Goal: Information Seeking & Learning: Learn about a topic

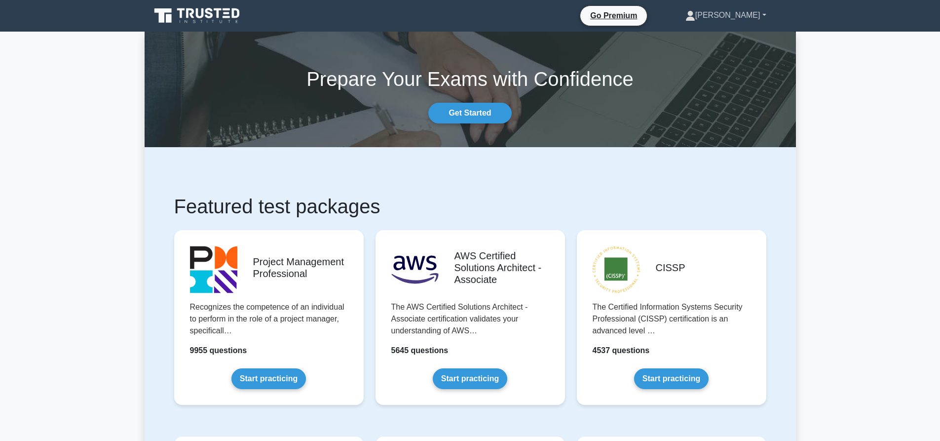
click at [754, 22] on link "[PERSON_NAME]" at bounding box center [726, 15] width 128 height 20
click at [720, 37] on link "Profile" at bounding box center [701, 39] width 78 height 16
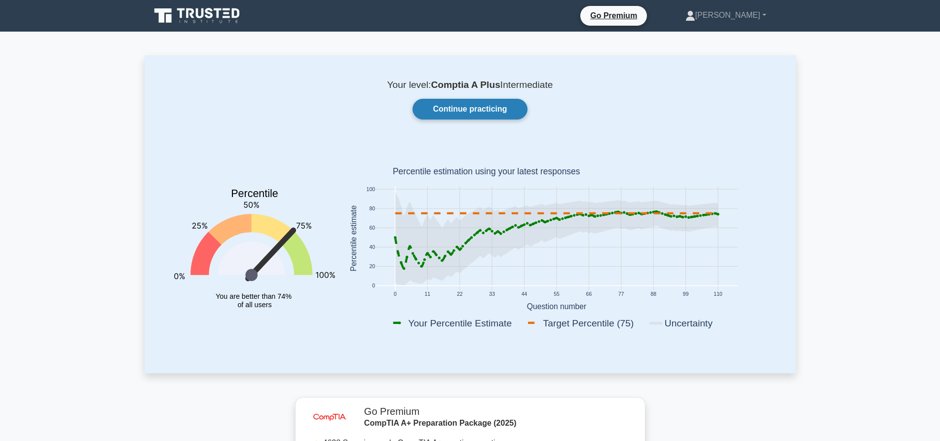
click at [474, 105] on link "Continue practicing" at bounding box center [469, 109] width 114 height 21
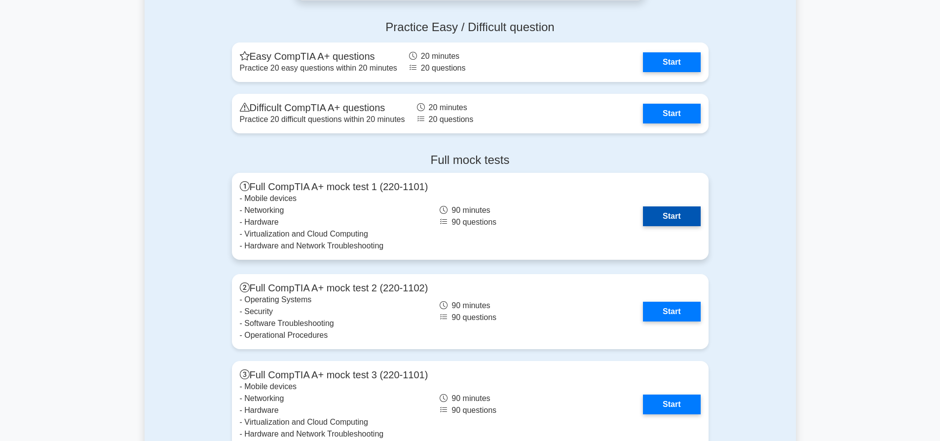
scroll to position [2615, 0]
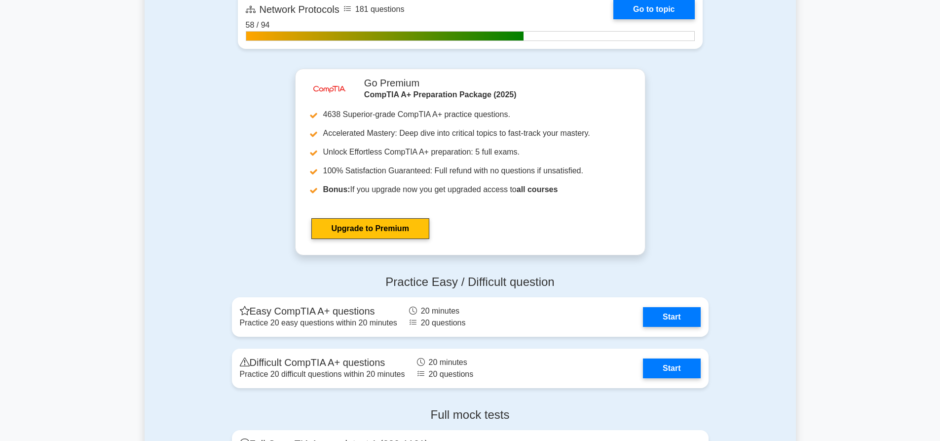
scroll to position [2516, 0]
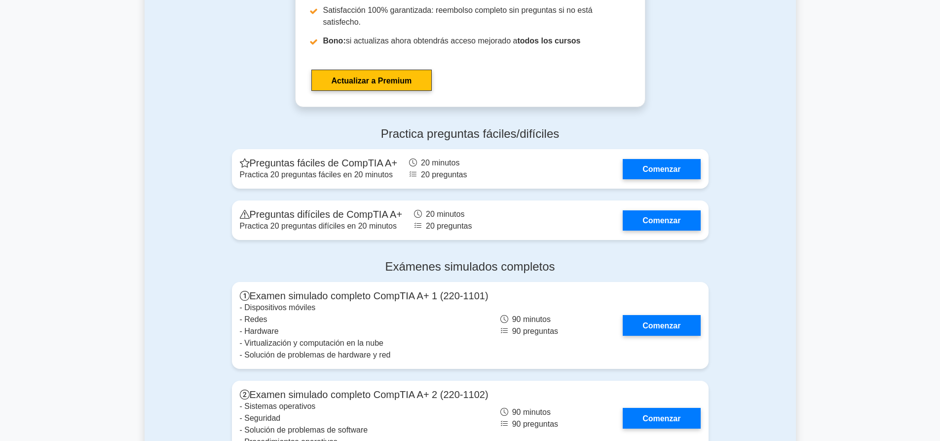
click at [741, 161] on div "Practica preguntas fáciles/difíciles Preguntas fáciles de CompTIA A+ Practica 2…" at bounding box center [470, 185] width 651 height 133
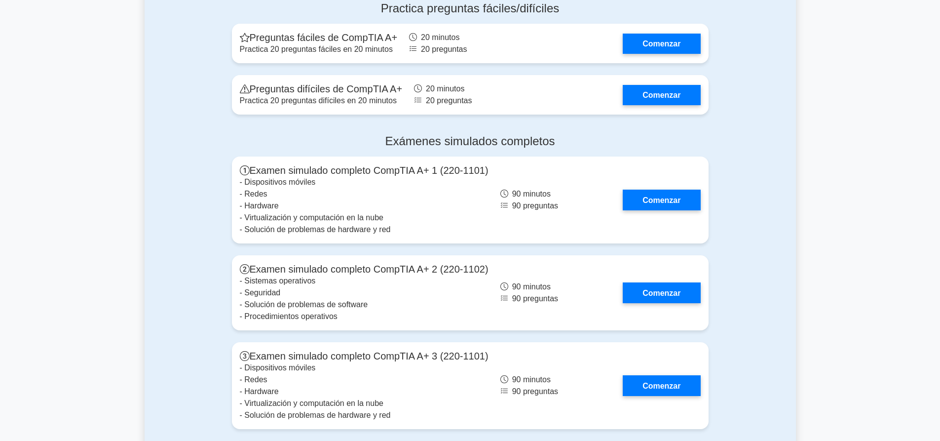
scroll to position [2731, 0]
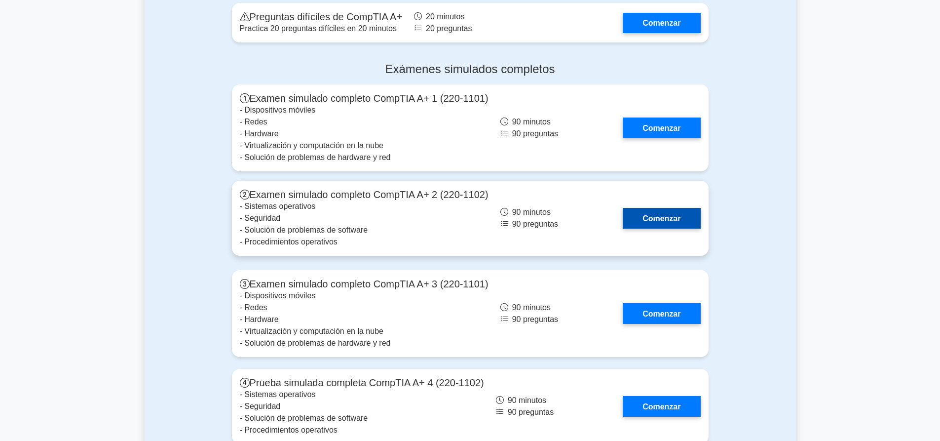
click at [654, 208] on link "Comenzar" at bounding box center [661, 218] width 77 height 20
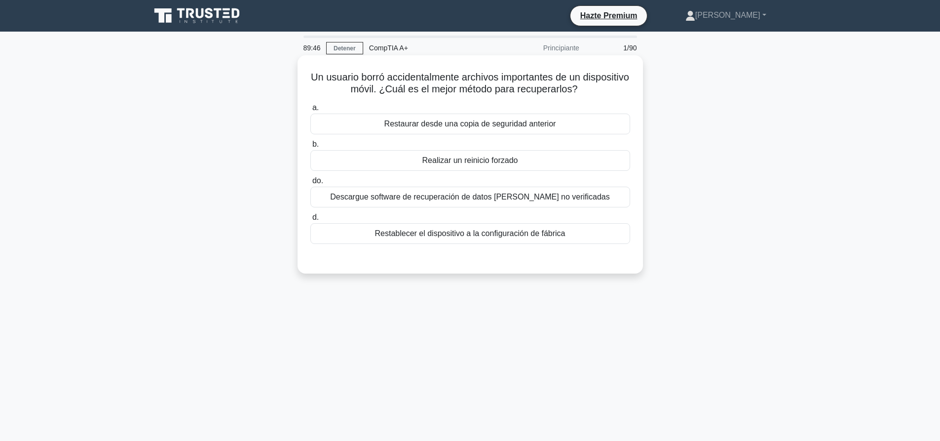
click at [471, 124] on font "Restaurar desde una copia de seguridad anterior" at bounding box center [470, 123] width 172 height 8
click at [310, 111] on input "a. Restaurar desde una copia de seguridad anterior" at bounding box center [310, 108] width 0 height 6
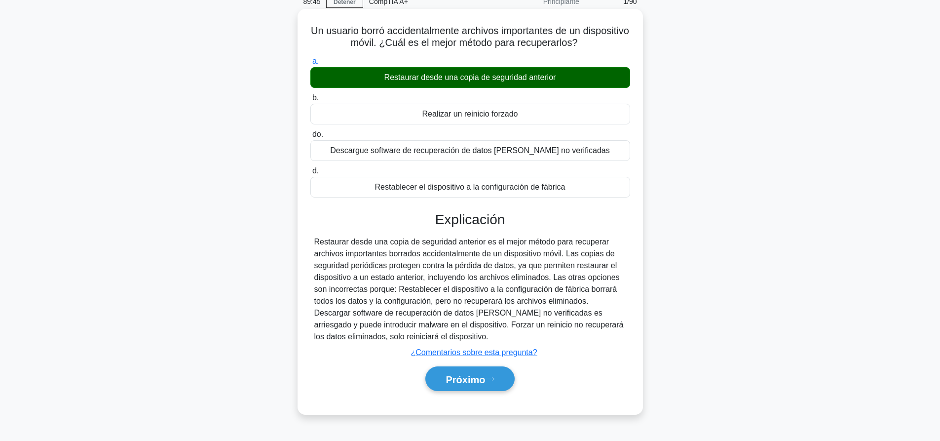
scroll to position [92, 0]
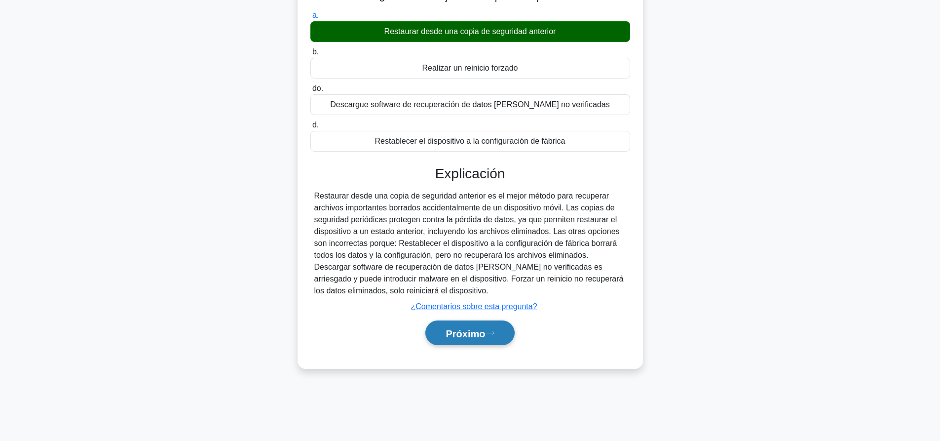
click at [481, 326] on button "Próximo" at bounding box center [469, 332] width 89 height 25
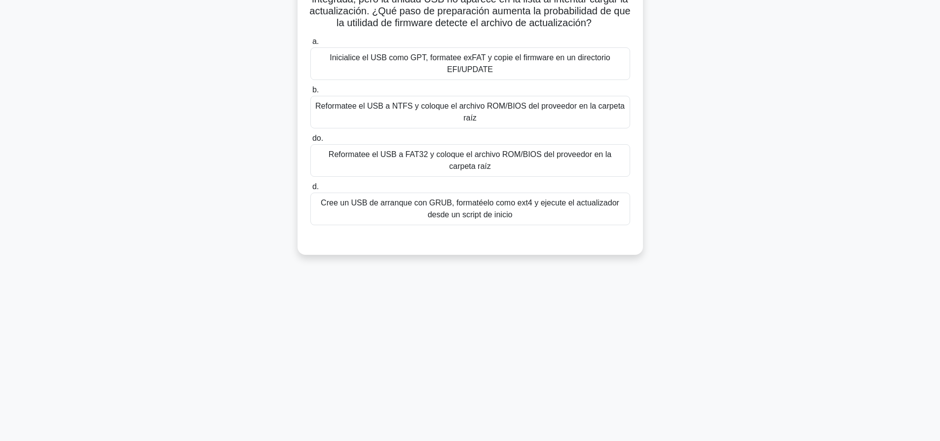
scroll to position [0, 0]
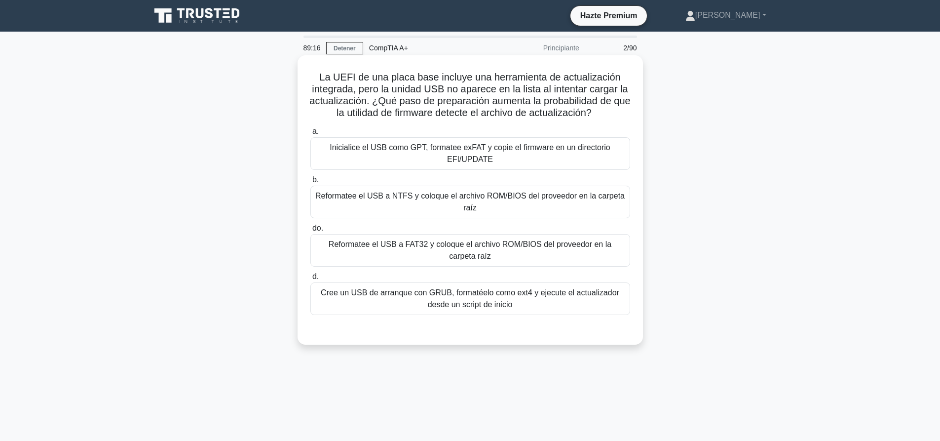
click at [411, 246] on font "Reformatee el USB a FAT32 y coloque el archivo ROM/BIOS del proveedor en la car…" at bounding box center [470, 250] width 283 height 20
click at [310, 231] on input "do. Reformatee el USB a FAT32 y coloque el archivo ROM/BIOS del proveedor en la…" at bounding box center [310, 228] width 0 height 6
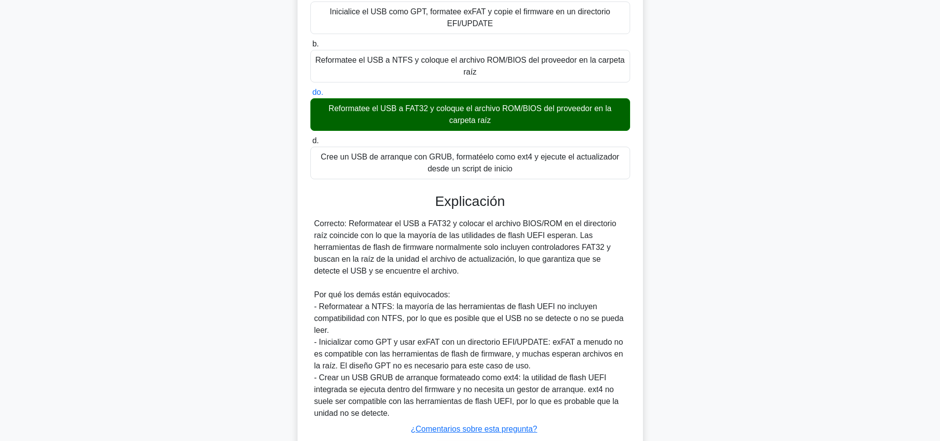
scroll to position [205, 0]
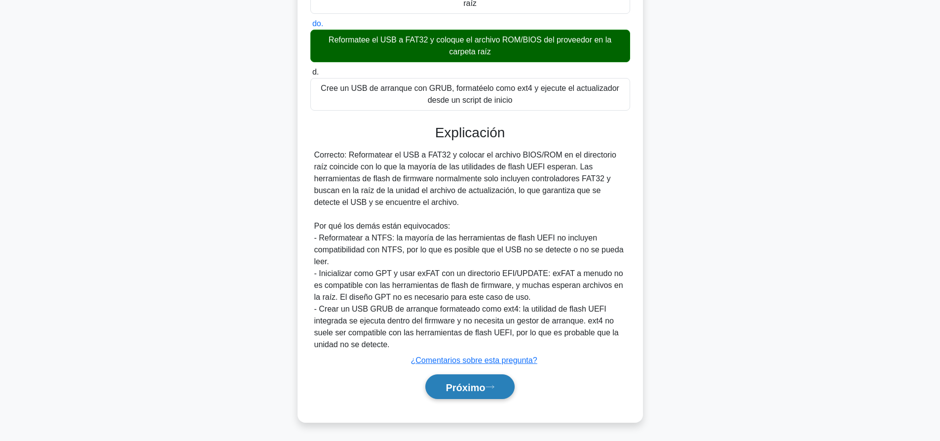
click at [472, 386] on font "Próximo" at bounding box center [464, 386] width 39 height 11
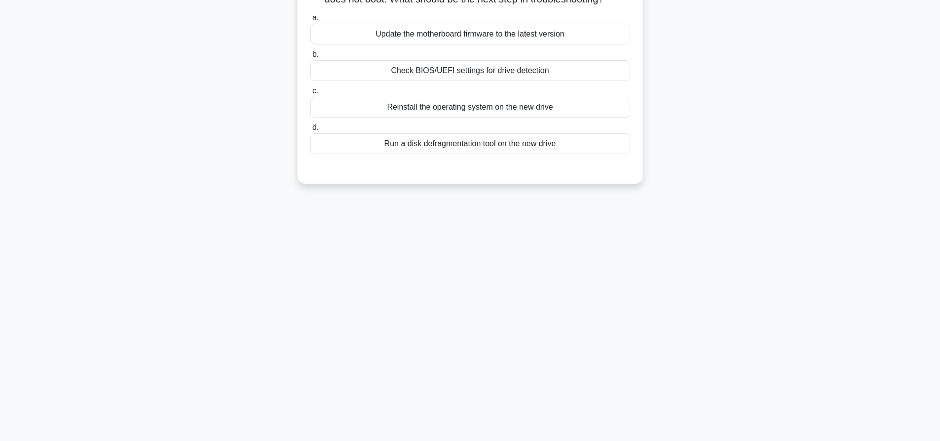
scroll to position [0, 0]
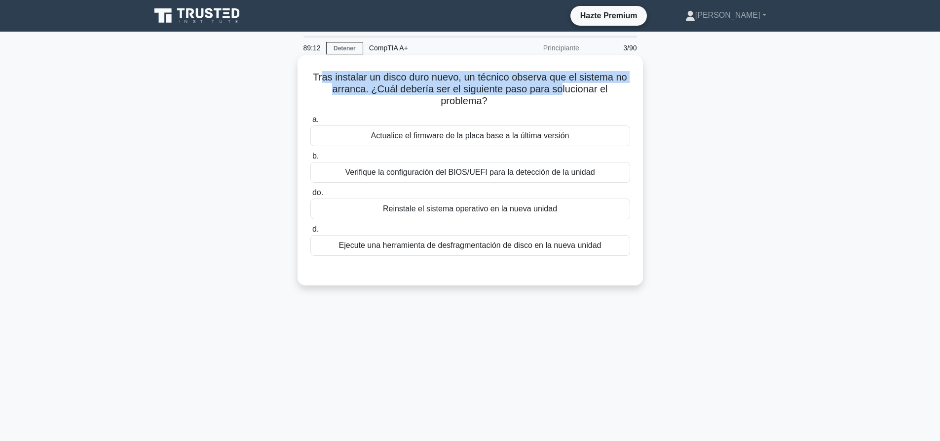
drag, startPoint x: 322, startPoint y: 78, endPoint x: 561, endPoint y: 95, distance: 239.4
click at [561, 95] on font "Tras instalar un disco duro nuevo, un técnico observa que el sistema no arranca…" at bounding box center [470, 89] width 314 height 35
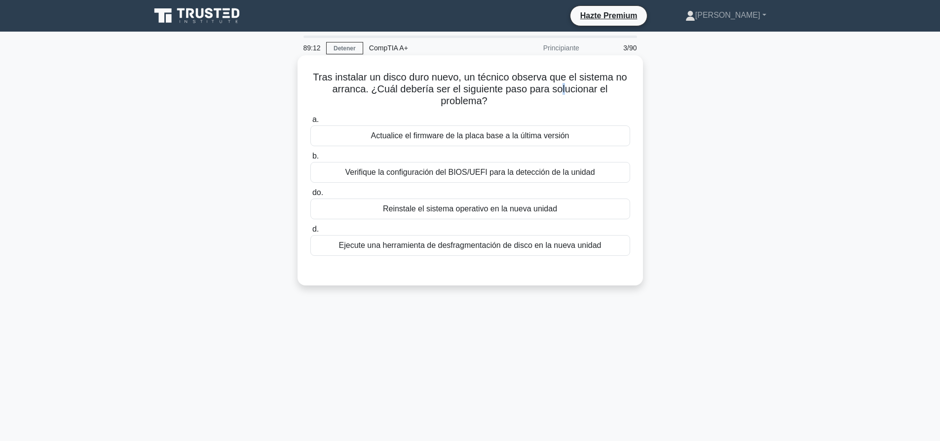
click at [561, 93] on font "Tras instalar un disco duro nuevo, un técnico observa que el sistema no arranca…" at bounding box center [470, 89] width 314 height 35
drag, startPoint x: 309, startPoint y: 78, endPoint x: 457, endPoint y: 75, distance: 148.0
click at [457, 75] on h5 "Tras instalar un disco duro nuevo, un técnico observa que el sistema no arranca…" at bounding box center [470, 89] width 322 height 37
click at [457, 75] on font "Tras instalar un disco duro nuevo, un técnico observa que el sistema no arranca…" at bounding box center [470, 89] width 314 height 35
drag, startPoint x: 456, startPoint y: 81, endPoint x: 427, endPoint y: 82, distance: 29.6
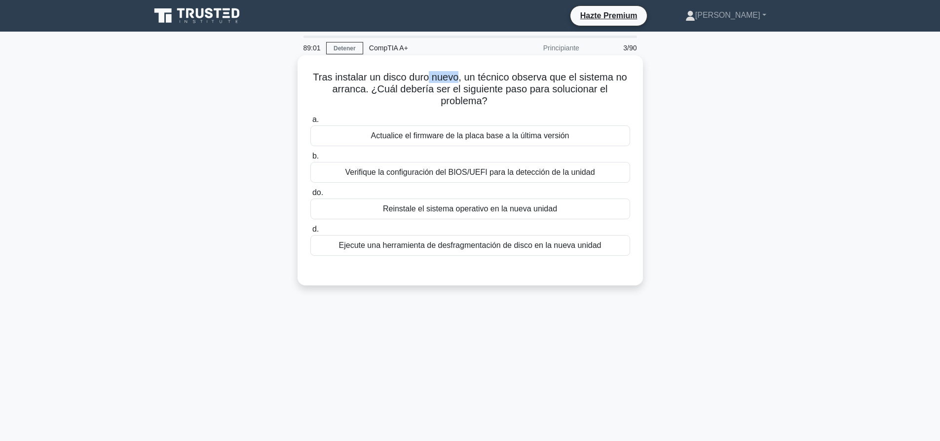
click at [427, 82] on font "Tras instalar un disco duro nuevo, un técnico observa que el sistema no arranca…" at bounding box center [470, 89] width 314 height 35
click at [518, 81] on font "Tras instalar un disco duro nuevo, un técnico observa que el sistema no arranca…" at bounding box center [470, 89] width 314 height 35
click at [518, 169] on font "Verifique la configuración del BIOS/UEFI para la detección de la unidad" at bounding box center [470, 172] width 250 height 8
click at [310, 159] on input "b. Verifique la configuración del BIOS/UEFI para la detección de la unidad" at bounding box center [310, 156] width 0 height 6
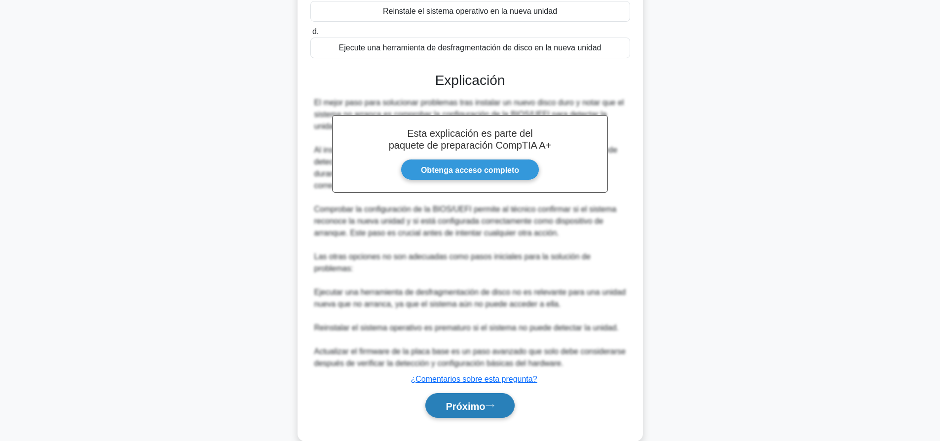
click at [489, 403] on icon at bounding box center [489, 405] width 9 height 5
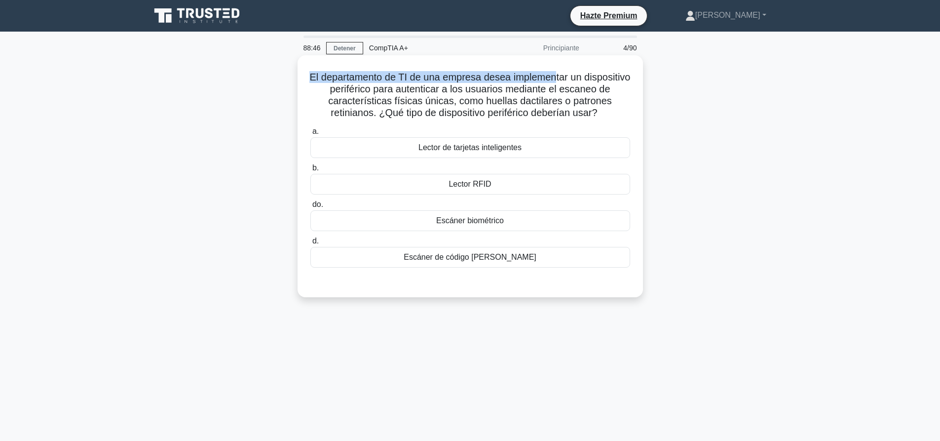
drag, startPoint x: 326, startPoint y: 75, endPoint x: 589, endPoint y: 77, distance: 263.0
click at [588, 78] on h5 "El departamento de TI de una empresa desea implementar un dispositivo periféric…" at bounding box center [470, 95] width 322 height 48
click at [590, 77] on font "El departamento de TI de una empresa desea implementar un dispositivo periféric…" at bounding box center [469, 95] width 321 height 46
click at [462, 224] on font "Escáner biométrico" at bounding box center [470, 220] width 68 height 8
click at [310, 208] on input "do. Escáner biométrico" at bounding box center [310, 204] width 0 height 6
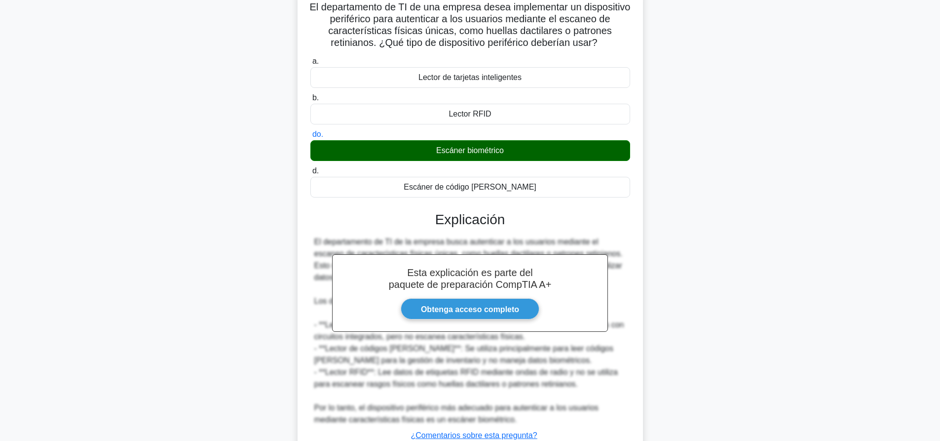
scroll to position [158, 0]
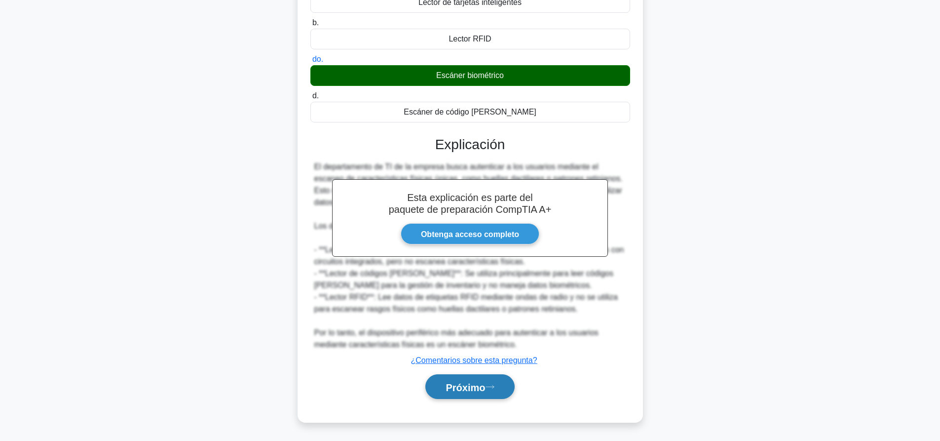
click at [475, 385] on font "Próximo" at bounding box center [464, 386] width 39 height 11
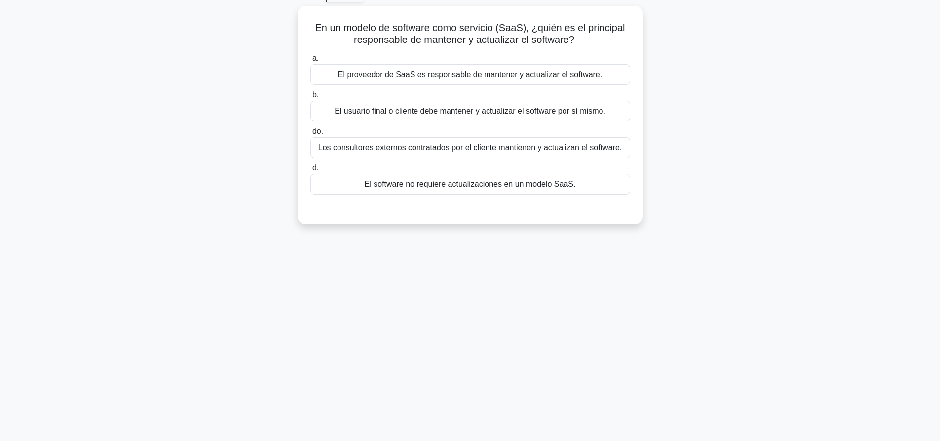
scroll to position [0, 0]
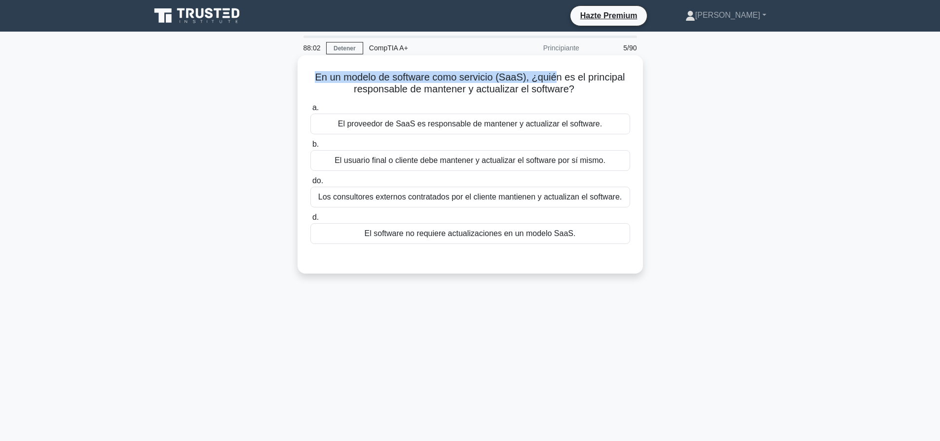
drag, startPoint x: 317, startPoint y: 77, endPoint x: 555, endPoint y: 76, distance: 237.8
click at [555, 76] on font "En un modelo de software como servicio (SaaS), ¿quién es el principal responsab…" at bounding box center [470, 83] width 310 height 23
click at [450, 126] on font "El proveedor de SaaS es responsable de mantener y actualizar el software." at bounding box center [470, 123] width 264 height 8
click at [310, 111] on input "a. El proveedor de SaaS es responsable de mantener y actualizar el software." at bounding box center [310, 108] width 0 height 6
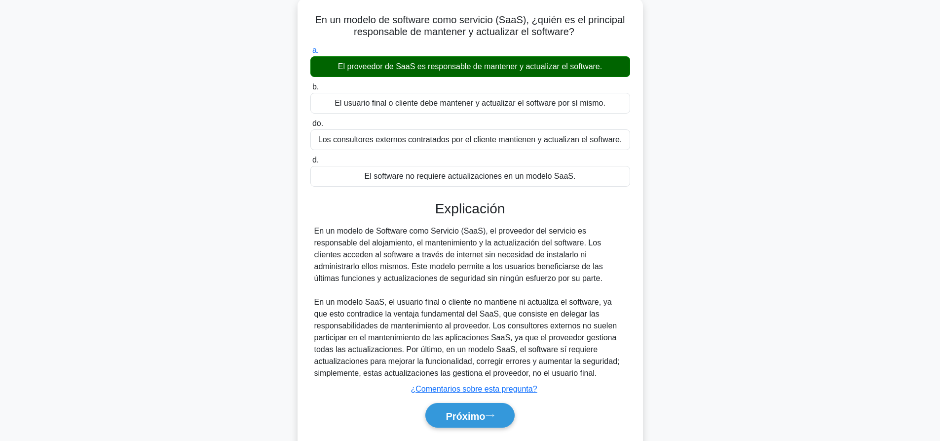
scroll to position [92, 0]
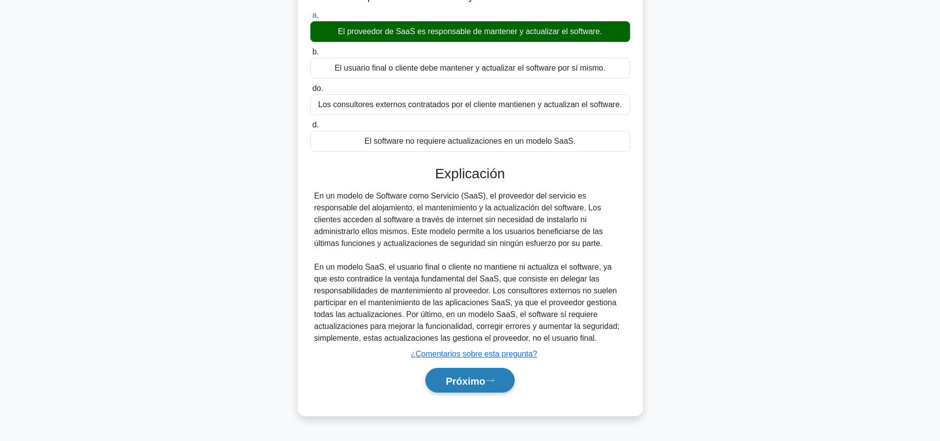
click at [480, 379] on font "Próximo" at bounding box center [464, 380] width 39 height 11
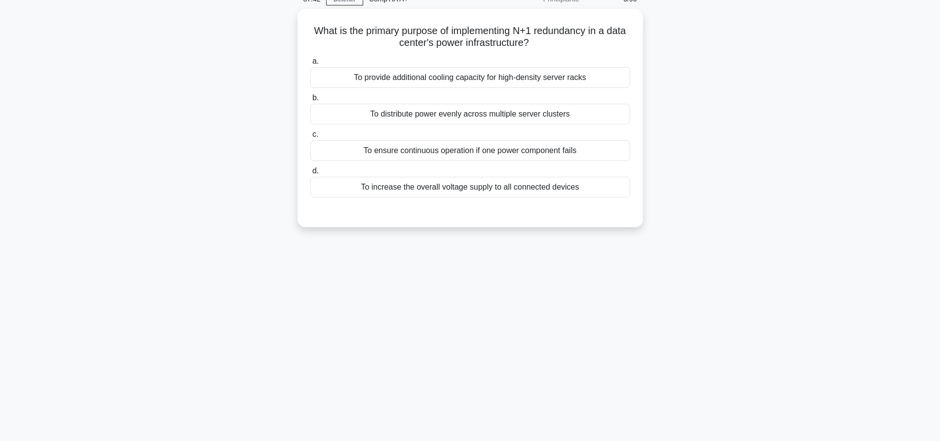
scroll to position [0, 0]
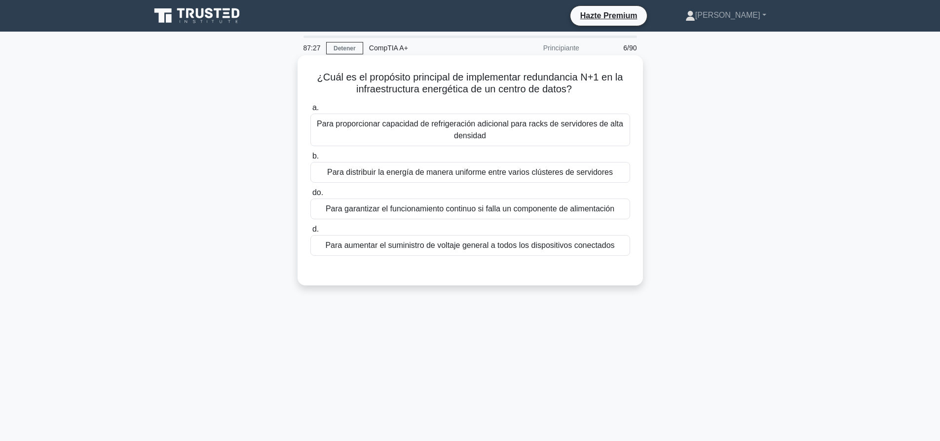
click at [411, 211] on font "Para garantizar el funcionamiento continuo si falla un componente de alimentaci…" at bounding box center [470, 208] width 289 height 8
click at [310, 196] on input "do. Para garantizar el funcionamiento continuo si falla un componente de alimen…" at bounding box center [310, 192] width 0 height 6
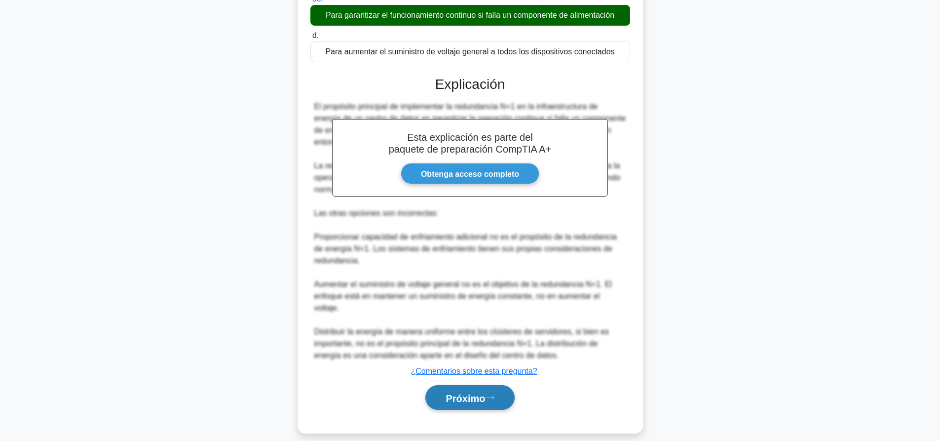
click at [499, 394] on button "Próximo" at bounding box center [469, 397] width 89 height 25
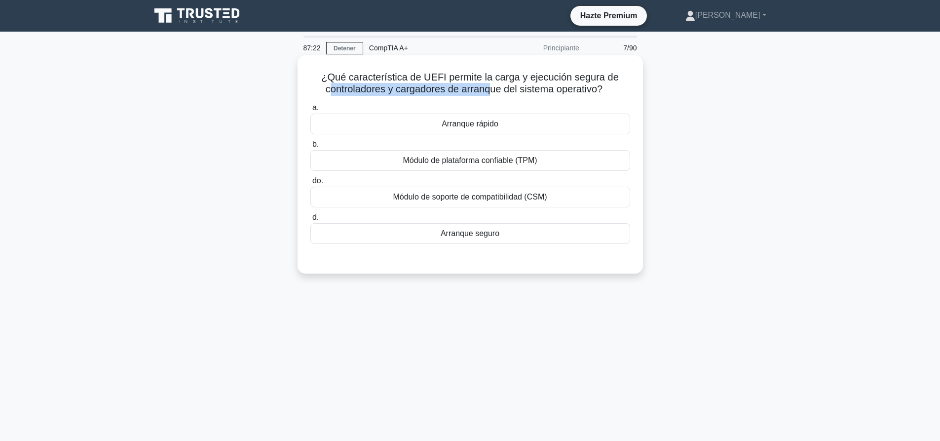
drag, startPoint x: 326, startPoint y: 84, endPoint x: 490, endPoint y: 88, distance: 164.3
click at [490, 88] on font "¿Qué característica de UEFI permite la carga y ejecución segura de controladore…" at bounding box center [469, 83] width 297 height 23
click at [488, 84] on font "¿Qué característica de UEFI permite la carga y ejecución segura de controladore…" at bounding box center [469, 83] width 297 height 23
drag, startPoint x: 327, startPoint y: 76, endPoint x: 419, endPoint y: 77, distance: 91.8
click at [419, 77] on font "¿Qué característica de UEFI permite la carga y ejecución segura de controladore…" at bounding box center [469, 83] width 297 height 23
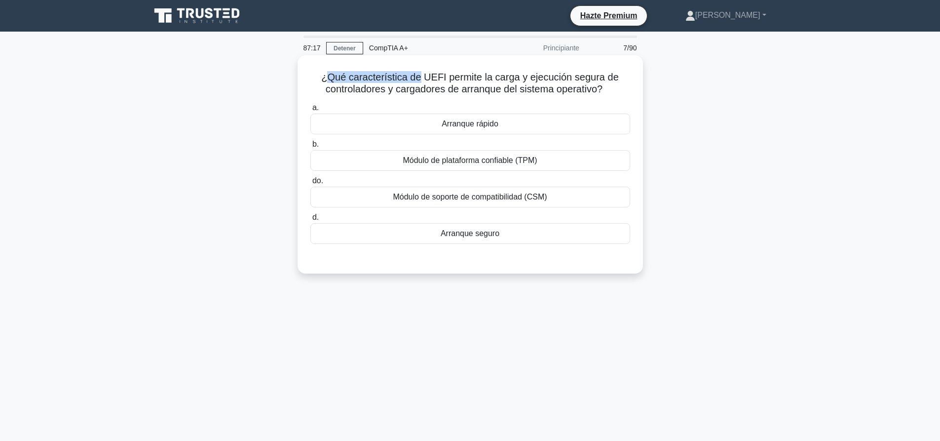
click at [419, 77] on font "¿Qué característica de UEFI permite la carga y ejecución segura de controladore…" at bounding box center [469, 83] width 297 height 23
drag, startPoint x: 328, startPoint y: 78, endPoint x: 521, endPoint y: 83, distance: 193.4
click at [521, 83] on font "¿Qué característica de UEFI permite la carga y ejecución segura de controladore…" at bounding box center [469, 83] width 297 height 23
click at [525, 82] on font "¿Qué característica de UEFI permite la carga y ejecución segura de controladore…" at bounding box center [469, 83] width 297 height 23
click at [474, 234] on font "Arranque seguro" at bounding box center [470, 233] width 59 height 8
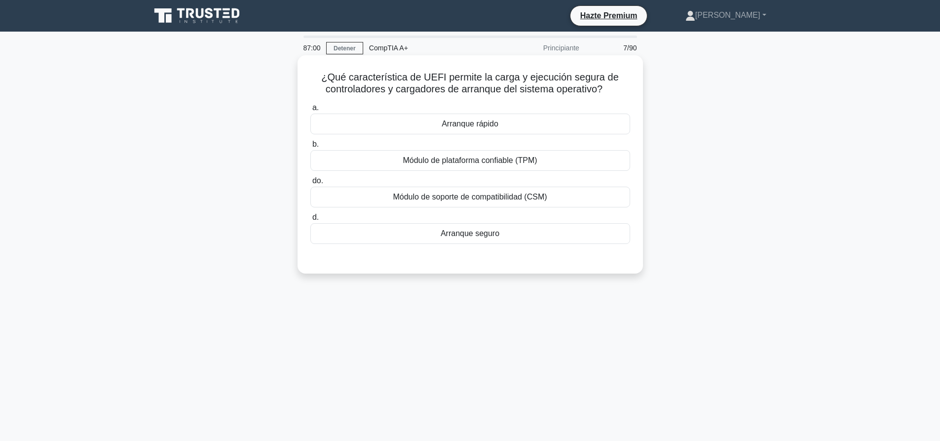
click at [310, 221] on input "d. Arranque seguro" at bounding box center [310, 217] width 0 height 6
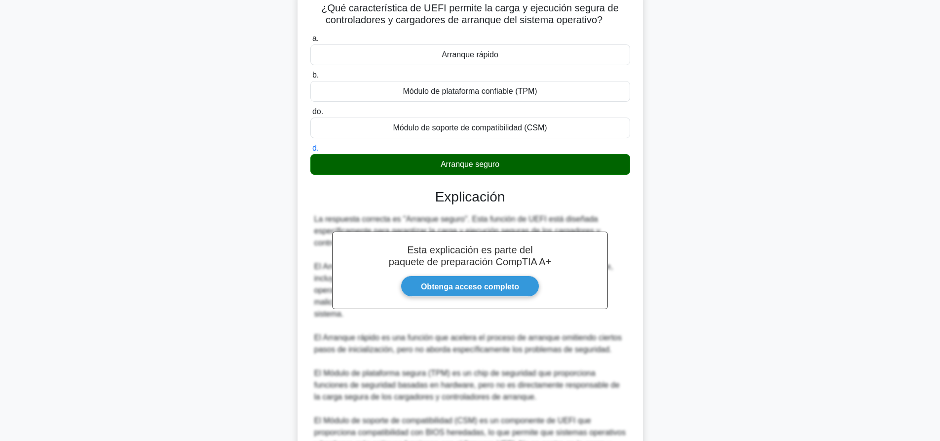
scroll to position [170, 0]
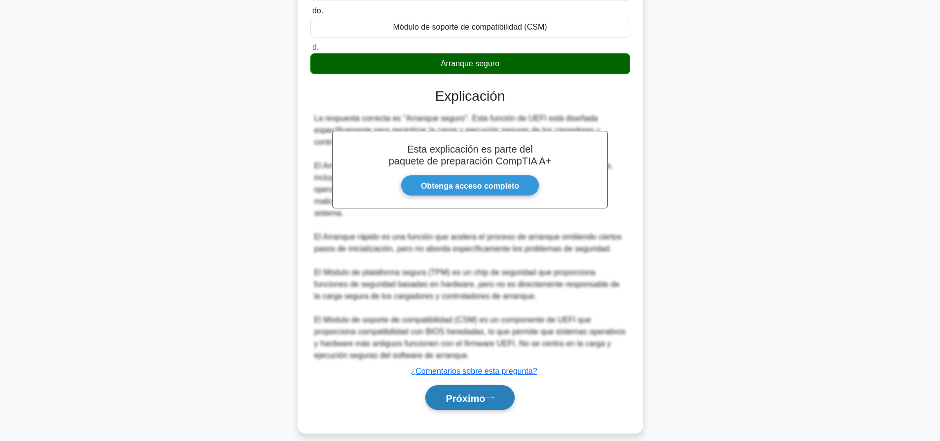
click at [494, 395] on icon at bounding box center [489, 397] width 9 height 5
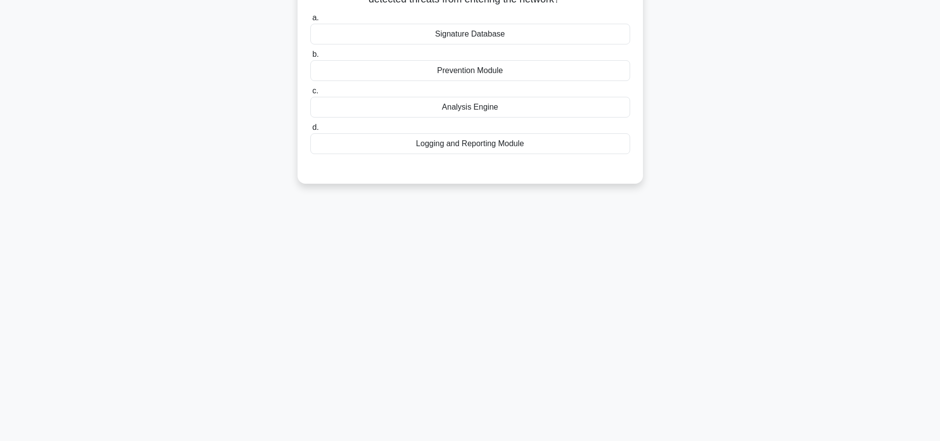
scroll to position [0, 0]
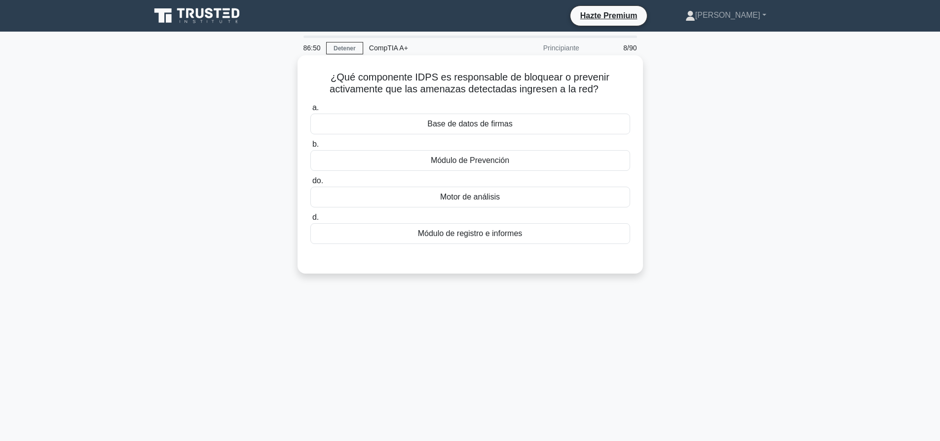
click at [486, 157] on font "Módulo de Prevención" at bounding box center [470, 160] width 78 height 8
click at [310, 148] on input "b. Módulo de Prevención" at bounding box center [310, 144] width 0 height 6
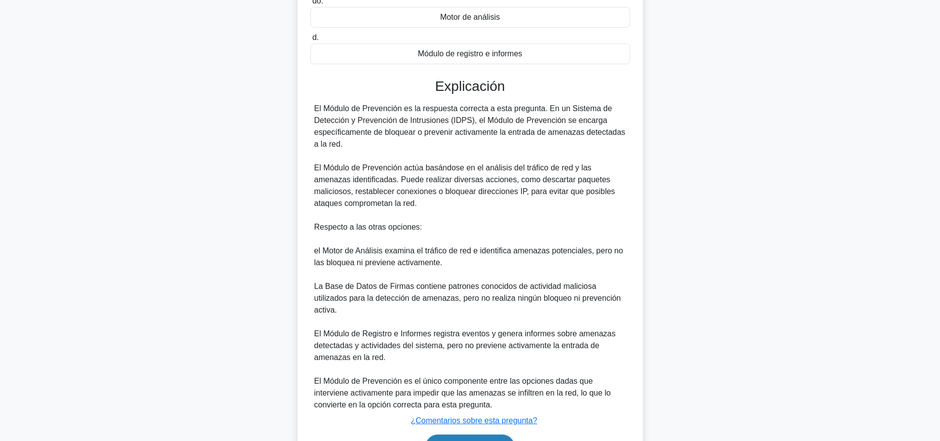
scroll to position [229, 0]
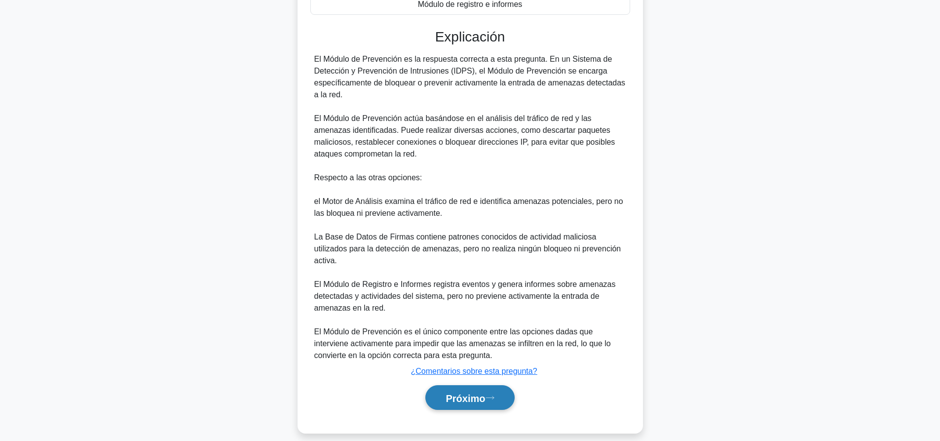
click at [493, 385] on button "Próximo" at bounding box center [469, 397] width 89 height 25
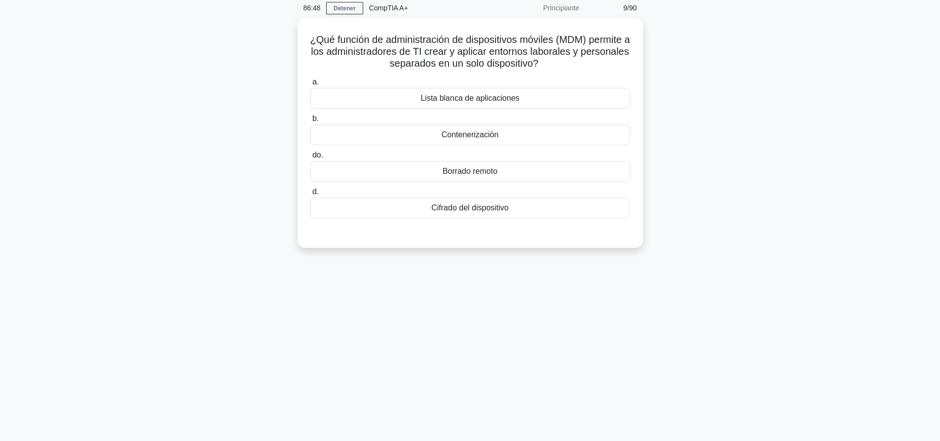
scroll to position [0, 0]
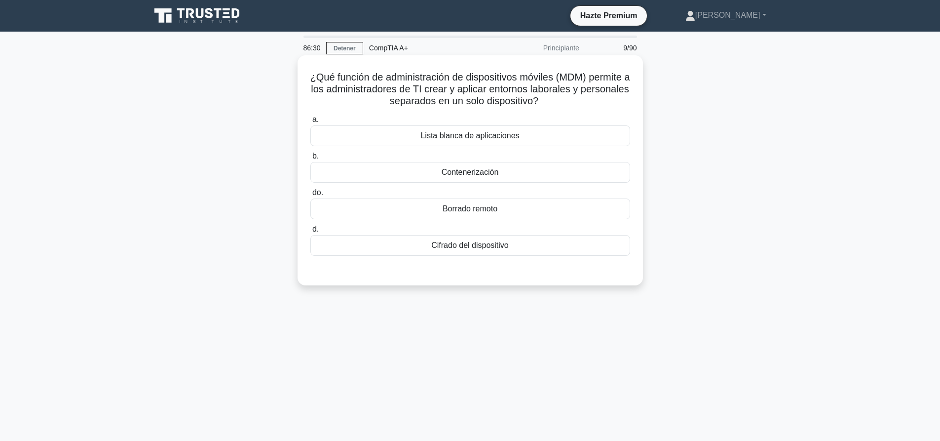
click at [499, 175] on div "Contenerización" at bounding box center [470, 172] width 320 height 21
click at [310, 159] on input "b. Contenerización" at bounding box center [310, 156] width 0 height 6
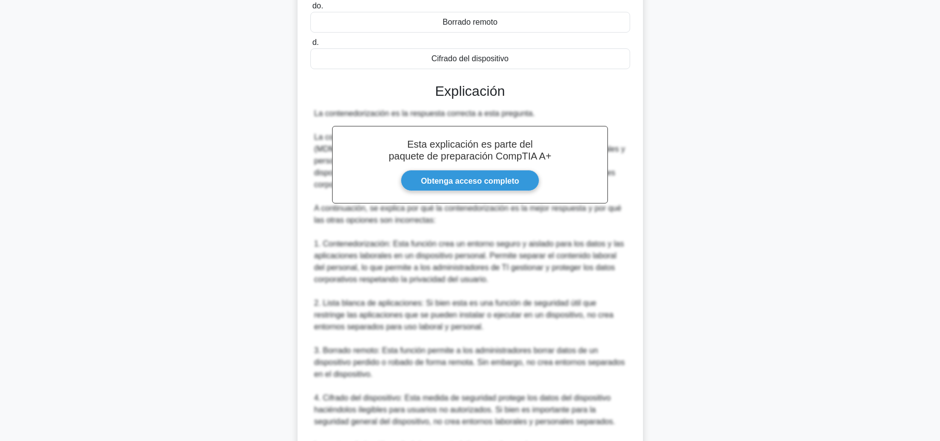
scroll to position [296, 0]
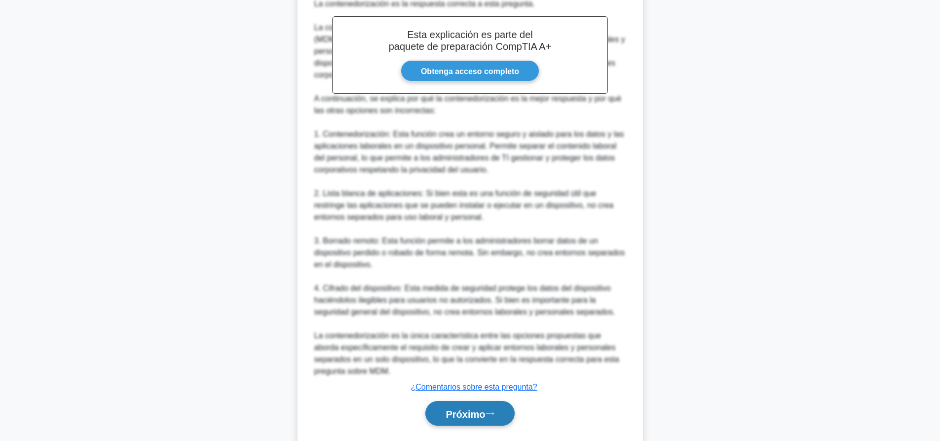
click at [476, 406] on button "Próximo" at bounding box center [469, 413] width 89 height 25
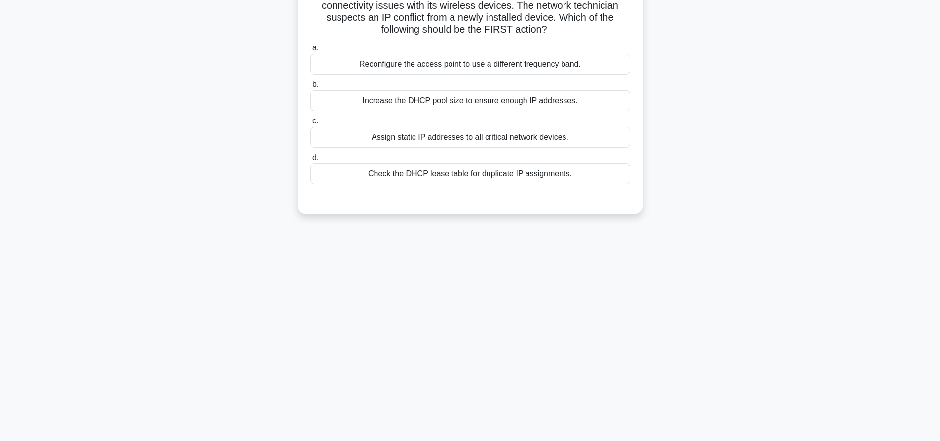
scroll to position [0, 0]
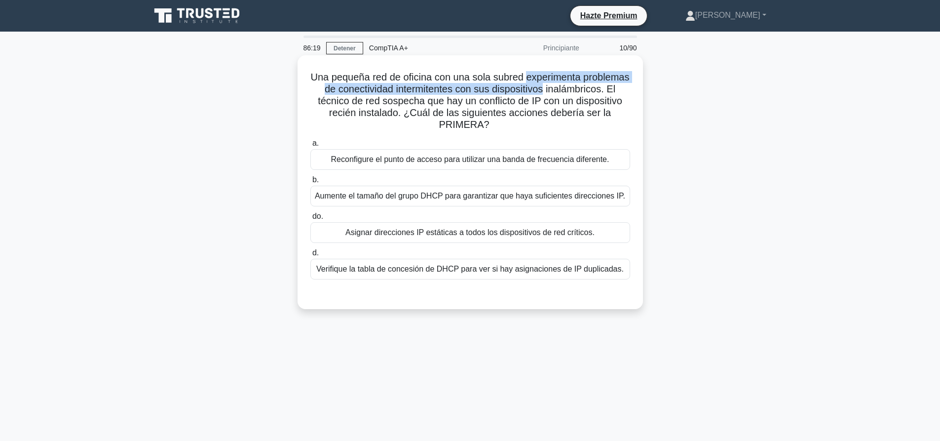
drag, startPoint x: 551, startPoint y: 76, endPoint x: 626, endPoint y: 85, distance: 75.0
click at [626, 85] on h5 "Una pequeña red de oficina con una sola subred experimenta problemas de conecti…" at bounding box center [470, 101] width 322 height 60
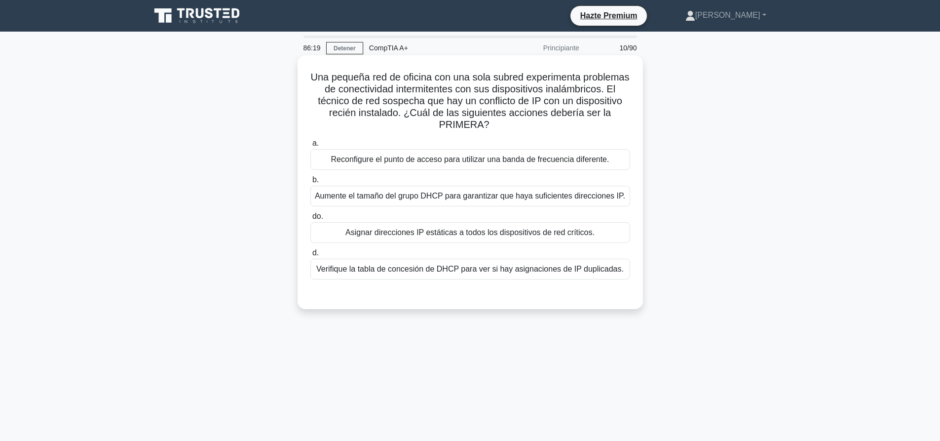
click at [556, 99] on font "Una pequeña red de oficina con una sola subred experimenta problemas de conecti…" at bounding box center [470, 101] width 319 height 58
click at [453, 270] on font "Verifique la tabla de concesión de DHCP para ver si hay asignaciones de IP dupl…" at bounding box center [469, 268] width 307 height 8
click at [310, 256] on input "d. Verifique la tabla de concesión de DHCP para ver si hay asignaciones de IP d…" at bounding box center [310, 253] width 0 height 6
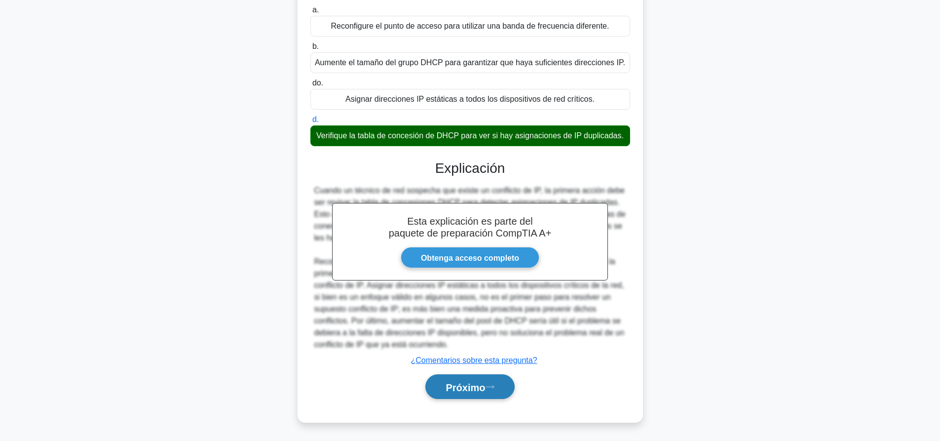
drag, startPoint x: 483, startPoint y: 386, endPoint x: 488, endPoint y: 381, distance: 6.3
click at [483, 386] on font "Próximo" at bounding box center [464, 386] width 39 height 11
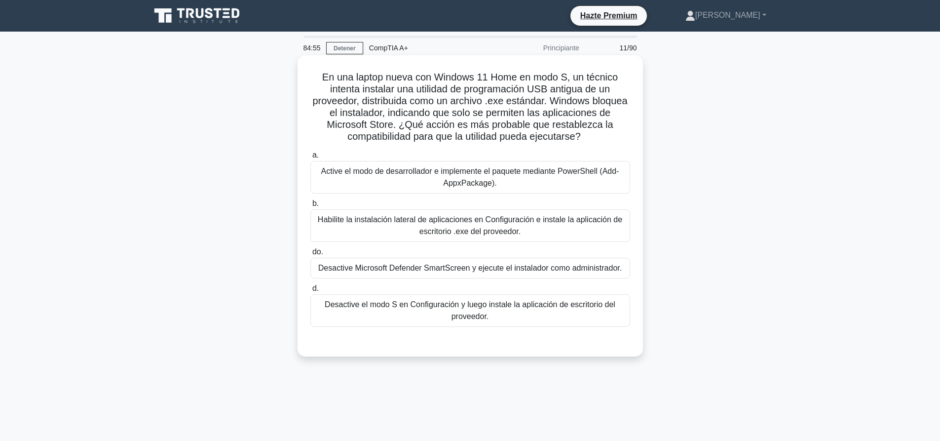
click at [391, 183] on font "Active el modo de desarrollador e implemente el paquete mediante PowerShell (Ad…" at bounding box center [470, 177] width 311 height 24
click at [310, 158] on input "a. Active el modo de desarrollador e implemente el paquete mediante PowerShell …" at bounding box center [310, 155] width 0 height 6
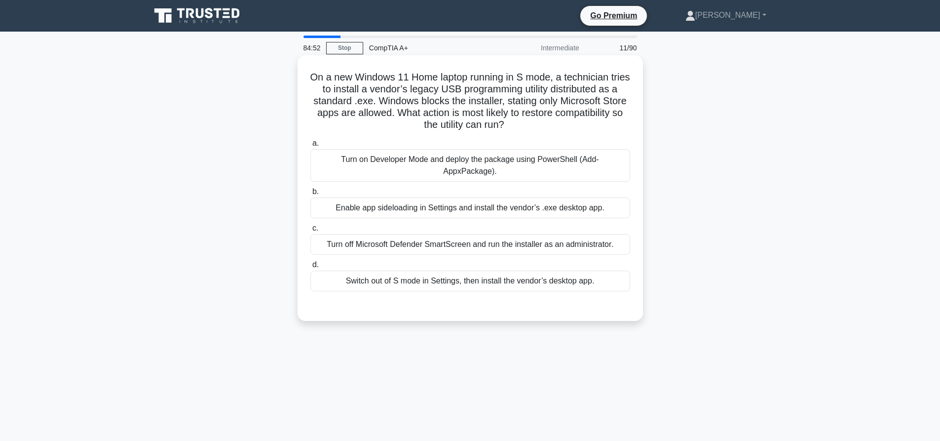
click at [468, 274] on div "Switch out of S mode in Settings, then install the vendor’s desktop app." at bounding box center [470, 280] width 320 height 21
click at [310, 268] on input "d. Switch out of S mode in Settings, then install the vendor’s desktop app." at bounding box center [310, 264] width 0 height 6
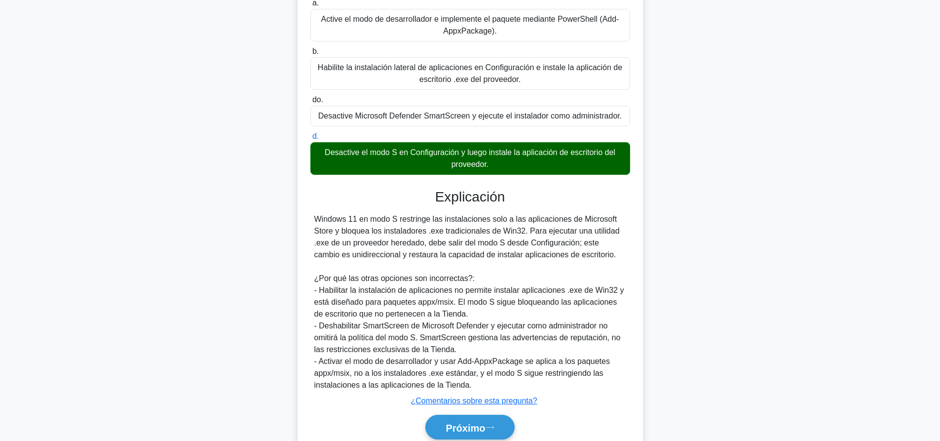
scroll to position [193, 0]
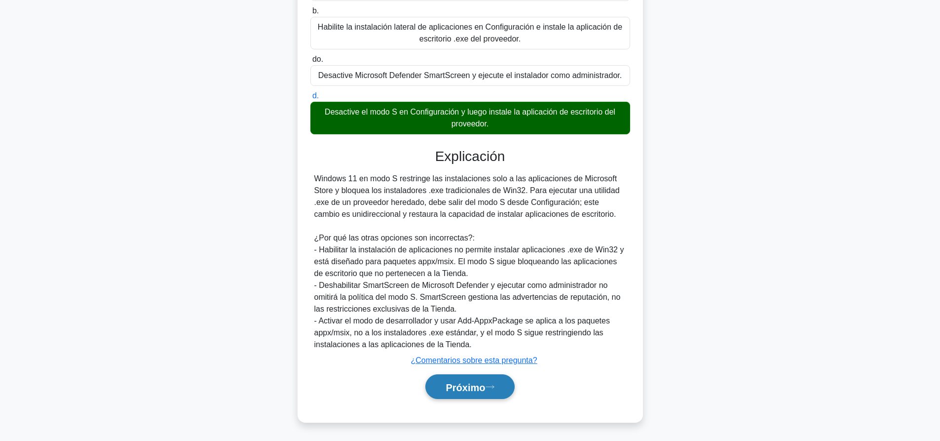
click at [447, 392] on font "Próximo" at bounding box center [464, 386] width 39 height 11
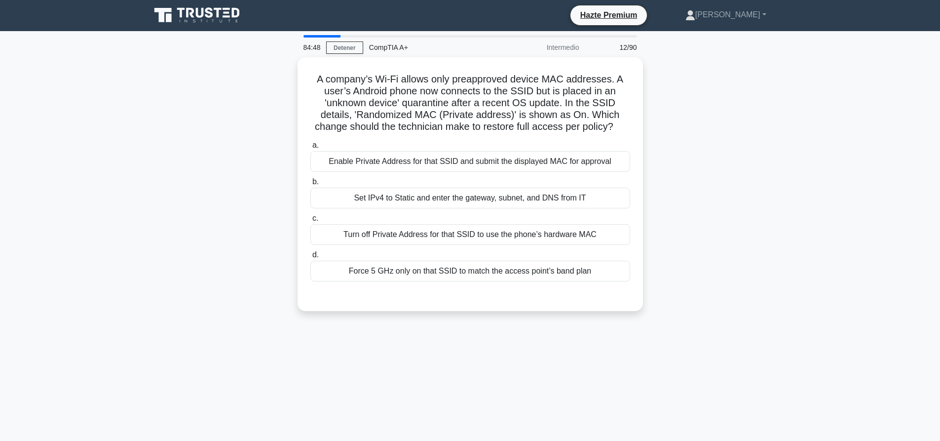
scroll to position [0, 0]
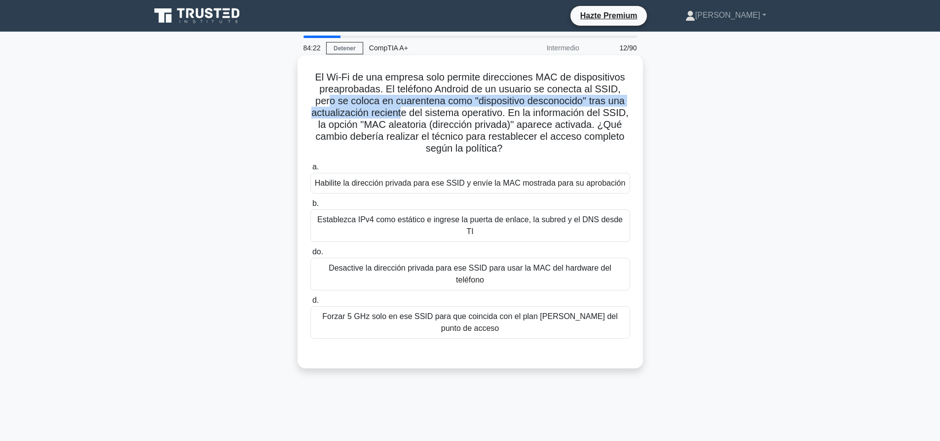
drag, startPoint x: 330, startPoint y: 100, endPoint x: 403, endPoint y: 108, distance: 73.4
click at [403, 108] on font "El Wi-Fi de una empresa solo permite direcciones MAC de dispositivos preaprobad…" at bounding box center [469, 113] width 317 height 82
click at [453, 105] on font "El Wi-Fi de una empresa solo permite direcciones MAC de dispositivos preaprobad…" at bounding box center [469, 113] width 317 height 82
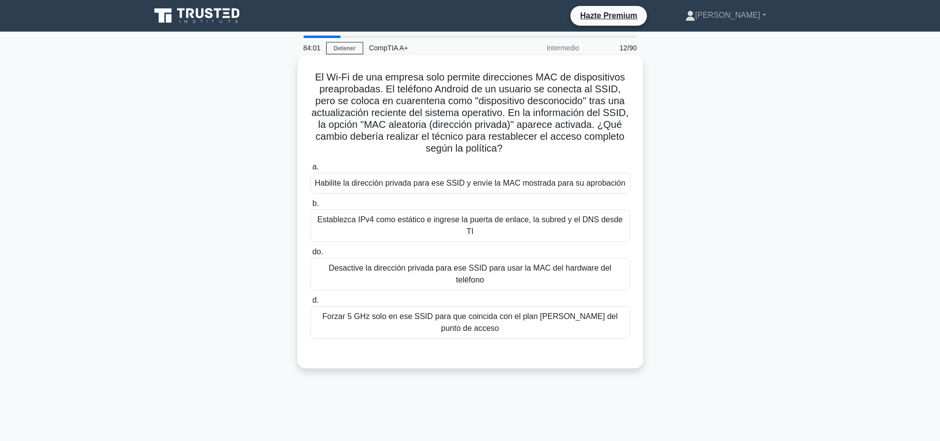
click at [357, 222] on font "Establezca IPv4 como estático e ingrese la puerta de enlace, la subred y el DNS…" at bounding box center [469, 225] width 305 height 20
click at [310, 207] on input "b. Establezca IPv4 como estático e ingrese la puerta de enlace, la subred y el …" at bounding box center [310, 203] width 0 height 6
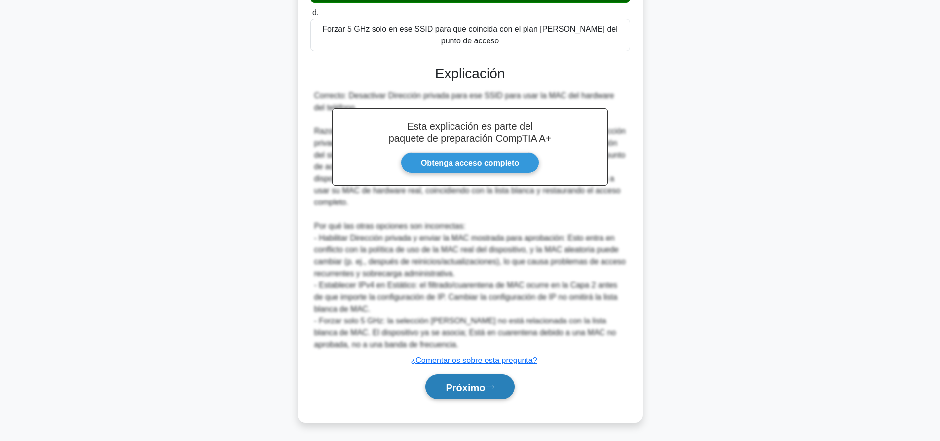
click at [493, 397] on button "Próximo" at bounding box center [469, 386] width 89 height 25
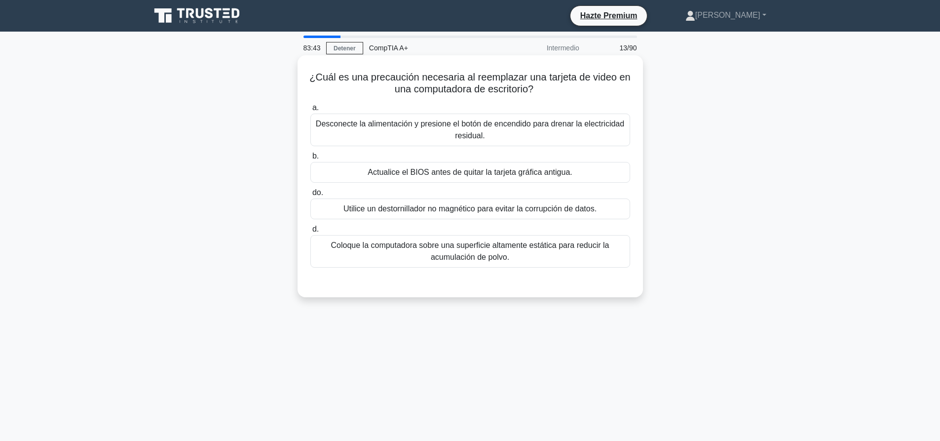
click at [449, 128] on font "Desconecte la alimentación y presione el botón de encendido para drenar la elec…" at bounding box center [470, 129] width 308 height 20
click at [310, 111] on input "a. Desconecte la alimentación y presione el botón de encendido para drenar la e…" at bounding box center [310, 108] width 0 height 6
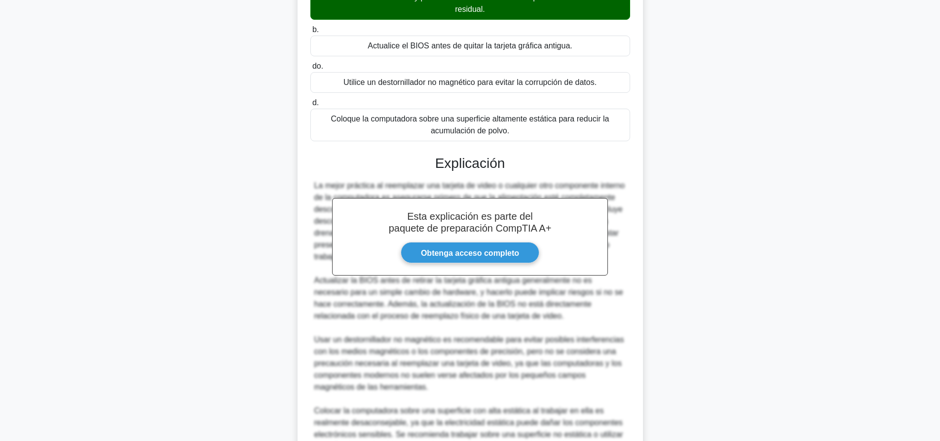
scroll to position [229, 0]
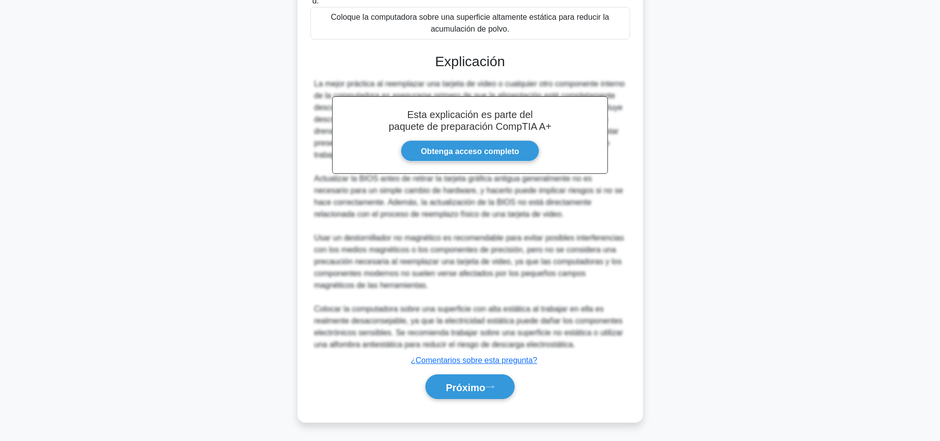
click at [478, 401] on div "Próximo" at bounding box center [470, 386] width 320 height 33
click at [481, 392] on font "Próximo" at bounding box center [464, 386] width 39 height 11
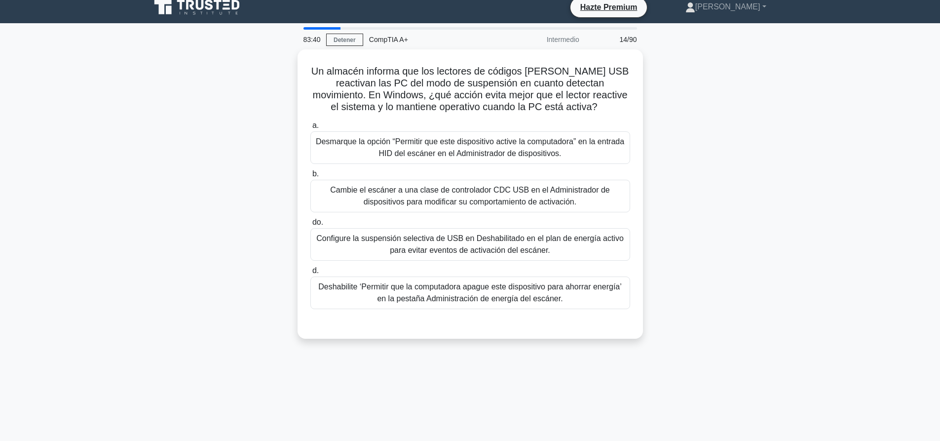
scroll to position [0, 0]
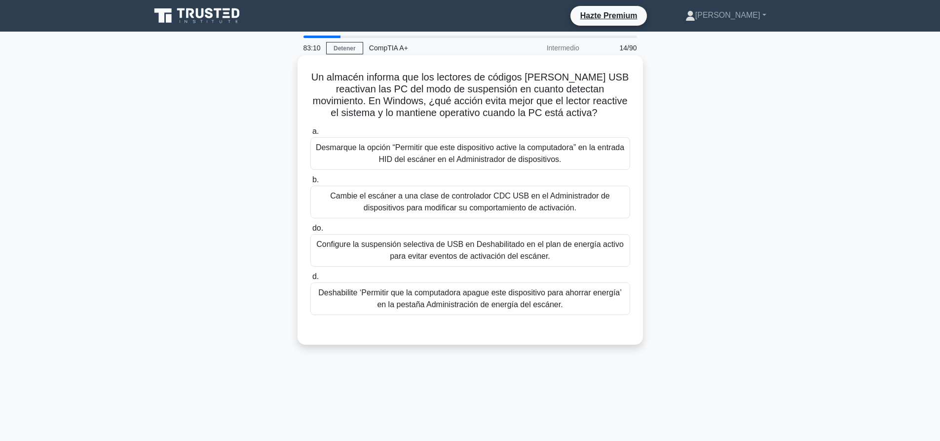
click at [557, 155] on font "Desmarque la opción “Permitir que este dispositivo active la computadora” en la…" at bounding box center [470, 153] width 308 height 20
click at [310, 135] on input "a. Desmarque la opción “Permitir que este dispositivo active la computadora” en…" at bounding box center [310, 131] width 0 height 6
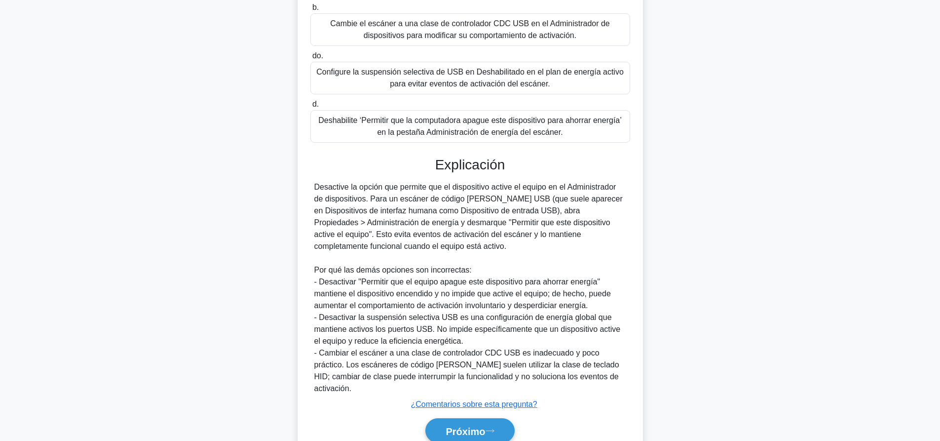
scroll to position [205, 0]
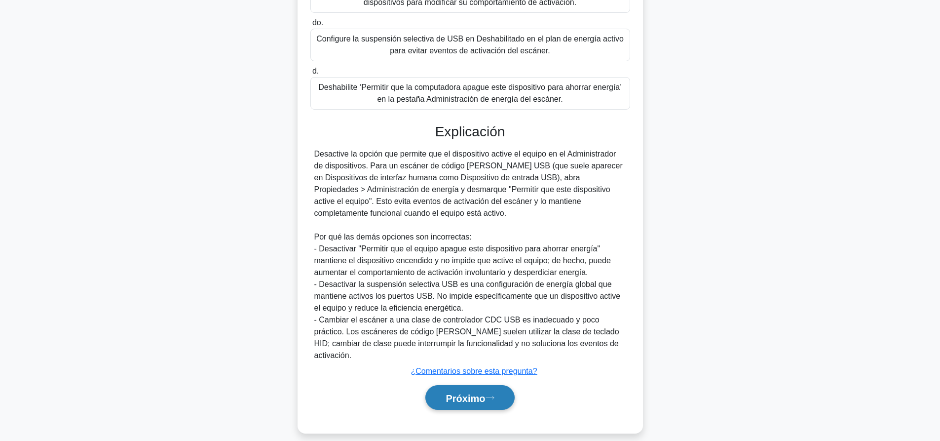
click at [502, 393] on button "Próximo" at bounding box center [469, 397] width 89 height 25
click at [482, 392] on font "Próximo" at bounding box center [464, 397] width 39 height 11
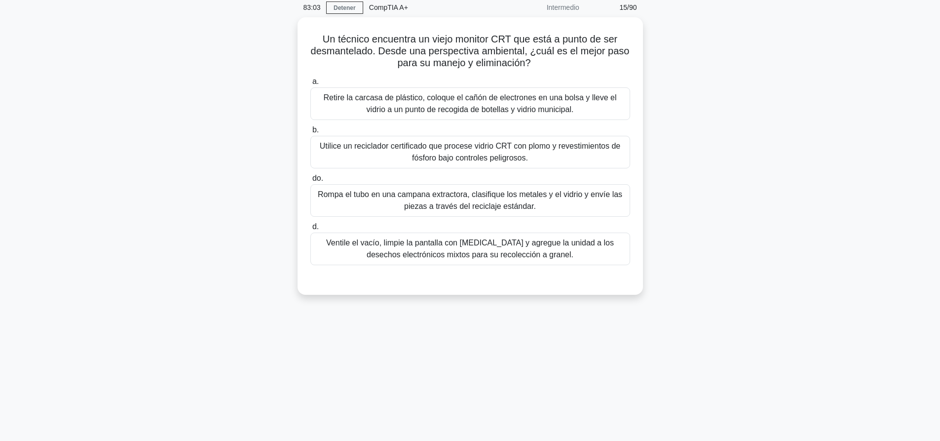
scroll to position [0, 0]
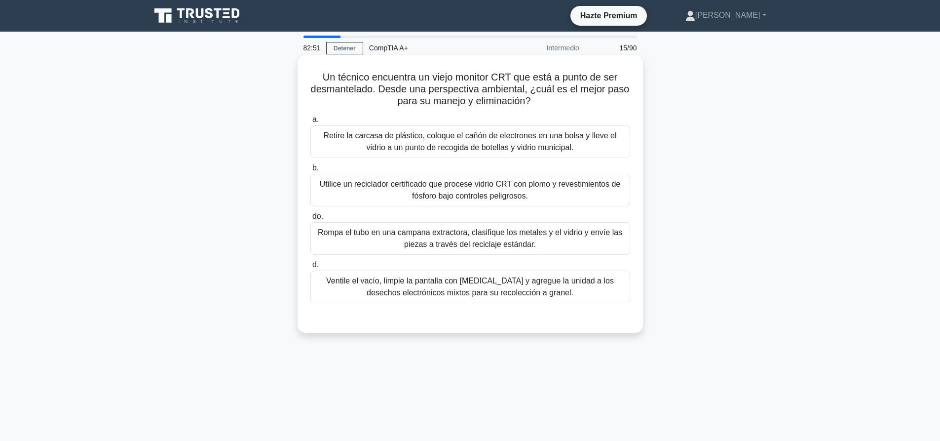
click at [482, 197] on font "Utilice un reciclador certificado que procese vidrio CRT con plomo y revestimie…" at bounding box center [470, 190] width 300 height 20
click at [310, 171] on input "b. Utilice un reciclador certificado que procese vidrio CRT con plomo y revesti…" at bounding box center [310, 168] width 0 height 6
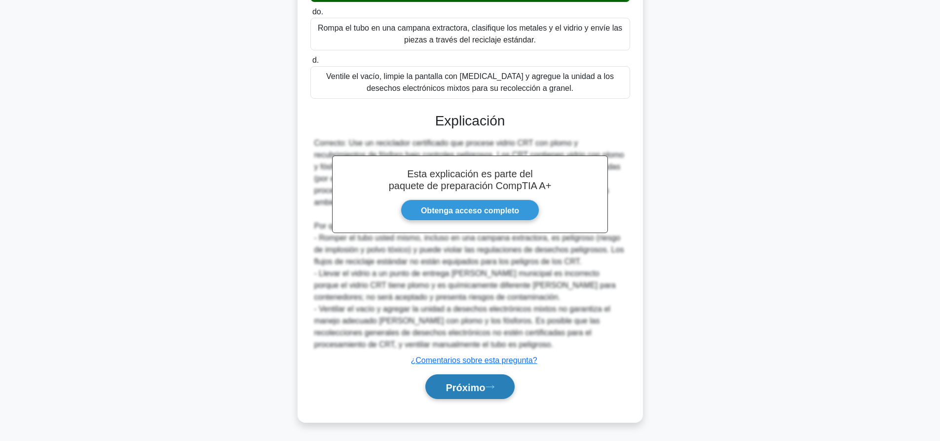
click at [477, 384] on font "Próximo" at bounding box center [464, 386] width 39 height 11
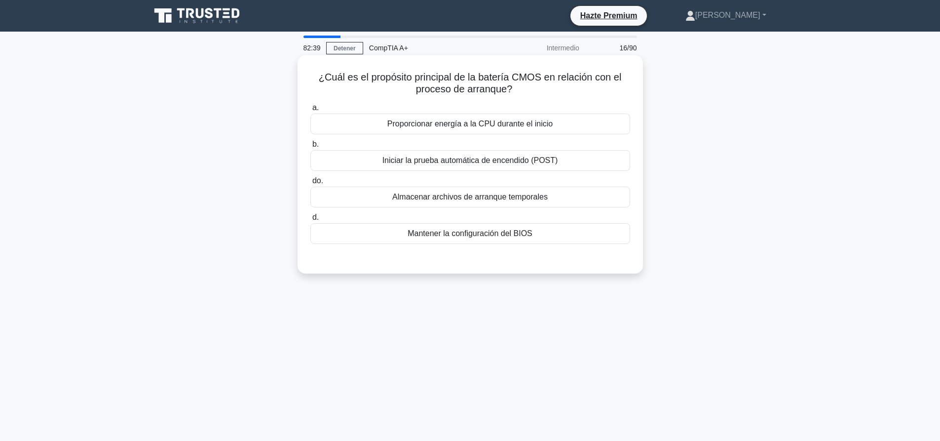
click at [472, 164] on font "Iniciar la prueba automática de encendido (POST)" at bounding box center [470, 160] width 176 height 8
click at [310, 148] on input "b. Iniciar la prueba automática de encendido (POST)" at bounding box center [310, 144] width 0 height 6
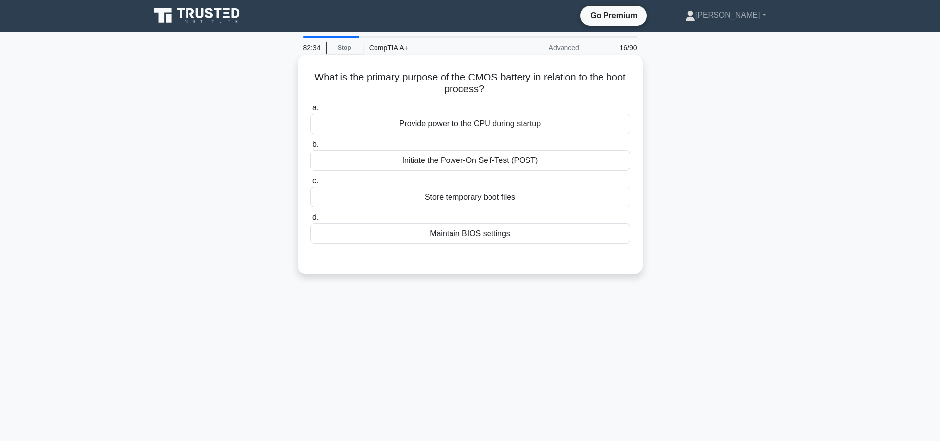
click at [558, 230] on div "Maintain BIOS settings" at bounding box center [470, 233] width 320 height 21
click at [310, 221] on input "d. Maintain BIOS settings" at bounding box center [310, 217] width 0 height 6
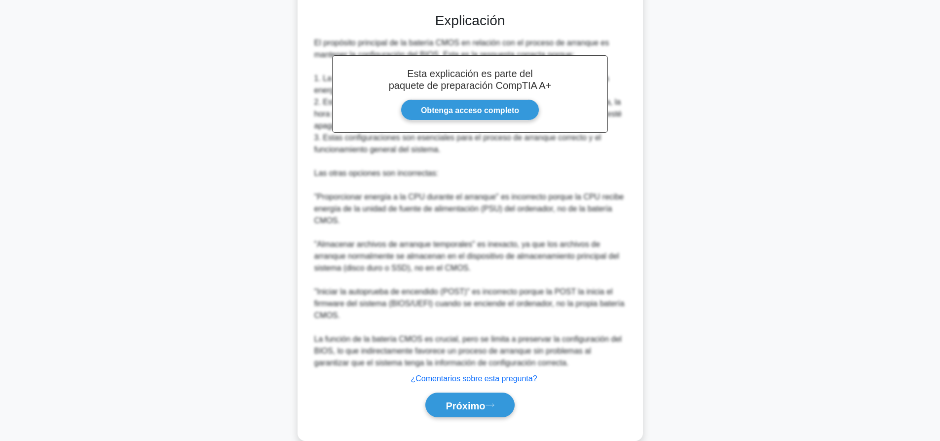
scroll to position [247, 0]
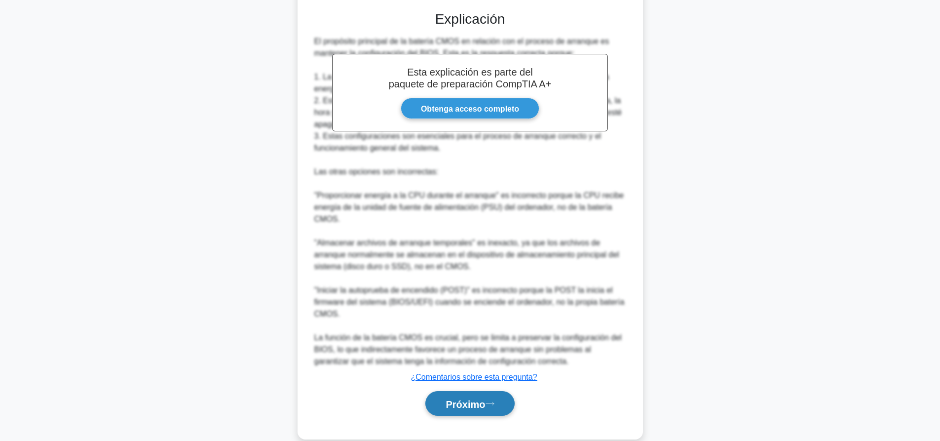
click at [480, 408] on font "Próximo" at bounding box center [464, 403] width 39 height 11
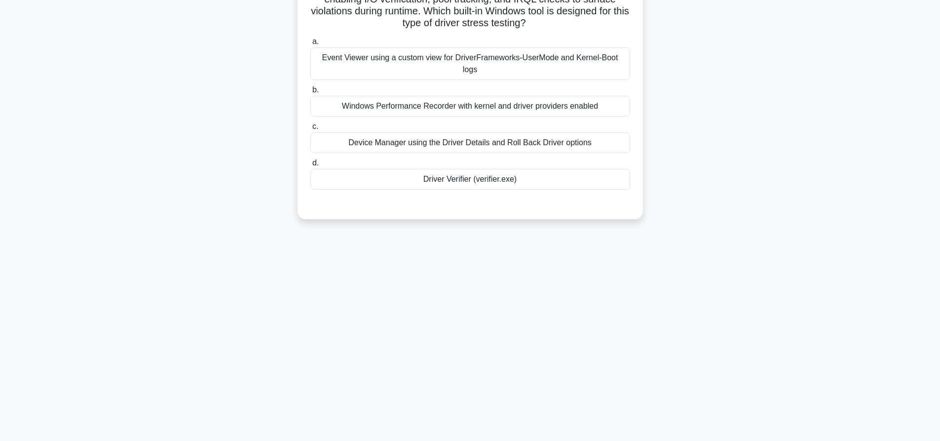
scroll to position [0, 0]
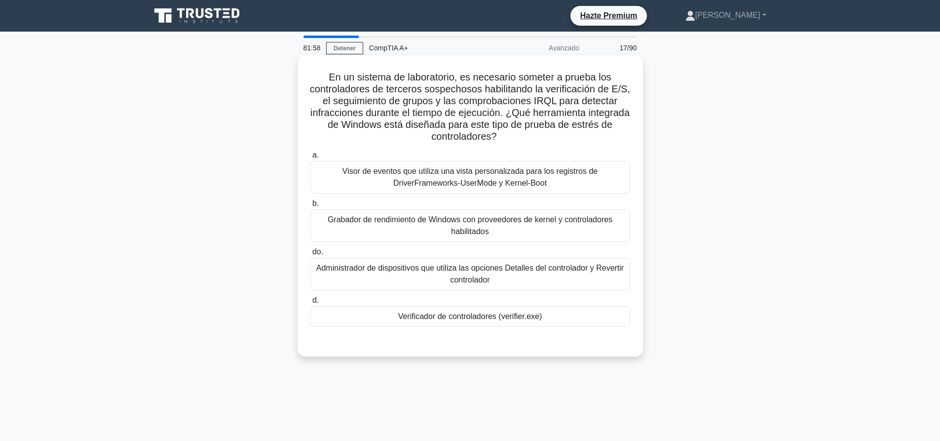
click at [496, 268] on font "Administrador de dispositivos que utiliza las opciones Detalles del controlador…" at bounding box center [469, 273] width 307 height 20
click at [310, 255] on input "do. Administrador de dispositivos que utiliza las opciones Detalles del control…" at bounding box center [310, 252] width 0 height 6
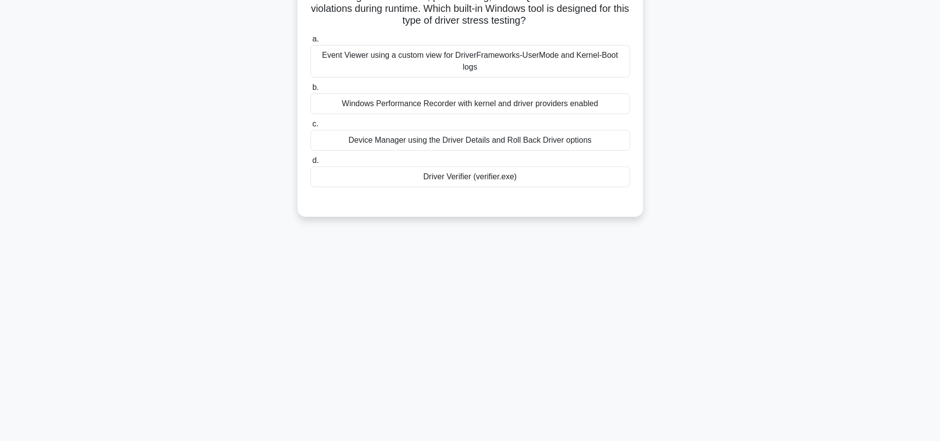
drag, startPoint x: 494, startPoint y: 166, endPoint x: 606, endPoint y: 176, distance: 112.4
click at [494, 166] on div "Driver Verifier (verifier.exe)" at bounding box center [470, 176] width 320 height 21
click at [310, 164] on input "d. Driver Verifier (verifier.exe)" at bounding box center [310, 160] width 0 height 6
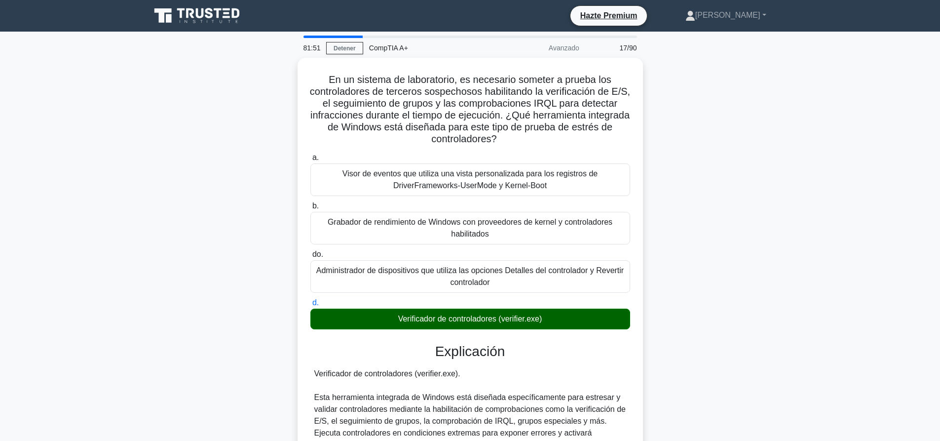
click at [724, 181] on div "En un sistema de laboratorio, es necesario someter a prueba los controladores d…" at bounding box center [470, 367] width 651 height 619
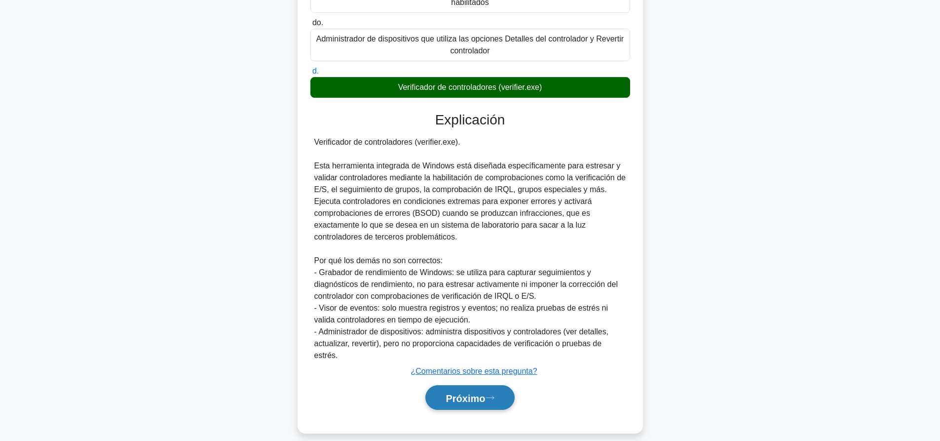
click at [457, 392] on font "Próximo" at bounding box center [464, 397] width 39 height 11
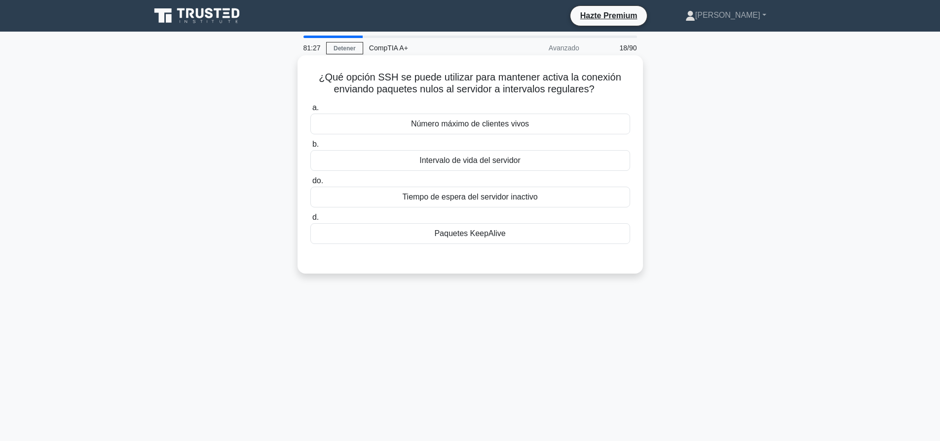
click at [505, 226] on div "Paquetes KeepAlive" at bounding box center [470, 233] width 320 height 21
click at [310, 221] on input "d. Paquetes KeepAlive" at bounding box center [310, 217] width 0 height 6
click at [548, 155] on div "ServerAliveInterval" at bounding box center [470, 160] width 320 height 21
click at [310, 148] on input "b. ServerAliveInterval" at bounding box center [310, 144] width 0 height 6
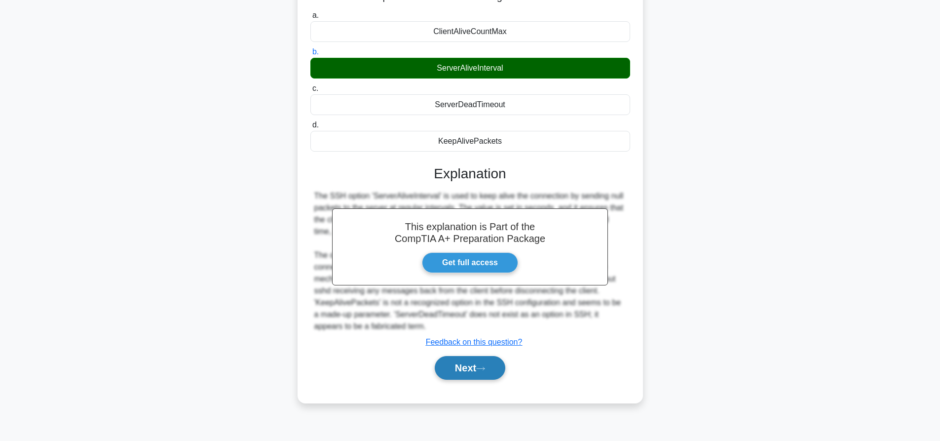
click at [485, 373] on button "Next" at bounding box center [470, 368] width 71 height 24
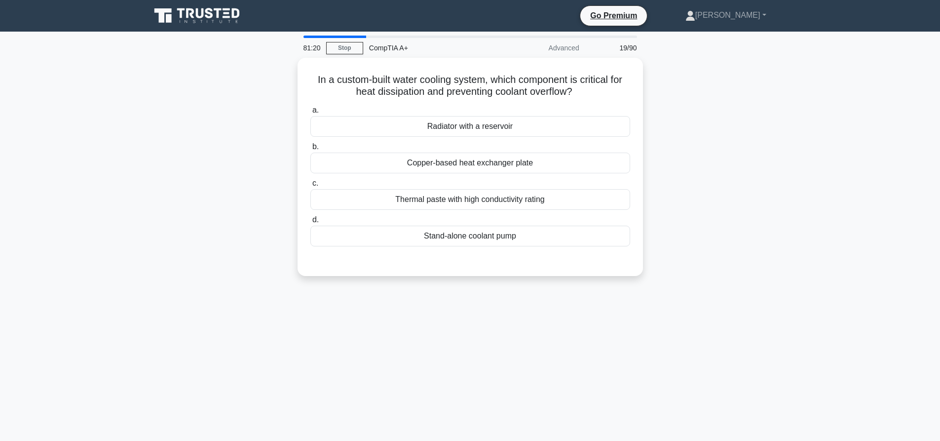
click at [787, 193] on div "In a custom-built water cooling system, which component is critical for heat di…" at bounding box center [470, 173] width 651 height 230
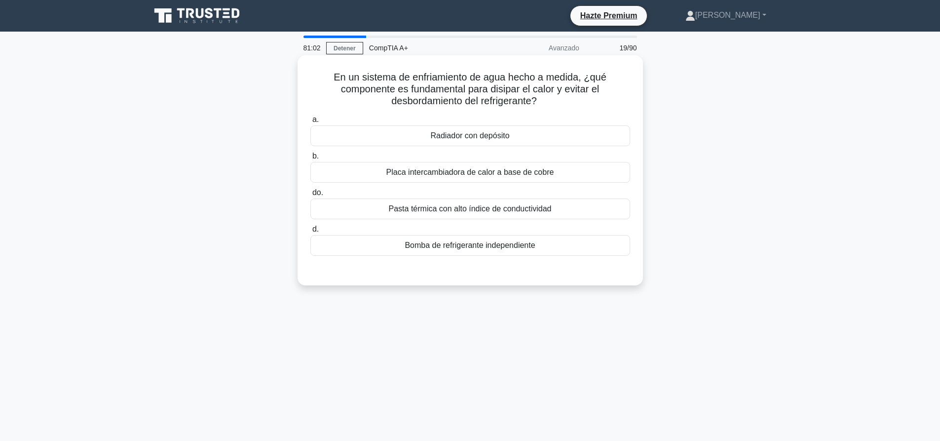
click at [520, 142] on div "Radiador con depósito" at bounding box center [470, 135] width 320 height 21
click at [310, 123] on input "a. Radiador con depósito" at bounding box center [310, 119] width 0 height 6
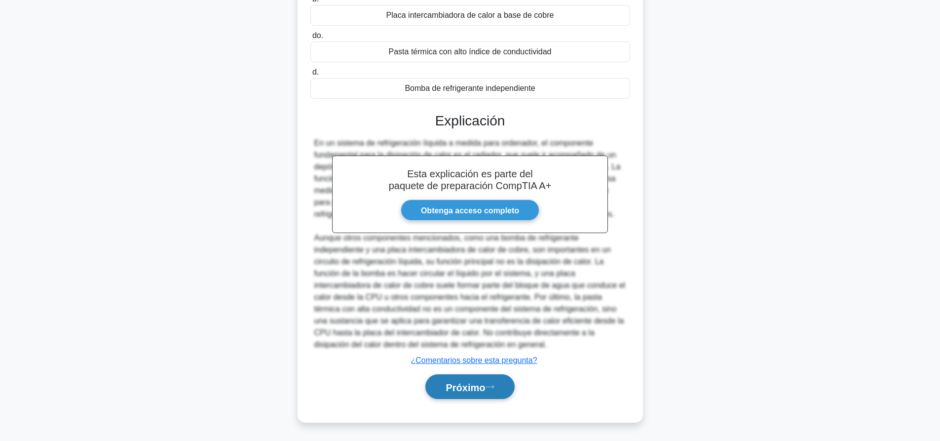
click at [492, 385] on icon at bounding box center [489, 386] width 9 height 5
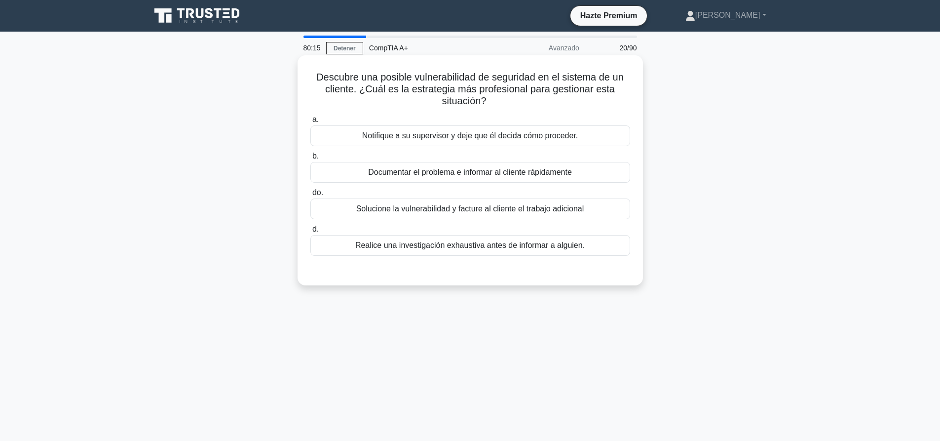
click at [440, 168] on font "Documentar el problema e informar al cliente rápidamente" at bounding box center [470, 172] width 204 height 8
click at [310, 159] on input "b. Documentar el problema e informar al cliente rápidamente" at bounding box center [310, 156] width 0 height 6
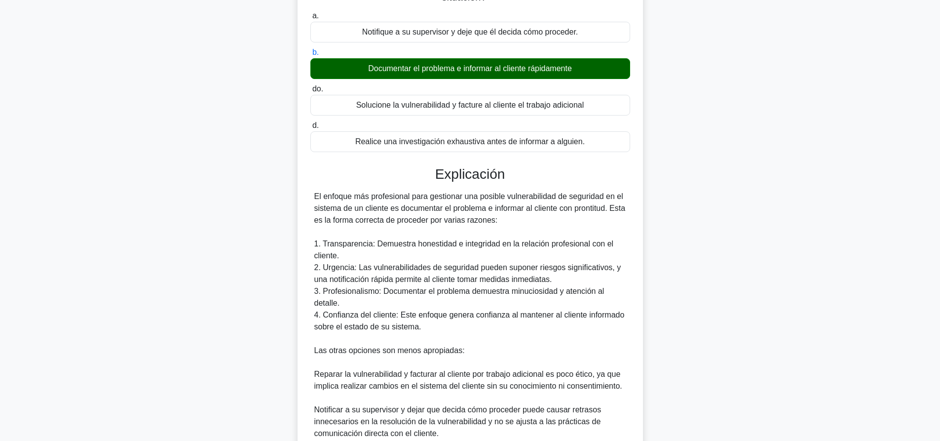
scroll to position [229, 0]
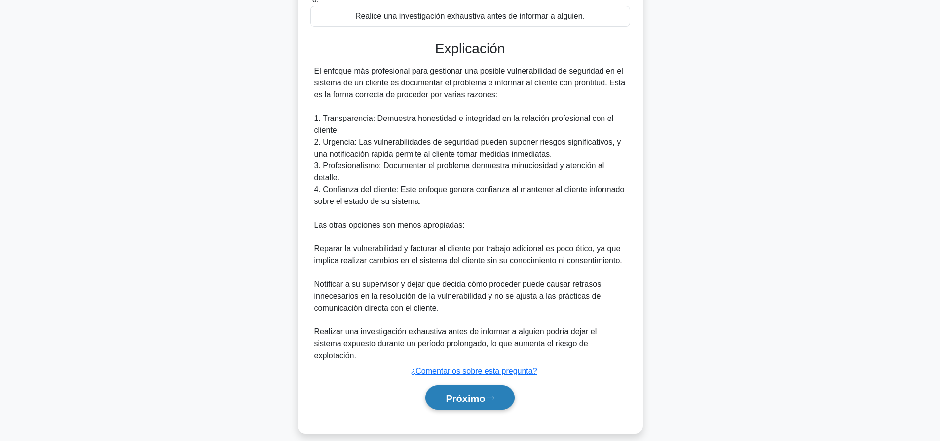
click at [457, 385] on button "Próximo" at bounding box center [469, 397] width 89 height 25
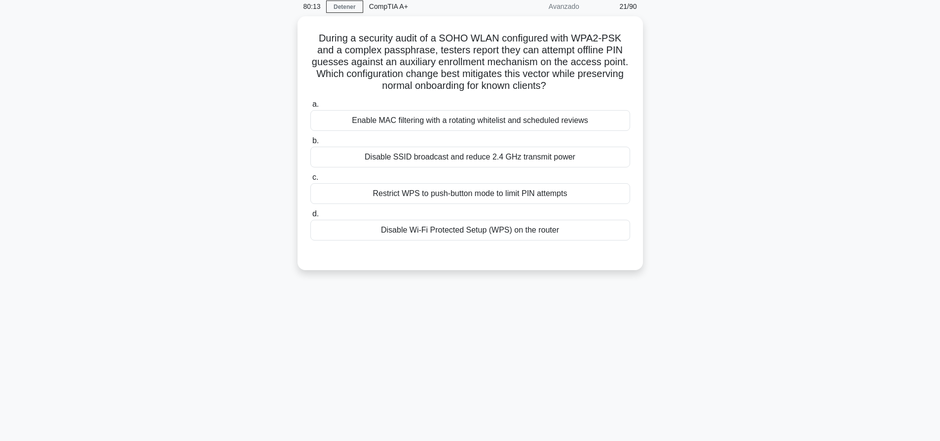
scroll to position [0, 0]
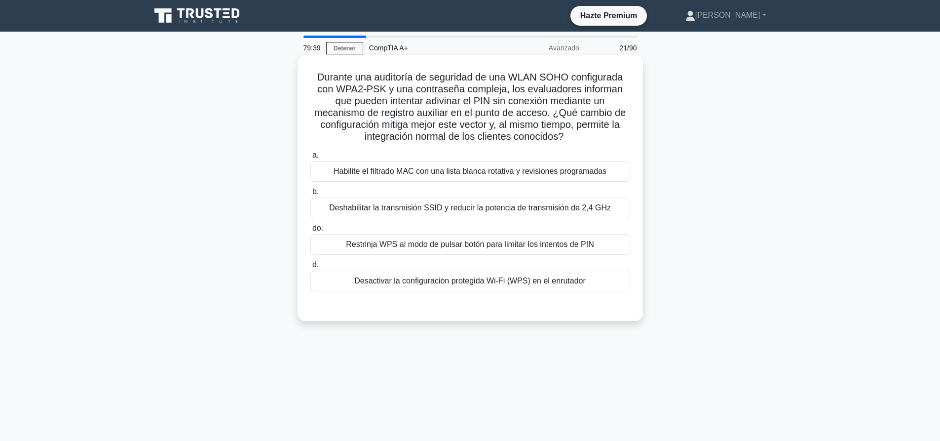
click at [380, 237] on div "Restrinja WPS al modo de pulsar botón para limitar los intentos de PIN" at bounding box center [470, 244] width 320 height 21
click at [310, 231] on input "do. Restrinja WPS al modo de pulsar botón para limitar los intentos de PIN" at bounding box center [310, 228] width 0 height 6
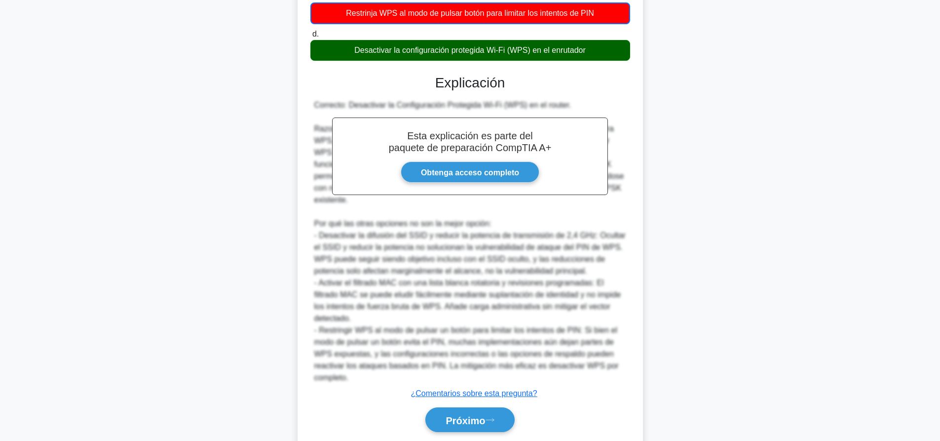
scroll to position [265, 0]
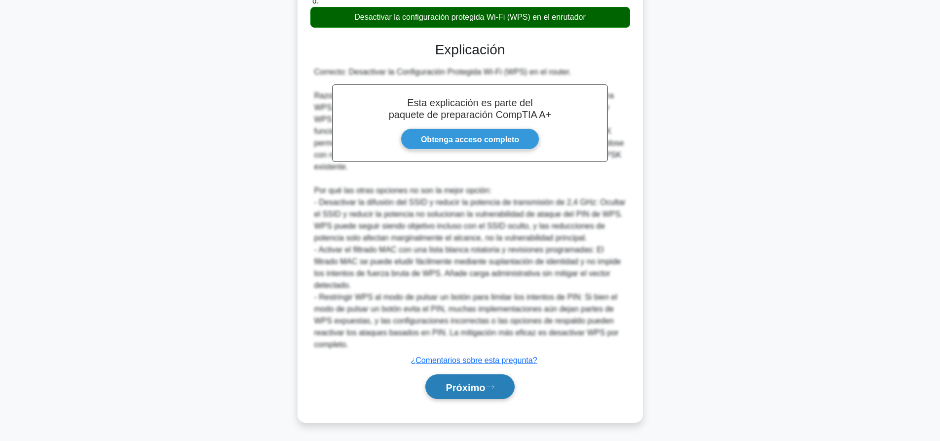
click at [478, 390] on font "Próximo" at bounding box center [464, 386] width 39 height 11
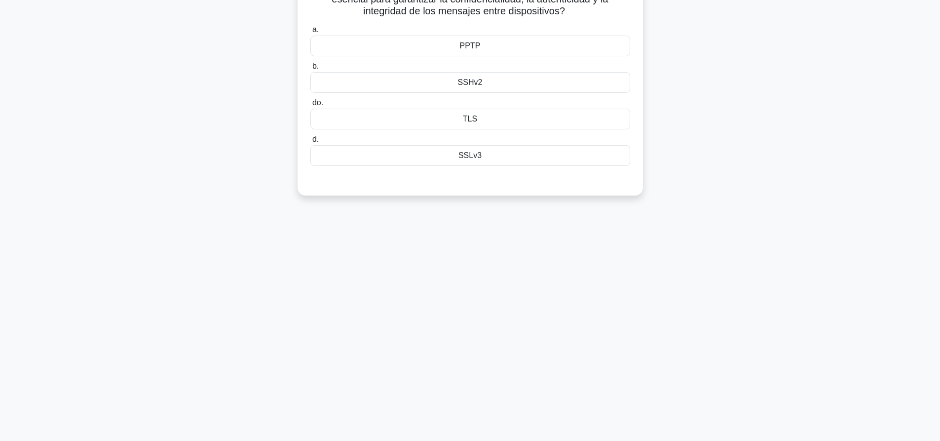
scroll to position [0, 0]
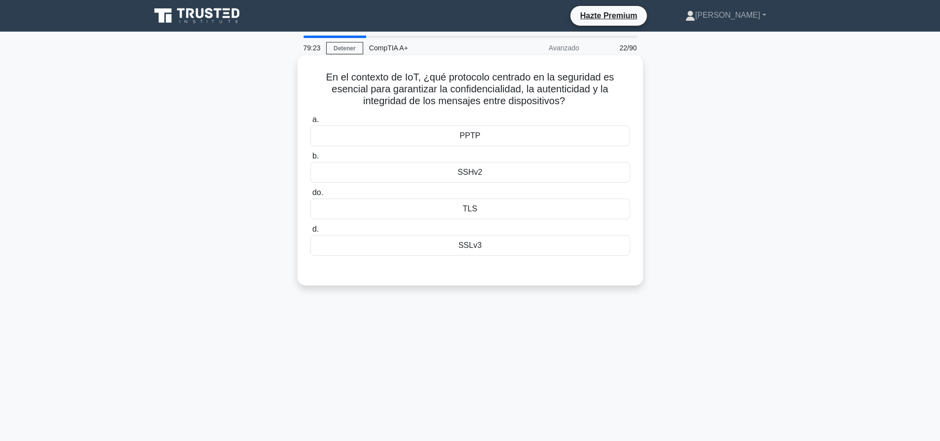
click at [461, 216] on div "TLS" at bounding box center [470, 208] width 320 height 21
click at [310, 196] on input "do. TLS" at bounding box center [310, 192] width 0 height 6
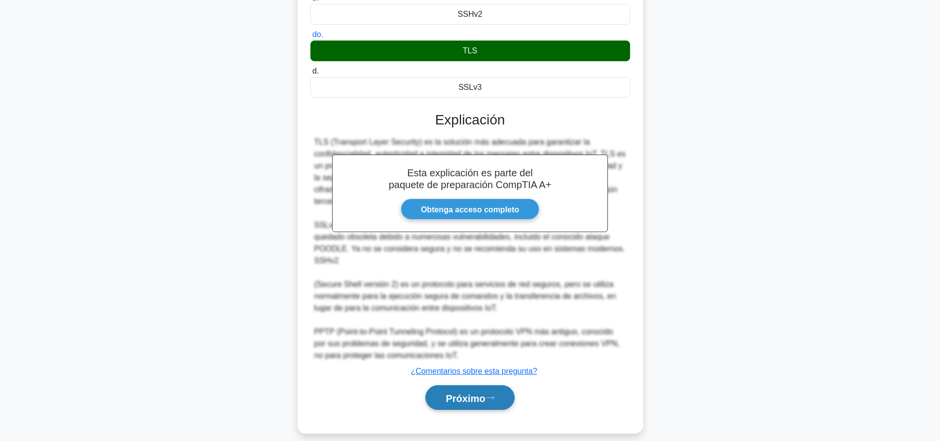
click at [473, 392] on font "Próximo" at bounding box center [464, 397] width 39 height 11
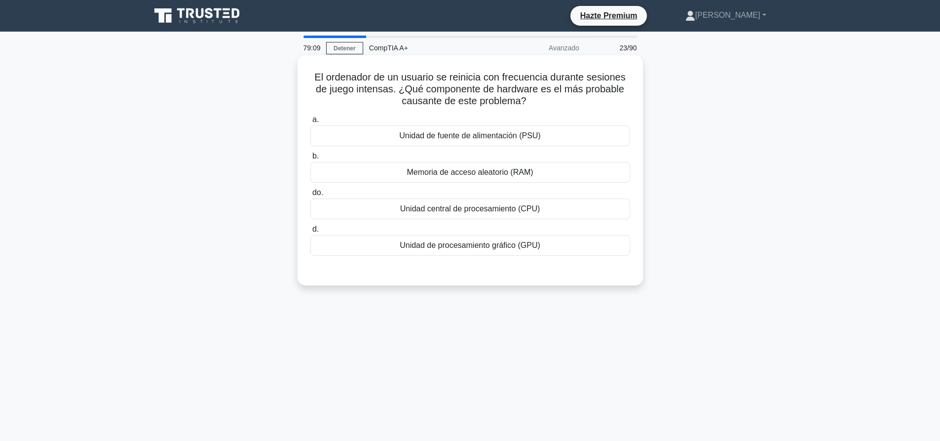
click at [513, 129] on div "Unidad de fuente de alimentación (PSU)" at bounding box center [470, 135] width 320 height 21
click at [310, 123] on input "a. Unidad de fuente de alimentación (PSU)" at bounding box center [310, 119] width 0 height 6
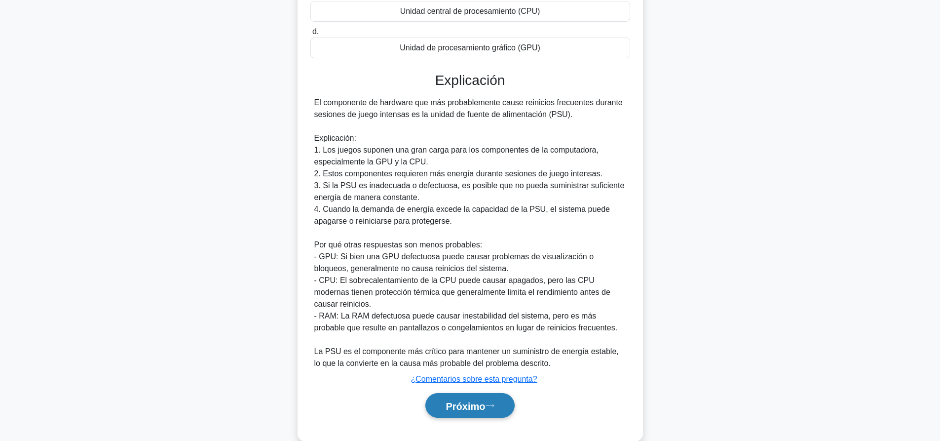
click at [476, 409] on font "Próximo" at bounding box center [464, 405] width 39 height 11
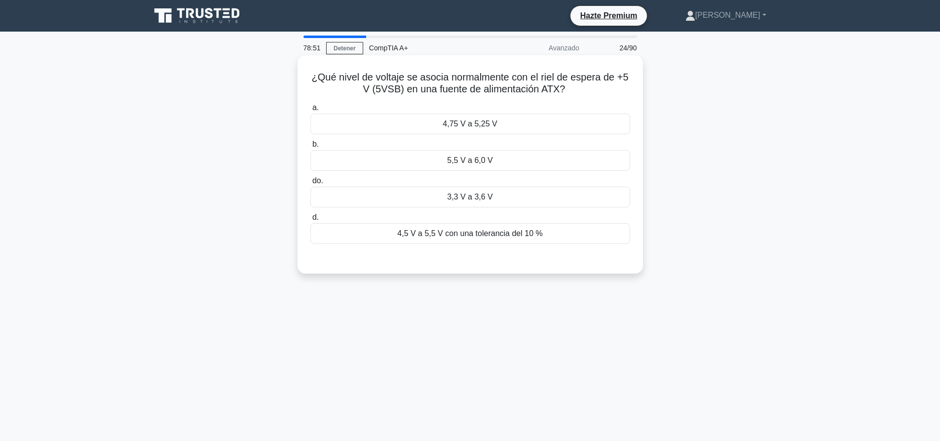
click at [452, 163] on font "5,5 V a 6,0 V" at bounding box center [470, 160] width 46 height 8
click at [310, 148] on input "b. 5,5 V a 6,0 V" at bounding box center [310, 144] width 0 height 6
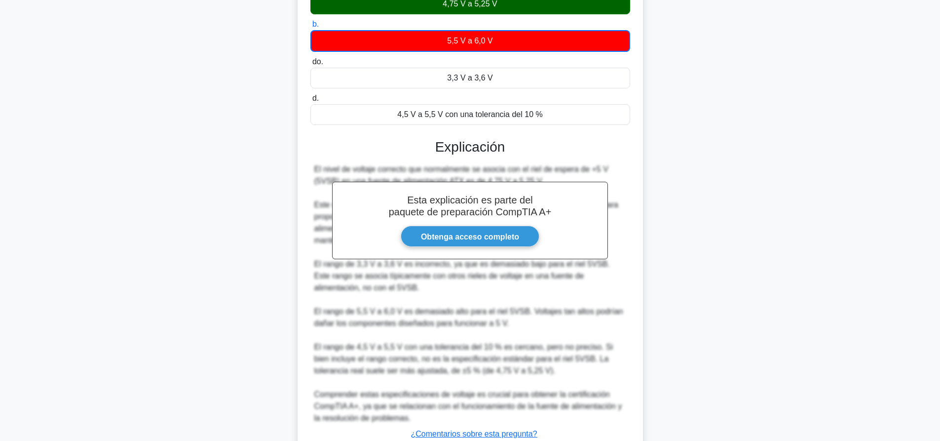
scroll to position [194, 0]
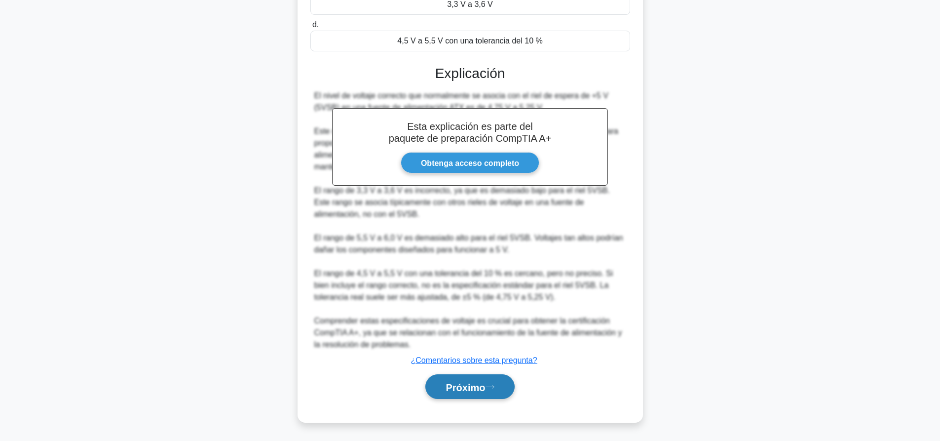
click at [475, 394] on button "Próximo" at bounding box center [469, 386] width 89 height 25
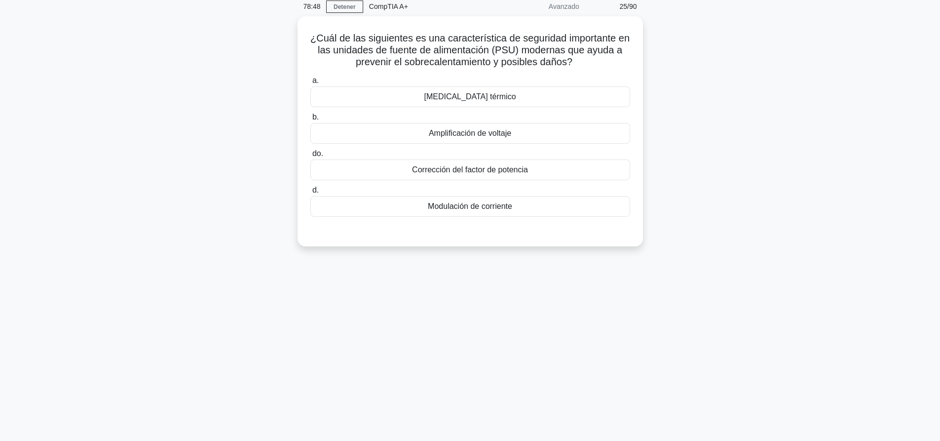
scroll to position [0, 0]
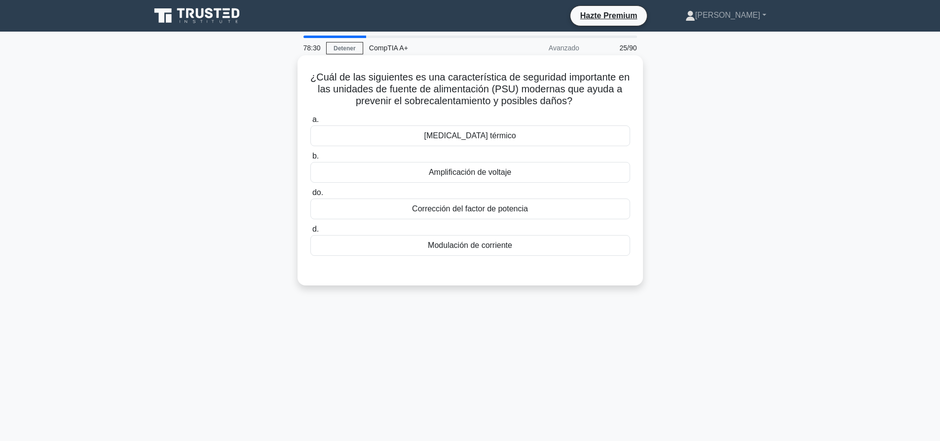
click at [444, 216] on div "Corrección del factor de potencia" at bounding box center [470, 208] width 320 height 21
click at [310, 196] on input "do. Corrección del factor de potencia" at bounding box center [310, 192] width 0 height 6
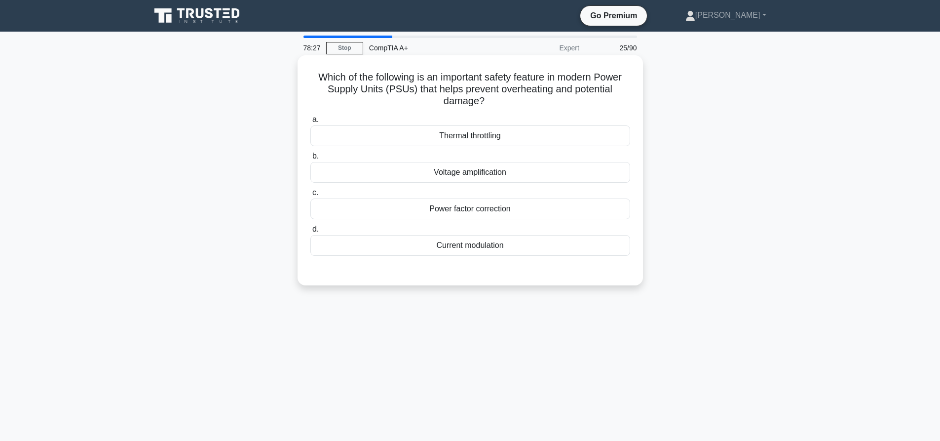
click at [451, 139] on div "Thermal throttling" at bounding box center [470, 135] width 320 height 21
click at [310, 123] on input "a. Thermal throttling" at bounding box center [310, 119] width 0 height 6
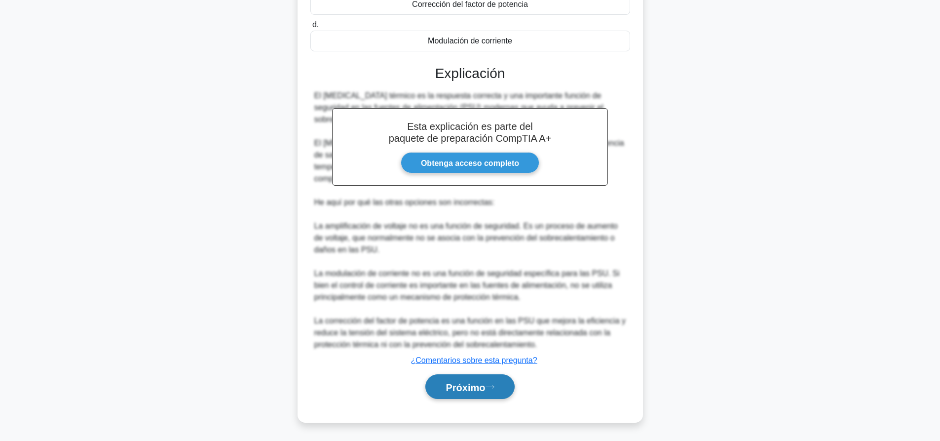
click at [500, 393] on button "Próximo" at bounding box center [469, 386] width 89 height 25
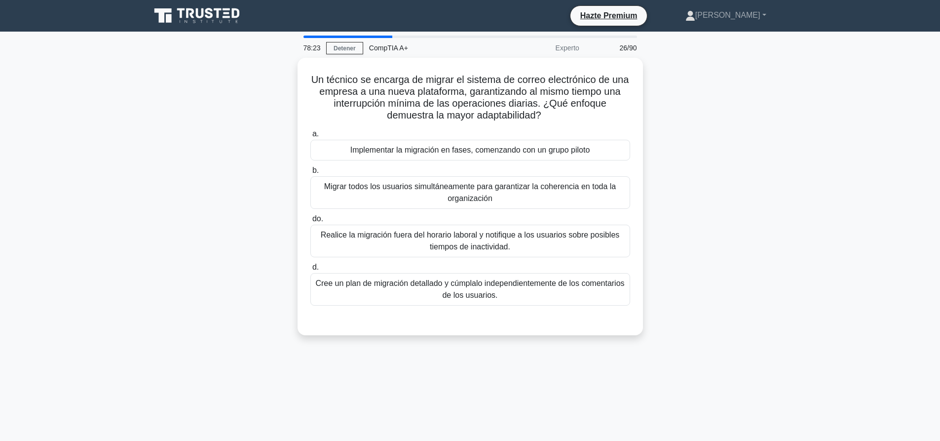
click at [694, 300] on div "Un técnico se encarga de migrar el sistema de correo electrónico de una empresa…" at bounding box center [470, 202] width 651 height 289
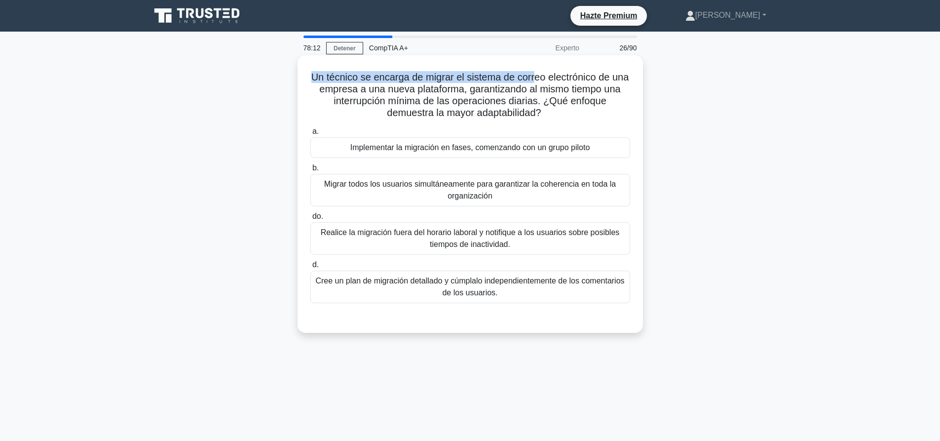
drag, startPoint x: 319, startPoint y: 80, endPoint x: 587, endPoint y: 83, distance: 267.9
click at [561, 82] on font "Un técnico se encarga de migrar el sistema de correo electrónico de una empresa…" at bounding box center [470, 95] width 318 height 46
click at [587, 83] on font "Un técnico se encarga de migrar el sistema de correo electrónico de una empresa…" at bounding box center [470, 95] width 318 height 46
click at [511, 234] on font "Realice la migración fuera del horario laboral y notifique a los usuarios sobre…" at bounding box center [470, 238] width 299 height 20
click at [310, 220] on input "do. Realice la migración fuera del horario laboral y notifique a los usuarios s…" at bounding box center [310, 216] width 0 height 6
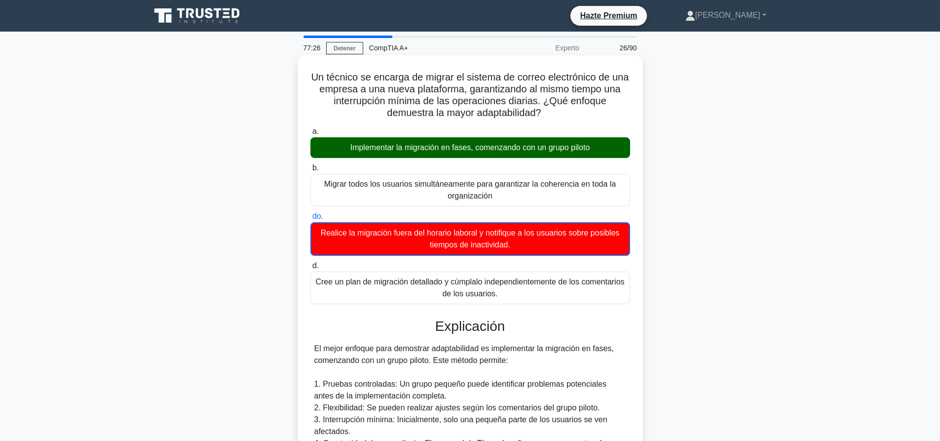
scroll to position [313, 0]
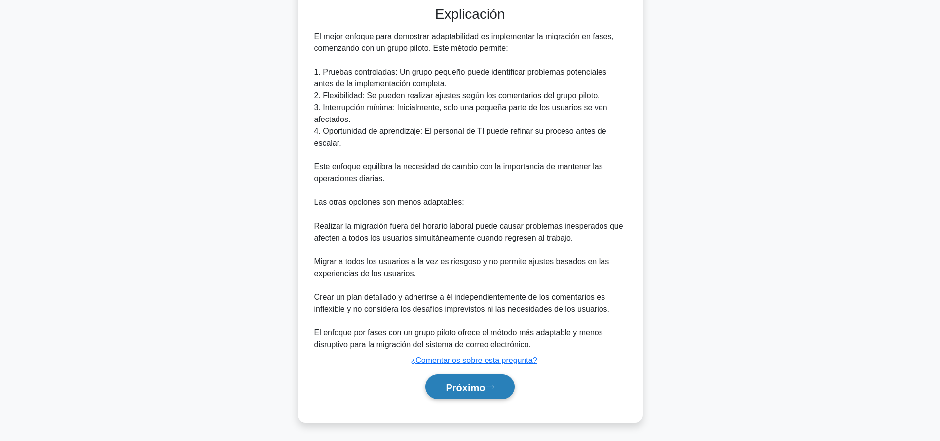
click at [510, 393] on button "Próximo" at bounding box center [469, 386] width 89 height 25
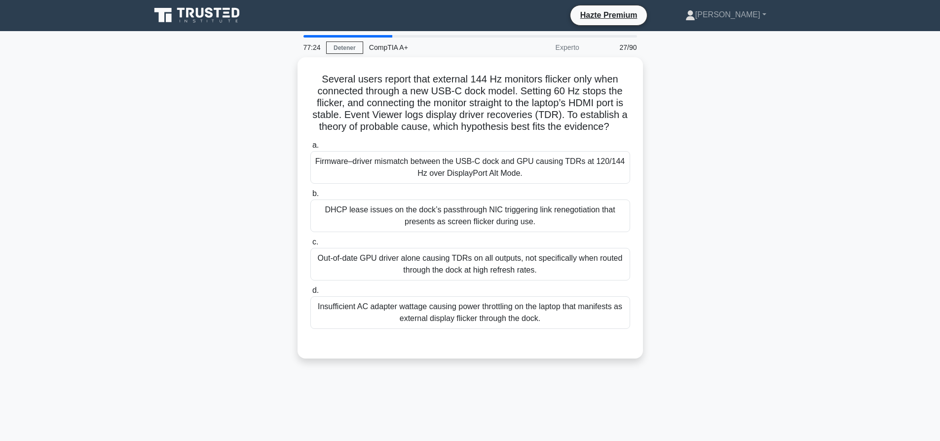
scroll to position [0, 0]
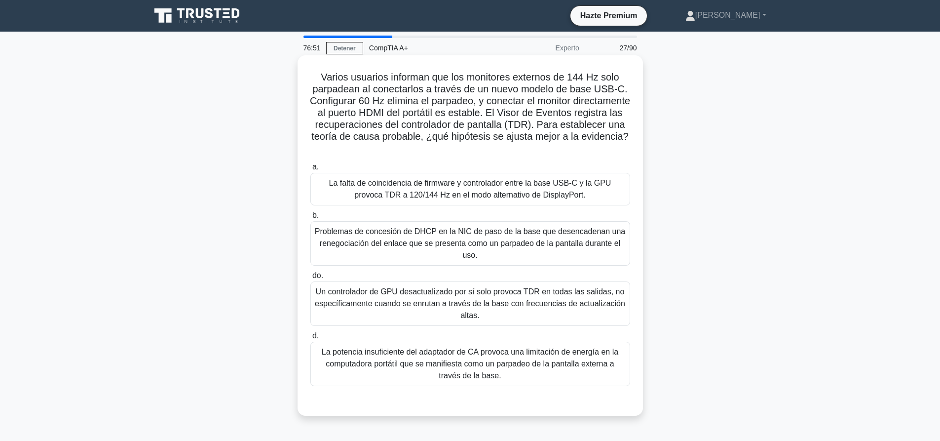
click at [463, 375] on font "La potencia insuficiente del adaptador de CA provoca una limitación de energía …" at bounding box center [470, 363] width 296 height 32
click at [310, 339] on input "d. La potencia insuficiente del adaptador de CA provoca una limitación de energ…" at bounding box center [310, 336] width 0 height 6
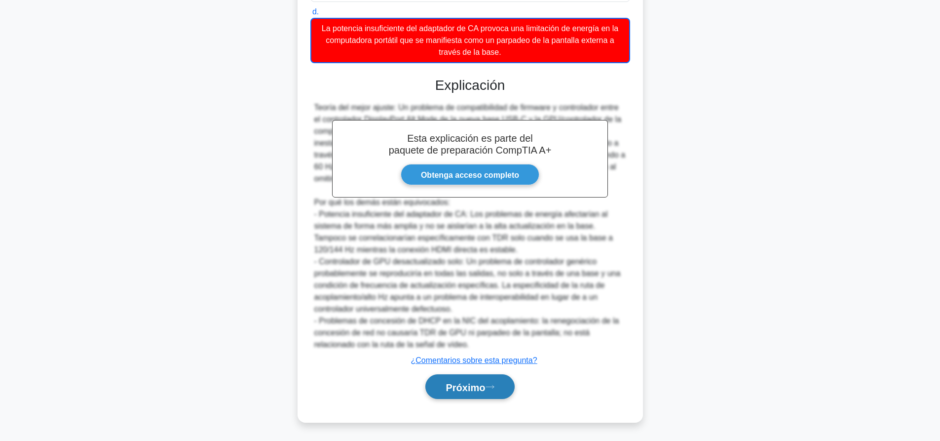
click at [494, 386] on icon at bounding box center [489, 386] width 9 height 5
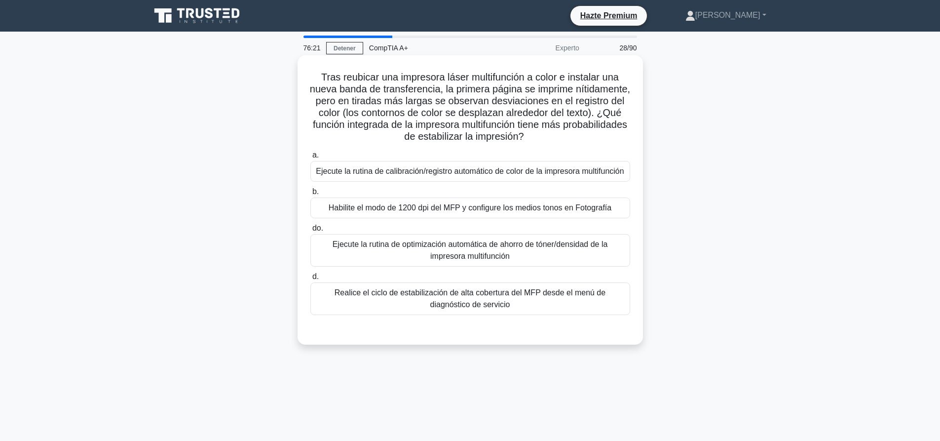
click at [489, 175] on font "Ejecute la rutina de calibración/registro automático de color de la impresora m…" at bounding box center [470, 171] width 308 height 8
click at [310, 158] on input "a. Ejecute la rutina de calibración/registro automático de color de la impresor…" at bounding box center [310, 155] width 0 height 6
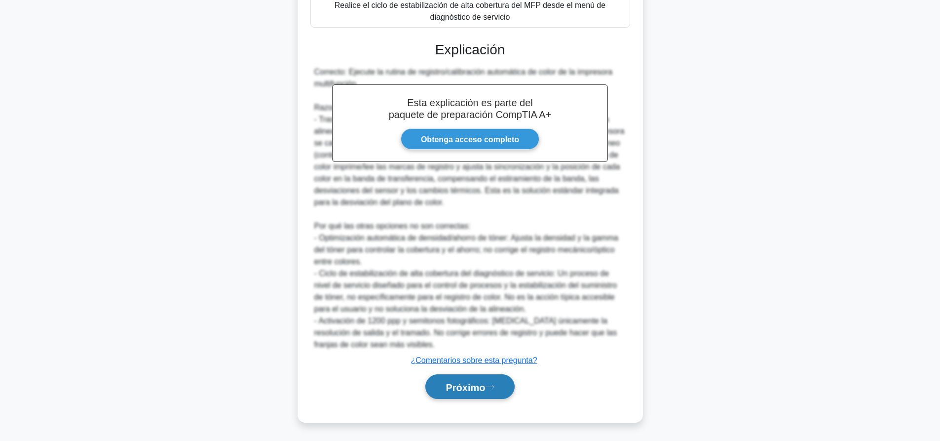
click at [481, 384] on font "Próximo" at bounding box center [464, 386] width 39 height 11
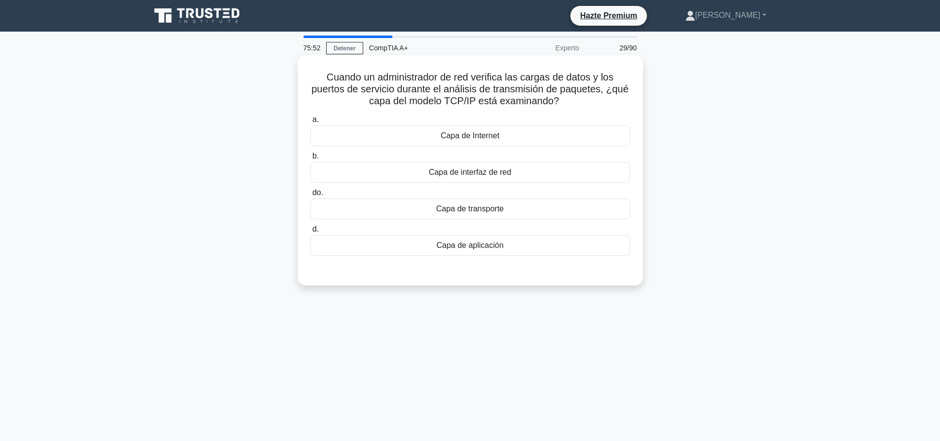
drag, startPoint x: 560, startPoint y: 102, endPoint x: 304, endPoint y: 81, distance: 256.9
click at [304, 81] on div "Cuando un administrador de red verifica las cargas de datos y los puertos de se…" at bounding box center [469, 170] width 337 height 222
copy font "Cuando un administrador de red verifica las cargas de datos y los puertos de se…"
click at [533, 207] on div "Capa de transporte" at bounding box center [470, 208] width 320 height 21
click at [310, 196] on input "do. Capa de transporte" at bounding box center [310, 192] width 0 height 6
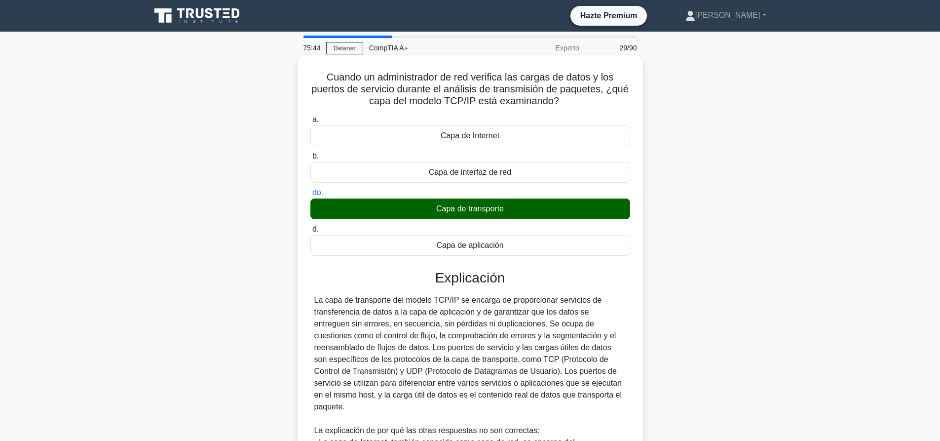
scroll to position [193, 0]
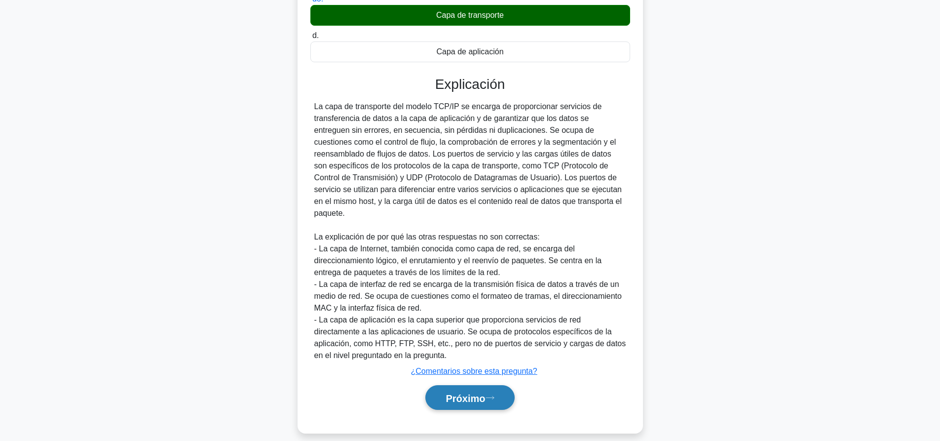
click at [499, 389] on button "Próximo" at bounding box center [469, 397] width 89 height 25
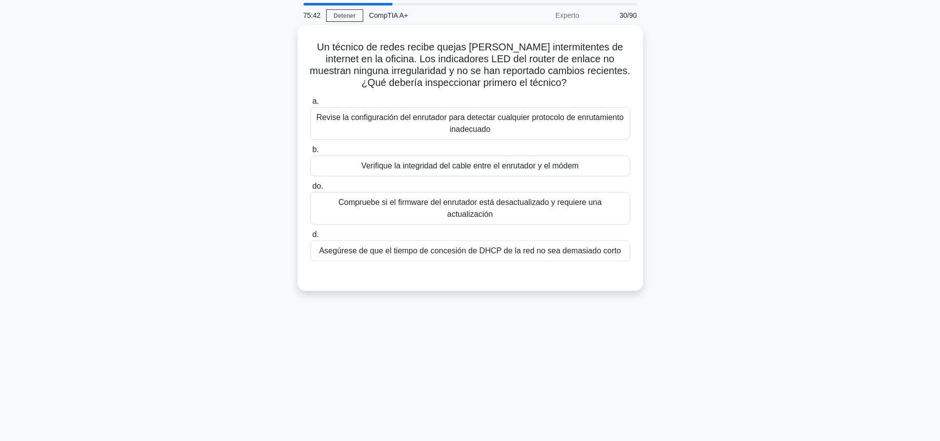
scroll to position [0, 0]
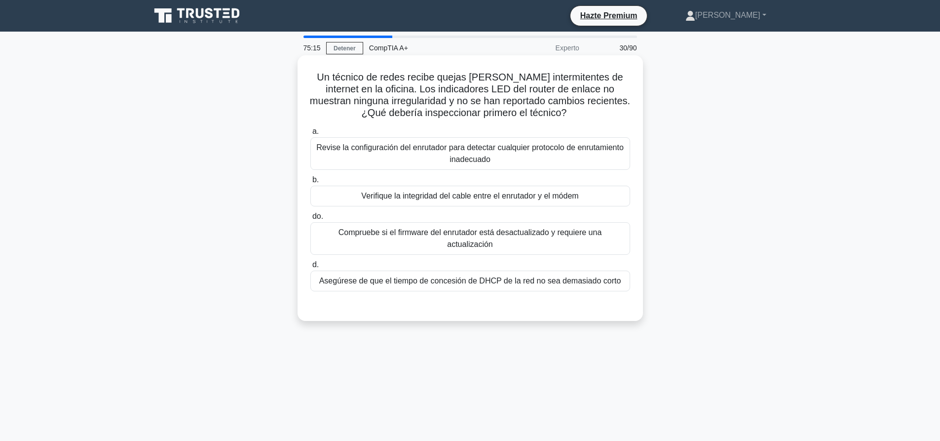
click at [480, 165] on font "Revise la configuración del enrutador para detectar cualquier protocolo de enru…" at bounding box center [470, 154] width 311 height 24
click at [310, 135] on input "a. Revise la configuración del enrutador para detectar cualquier protocolo de e…" at bounding box center [310, 131] width 0 height 6
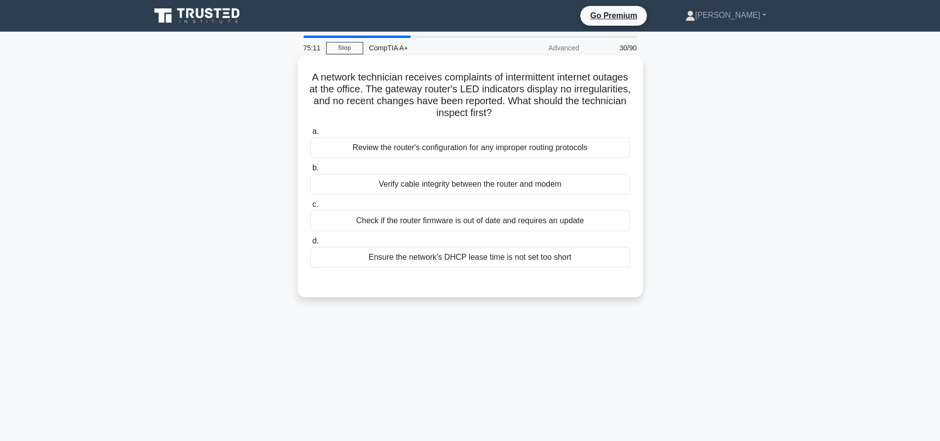
click at [455, 191] on div "Verify cable integrity between the router and modem" at bounding box center [470, 184] width 320 height 21
click at [310, 171] on input "b. Verify cable integrity between the router and modem" at bounding box center [310, 168] width 0 height 6
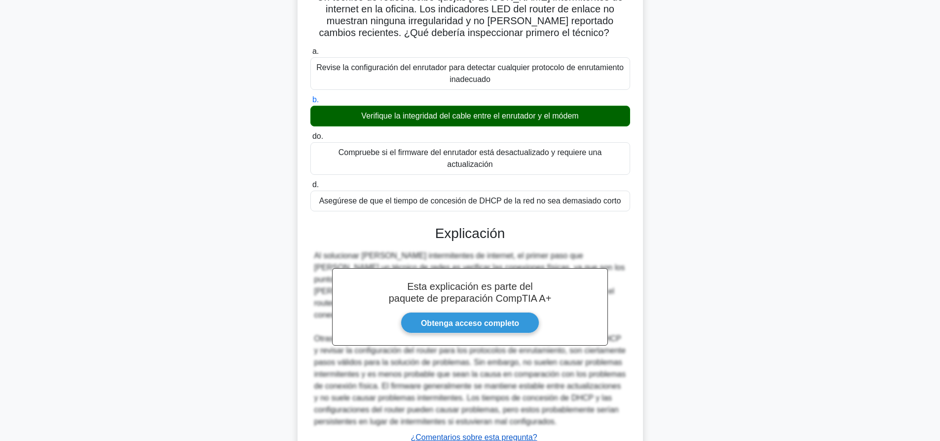
scroll to position [134, 0]
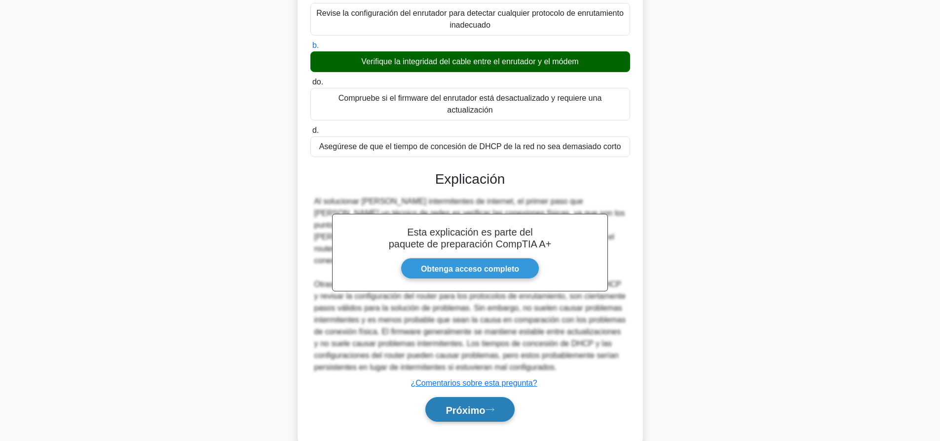
click at [469, 404] on font "Próximo" at bounding box center [464, 409] width 39 height 11
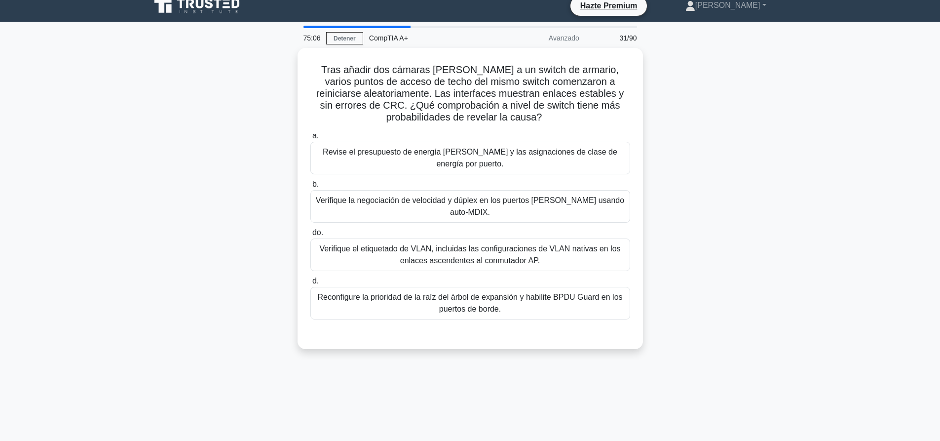
scroll to position [0, 0]
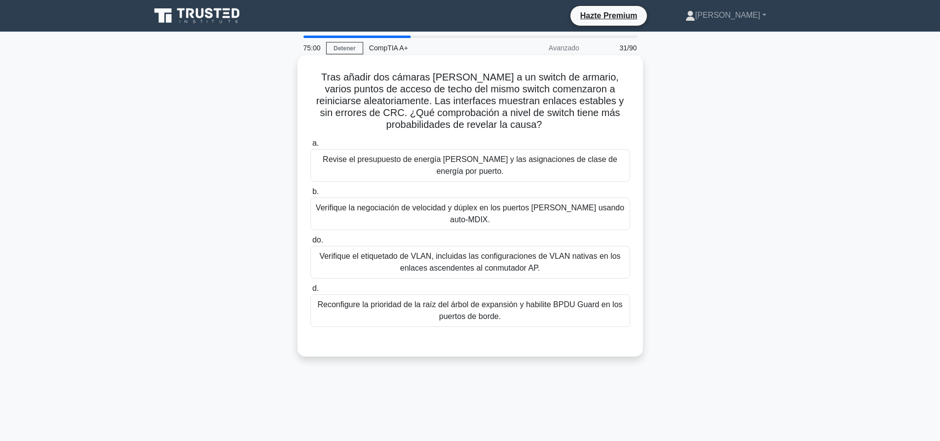
click at [538, 252] on font "Verifique el etiquetado de VLAN, incluidas las configuraciones de VLAN nativas …" at bounding box center [469, 262] width 301 height 20
click at [310, 243] on input "do. Verifique el etiquetado de VLAN, incluidas las configuraciones de VLAN nati…" at bounding box center [310, 240] width 0 height 6
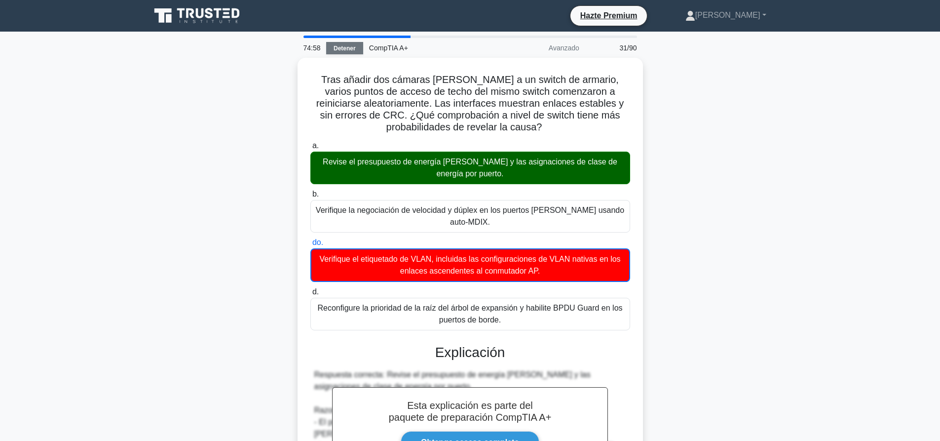
click at [343, 53] on link "Detener" at bounding box center [344, 48] width 37 height 12
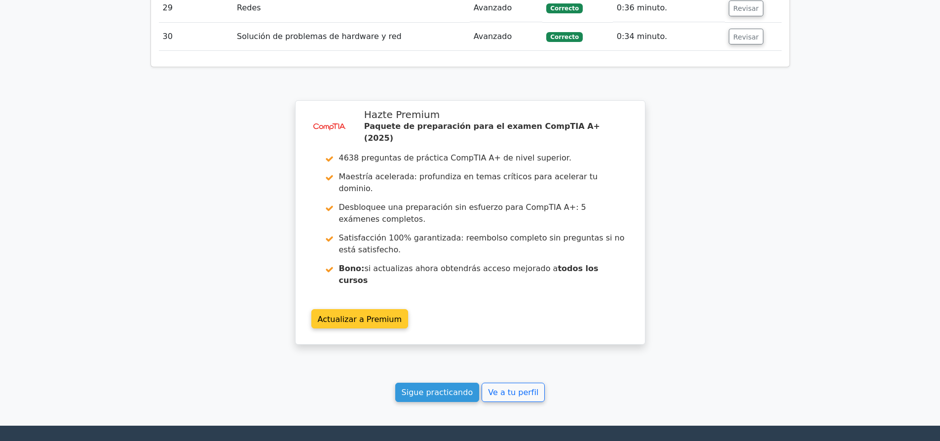
scroll to position [2380, 0]
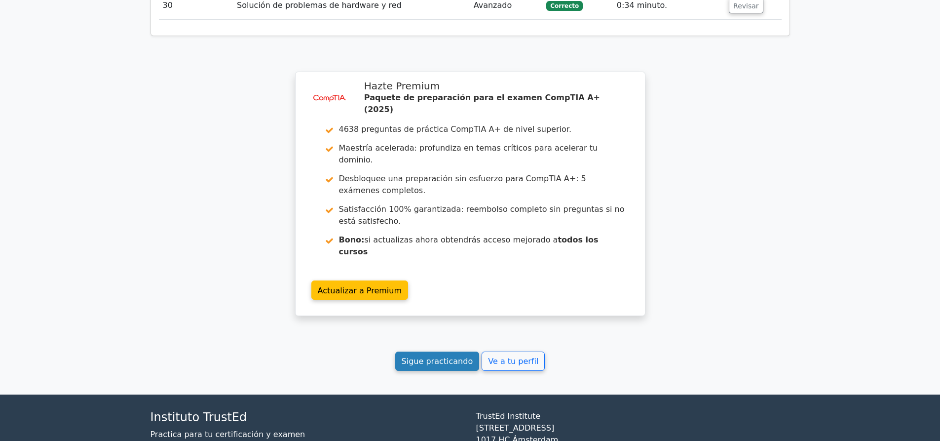
click at [436, 351] on link "Sigue practicando" at bounding box center [437, 360] width 84 height 19
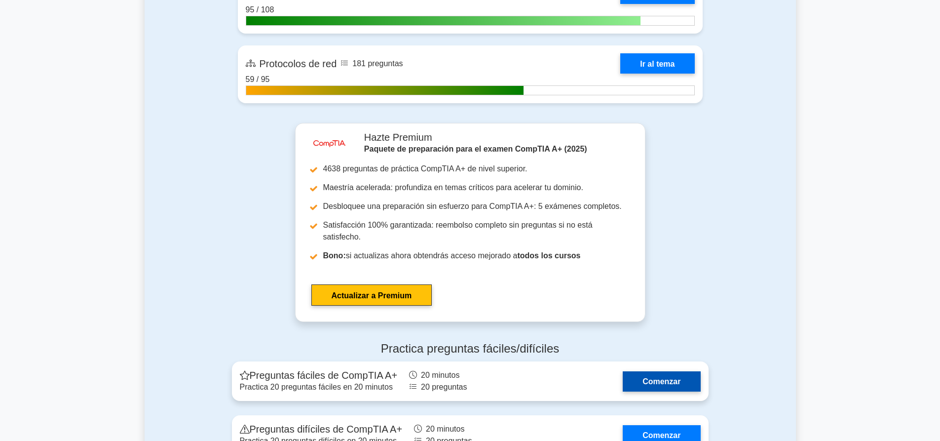
scroll to position [2615, 0]
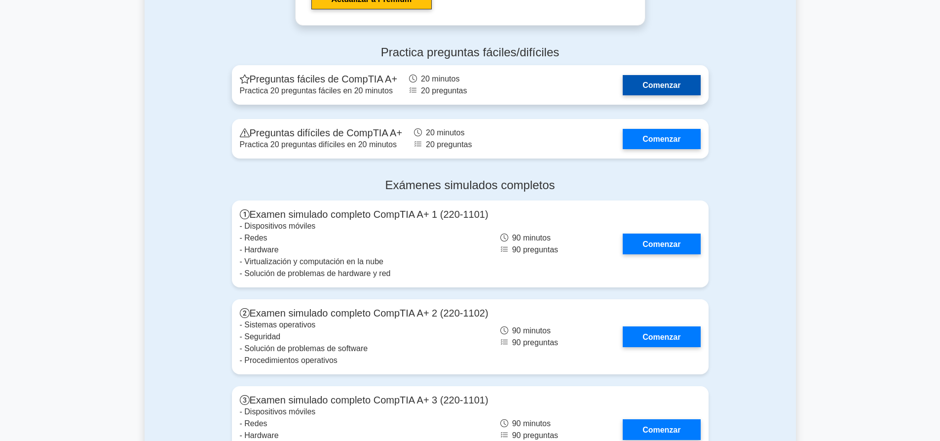
click at [655, 75] on link "Comenzar" at bounding box center [661, 85] width 77 height 20
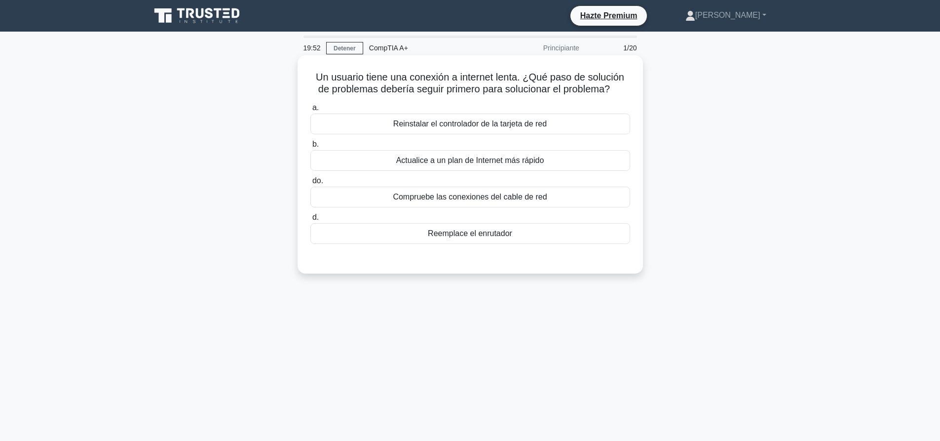
click at [503, 197] on font "Compruebe las conexiones del cable de red" at bounding box center [470, 196] width 154 height 8
click at [310, 184] on input "do. Compruebe las conexiones del cable de red" at bounding box center [310, 181] width 0 height 6
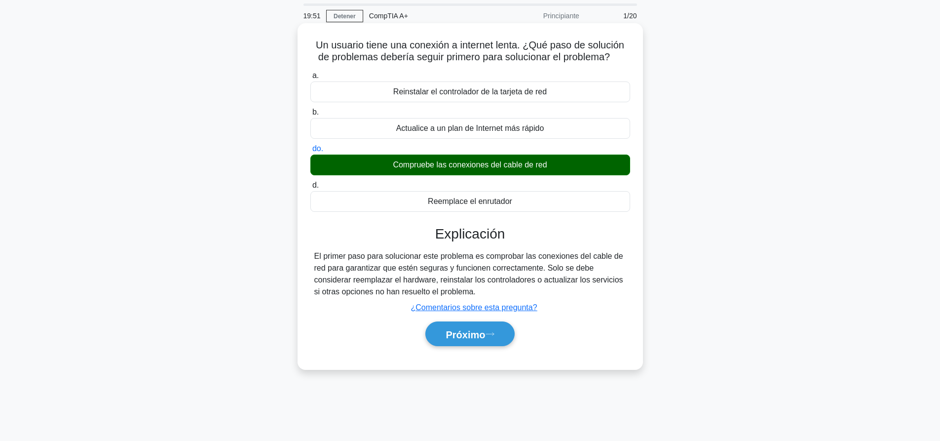
scroll to position [49, 0]
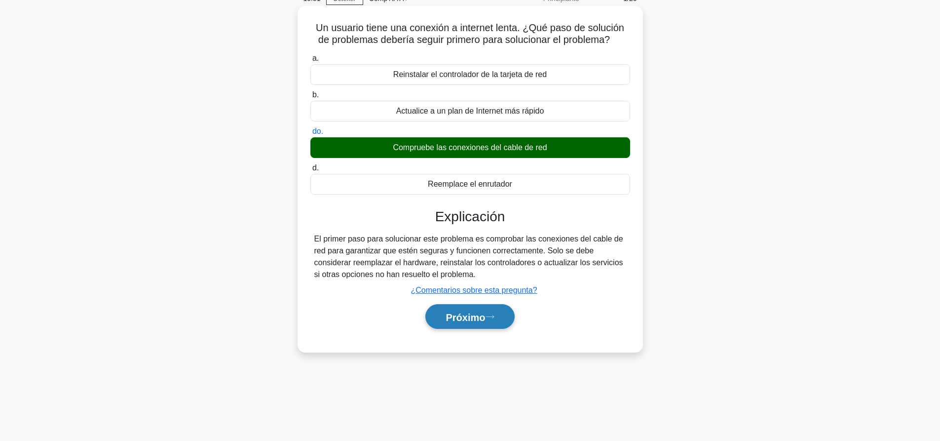
click at [464, 322] on font "Próximo" at bounding box center [464, 316] width 39 height 11
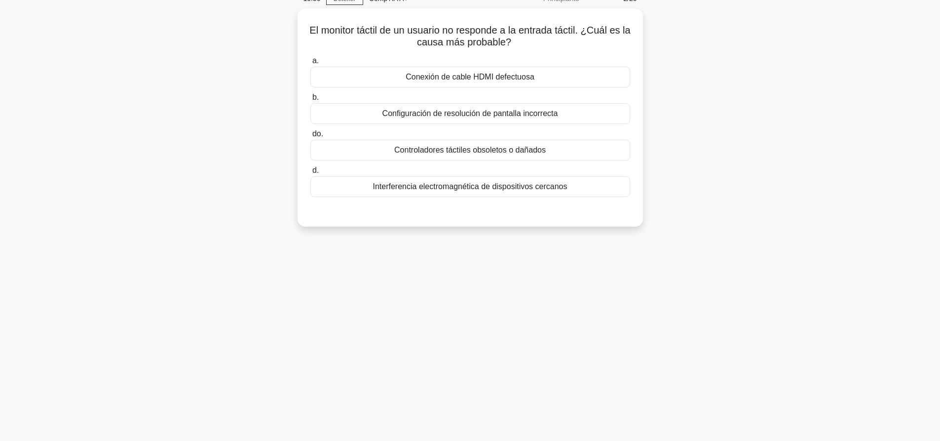
scroll to position [0, 0]
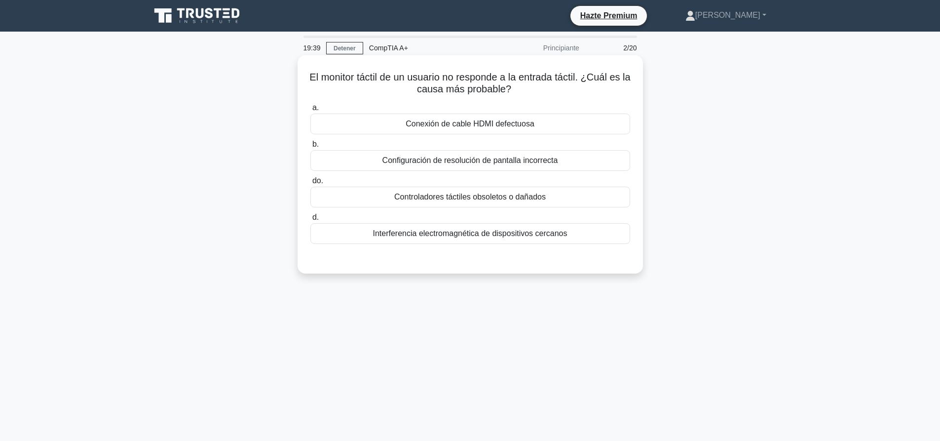
click at [501, 198] on font "Controladores táctiles obsoletos o dañados" at bounding box center [469, 196] width 151 height 8
click at [310, 184] on input "do. Controladores táctiles obsoletos o dañados" at bounding box center [310, 181] width 0 height 6
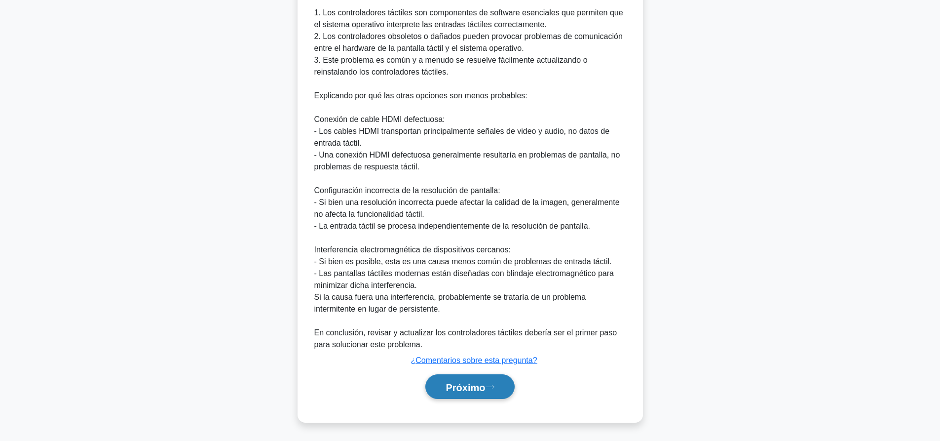
click at [493, 395] on button "Próximo" at bounding box center [469, 386] width 89 height 25
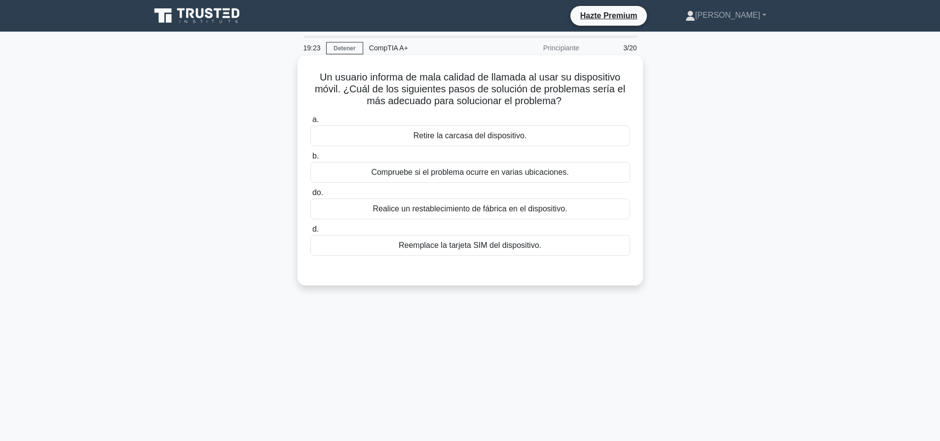
click at [462, 173] on font "Compruebe si el problema ocurre en varias ubicaciones." at bounding box center [469, 172] width 197 height 8
click at [310, 159] on input "b. Compruebe si el problema ocurre en varias ubicaciones." at bounding box center [310, 156] width 0 height 6
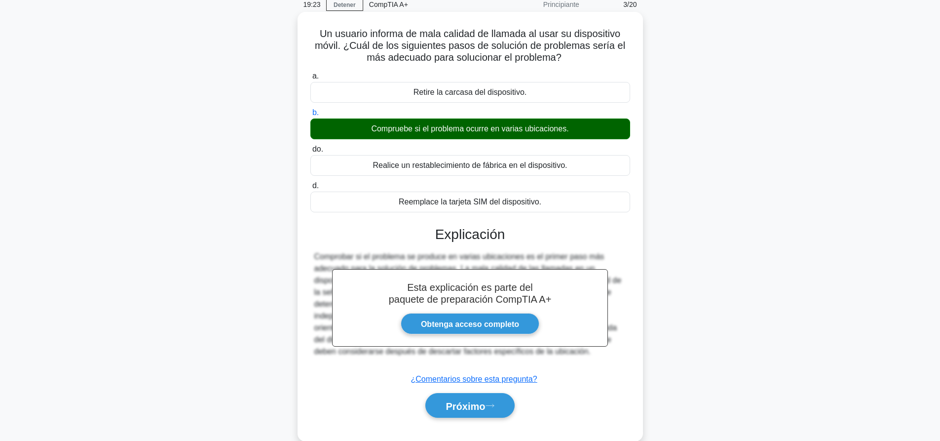
scroll to position [92, 0]
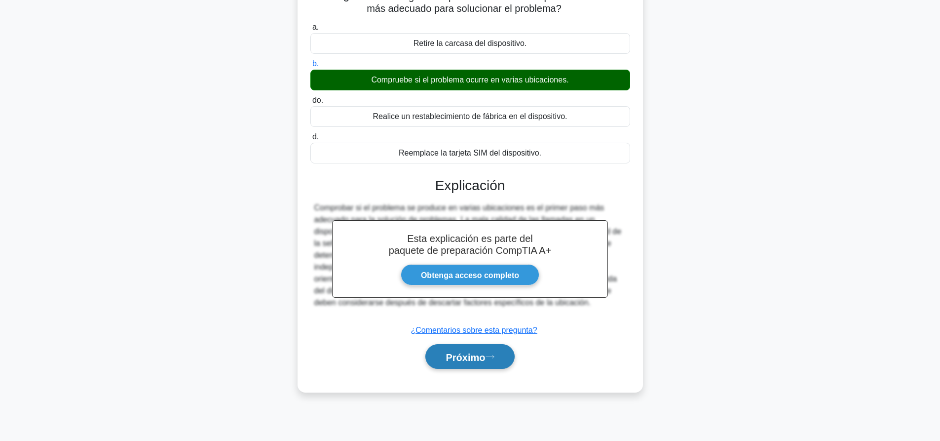
click at [503, 356] on button "Próximo" at bounding box center [469, 356] width 89 height 25
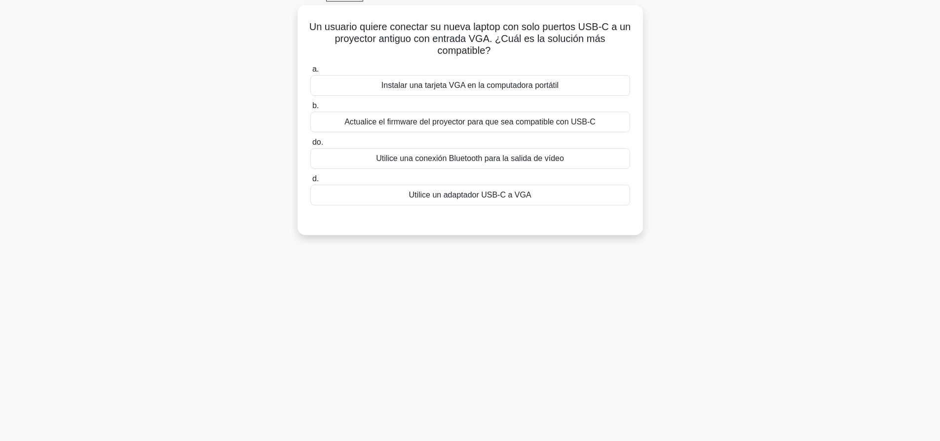
scroll to position [0, 0]
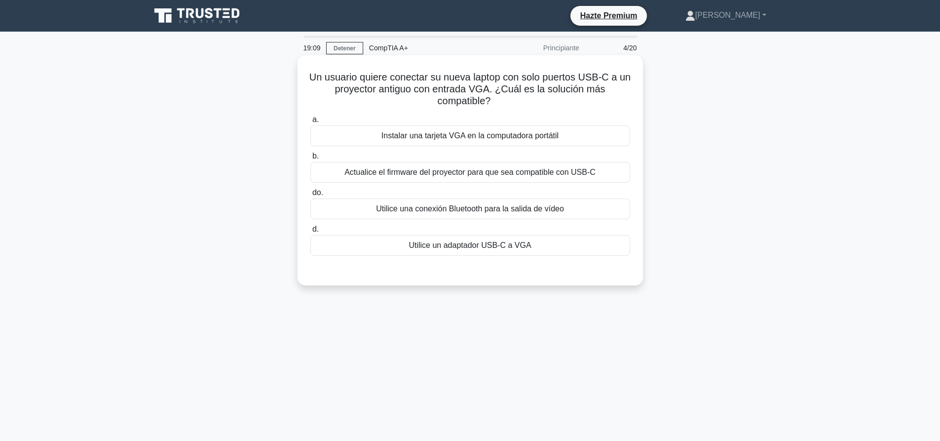
click at [494, 249] on font "Utilice un adaptador USB-C a VGA" at bounding box center [469, 245] width 122 height 8
click at [310, 232] on input "d. Utilice un adaptador USB-C a VGA" at bounding box center [310, 229] width 0 height 6
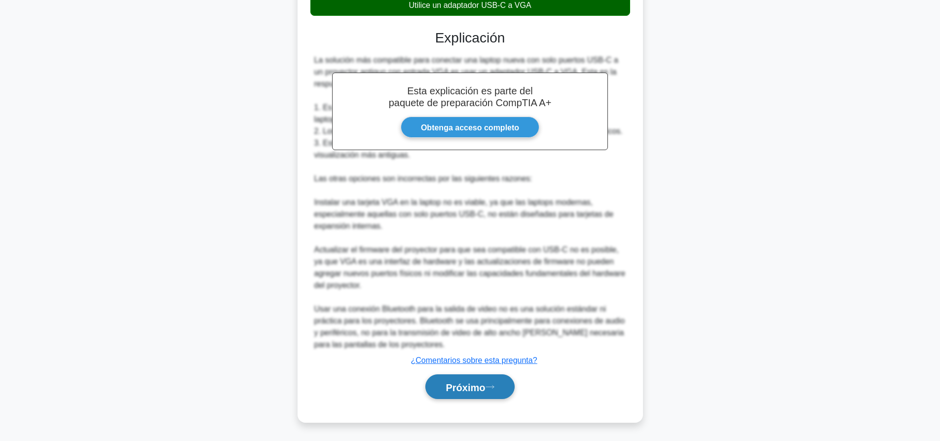
click at [485, 389] on font "Próximo" at bounding box center [464, 386] width 39 height 11
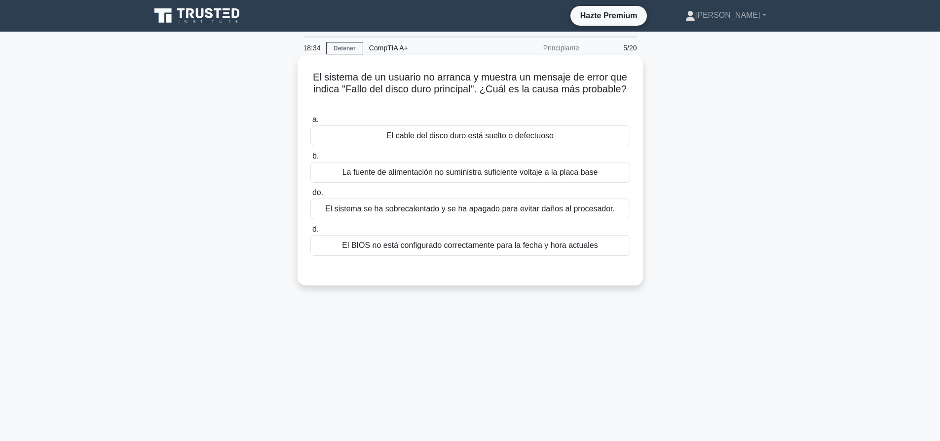
click at [524, 143] on div "El cable del disco duro está suelto o defectuoso" at bounding box center [470, 135] width 320 height 21
click at [310, 123] on input "a. El cable del disco duro está suelto o defectuoso" at bounding box center [310, 119] width 0 height 6
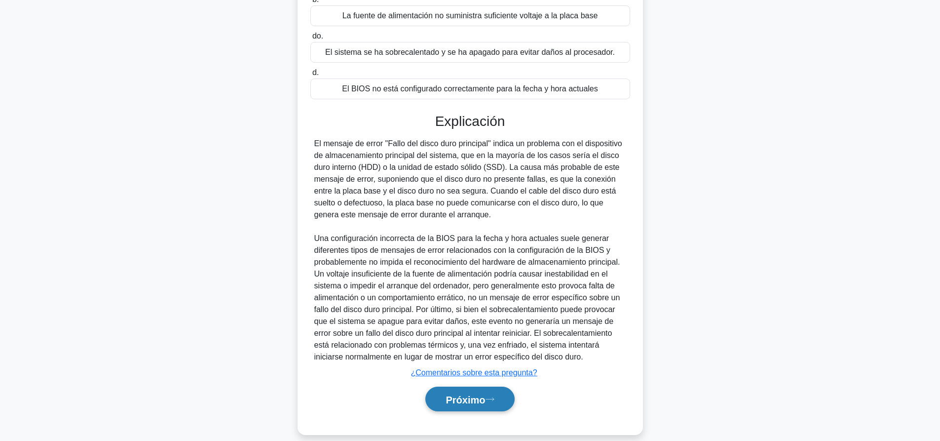
click at [462, 403] on font "Próximo" at bounding box center [464, 399] width 39 height 11
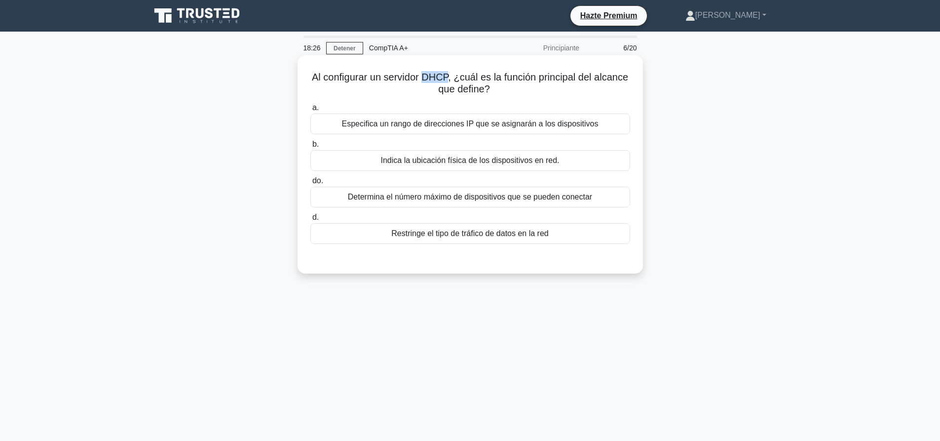
drag, startPoint x: 427, startPoint y: 74, endPoint x: 449, endPoint y: 73, distance: 22.2
click at [449, 73] on font "Al configurar un servidor DHCP, ¿cuál es la función principal del alcance que d…" at bounding box center [470, 83] width 316 height 23
click at [470, 80] on font "Al configurar un servidor DHCP, ¿cuál es la función principal del alcance que d…" at bounding box center [470, 83] width 316 height 23
click at [461, 126] on font "Especifica un rango de direcciones IP que se asignarán a los dispositivos" at bounding box center [469, 123] width 257 height 8
click at [310, 111] on input "a. Especifica un rango de direcciones IP que se asignarán a los dispositivos" at bounding box center [310, 108] width 0 height 6
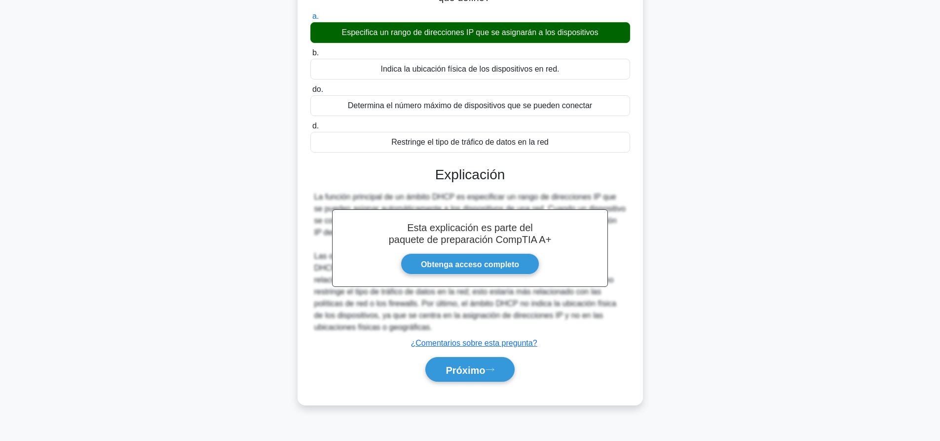
scroll to position [92, 0]
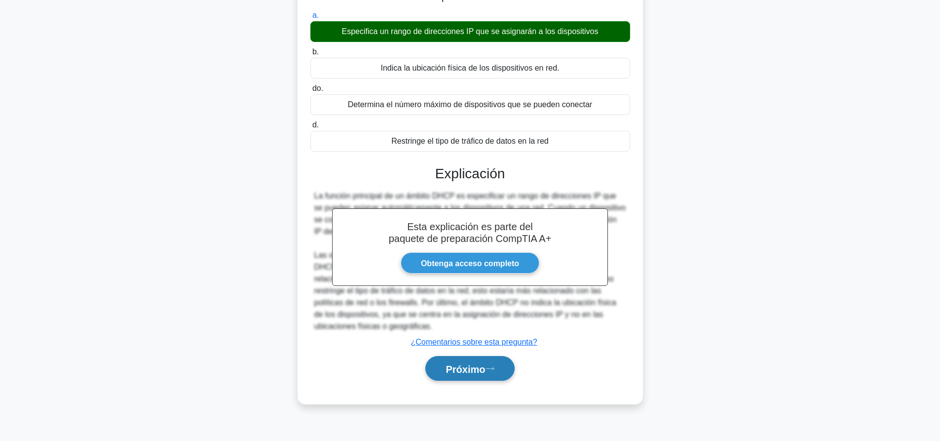
click at [462, 369] on font "Próximo" at bounding box center [464, 368] width 39 height 11
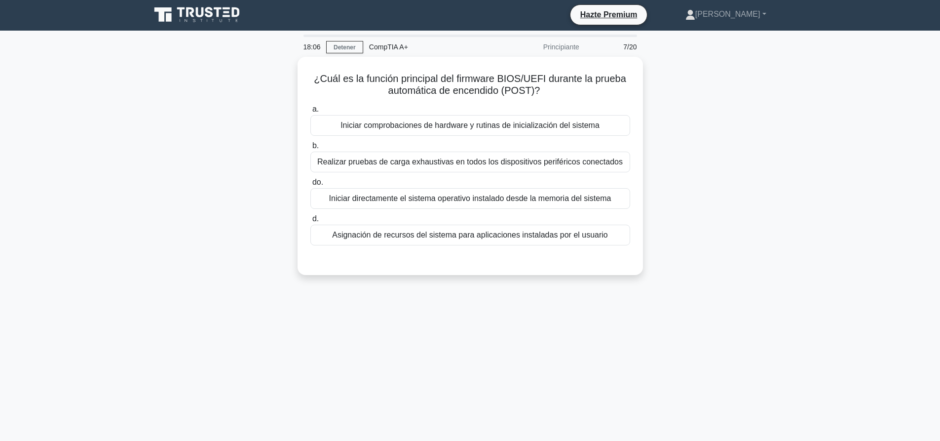
scroll to position [0, 0]
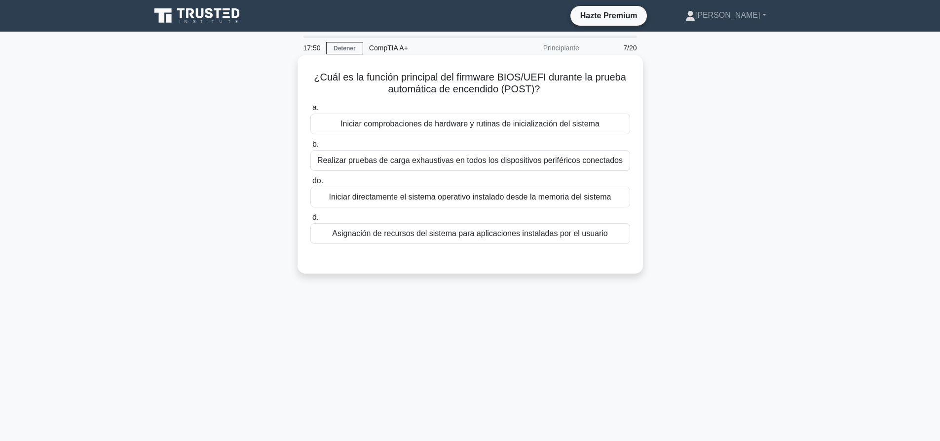
click at [397, 201] on font "Iniciar directamente el sistema operativo instalado desde la memoria del sistema" at bounding box center [470, 196] width 282 height 8
click at [310, 184] on input "do. Iniciar directamente el sistema operativo instalado desde la memoria del si…" at bounding box center [310, 181] width 0 height 6
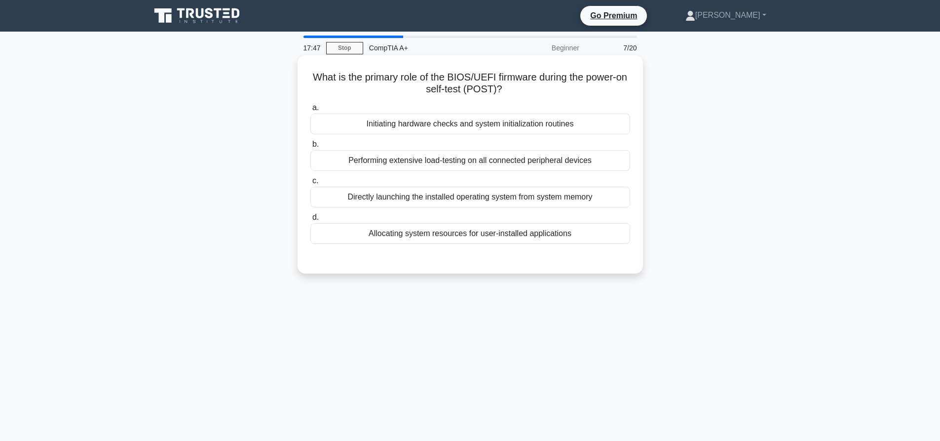
click at [391, 126] on div "Initiating hardware checks and system initialization routines" at bounding box center [470, 123] width 320 height 21
click at [310, 111] on input "a. Initiating hardware checks and system initialization routines" at bounding box center [310, 108] width 0 height 6
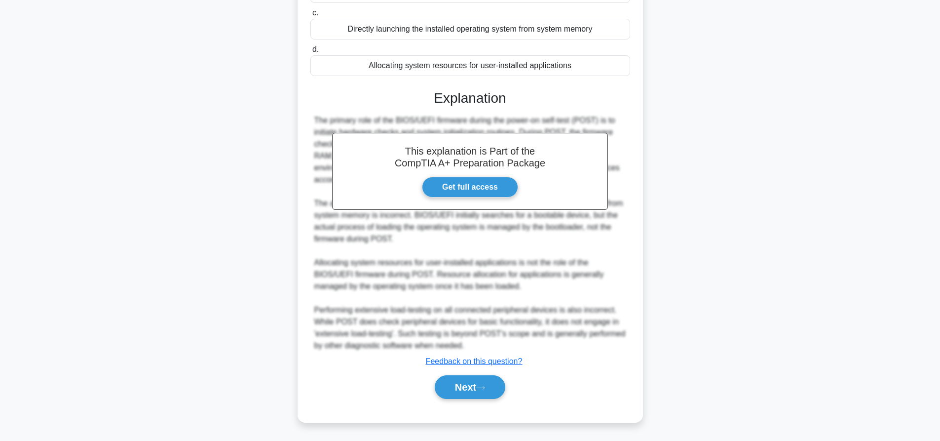
drag, startPoint x: 490, startPoint y: 386, endPoint x: 508, endPoint y: 370, distance: 23.8
click at [490, 386] on button "Next" at bounding box center [470, 387] width 71 height 24
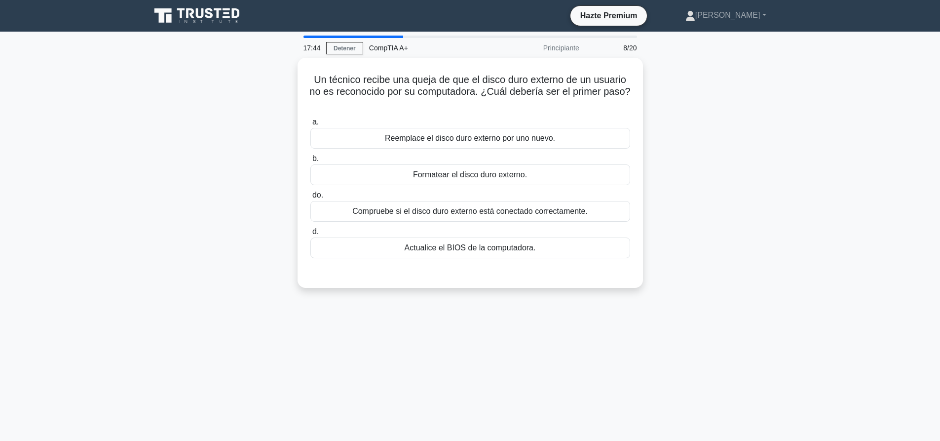
click at [716, 155] on div "Un técnico recibe una queja de que el disco duro externo de un usuario no es re…" at bounding box center [470, 179] width 651 height 242
click at [502, 211] on font "Compruebe si el disco duro externo está conectado correctamente." at bounding box center [469, 208] width 235 height 8
click at [310, 196] on input "do. Compruebe si el disco duro externo está conectado correctamente." at bounding box center [310, 192] width 0 height 6
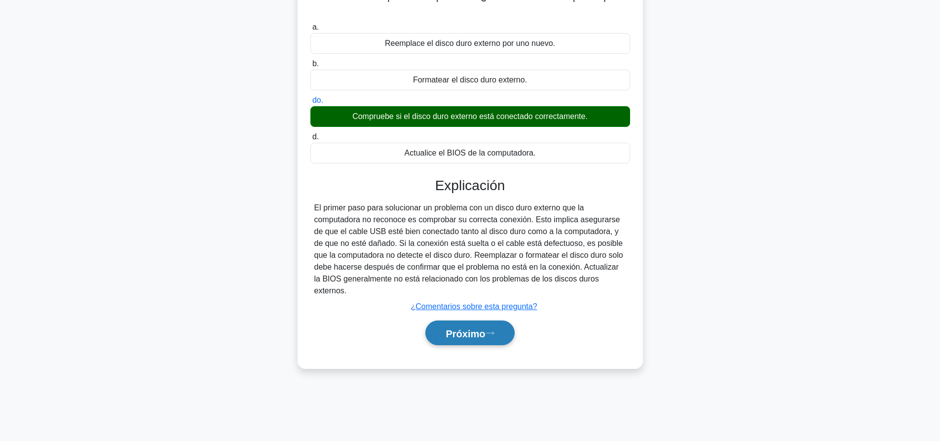
click at [469, 328] on font "Próximo" at bounding box center [464, 333] width 39 height 11
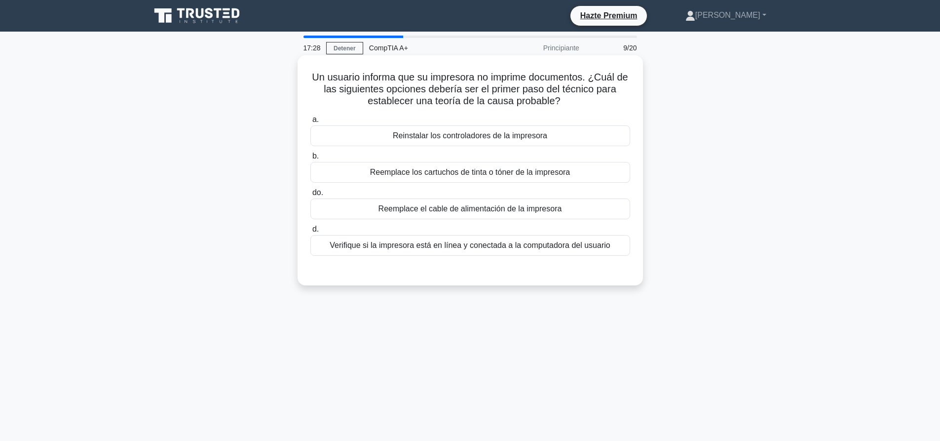
click at [462, 257] on div "a. Reinstalar los controladores de la impresora b. Reemplace los cartuchos de t…" at bounding box center [470, 184] width 332 height 146
click at [464, 247] on font "Verifique si la impresora está en línea y conectada a la computadora del usuario" at bounding box center [470, 245] width 280 height 8
click at [310, 232] on input "d. Verifique si la impresora está en línea y conectada a la computadora del usu…" at bounding box center [310, 229] width 0 height 6
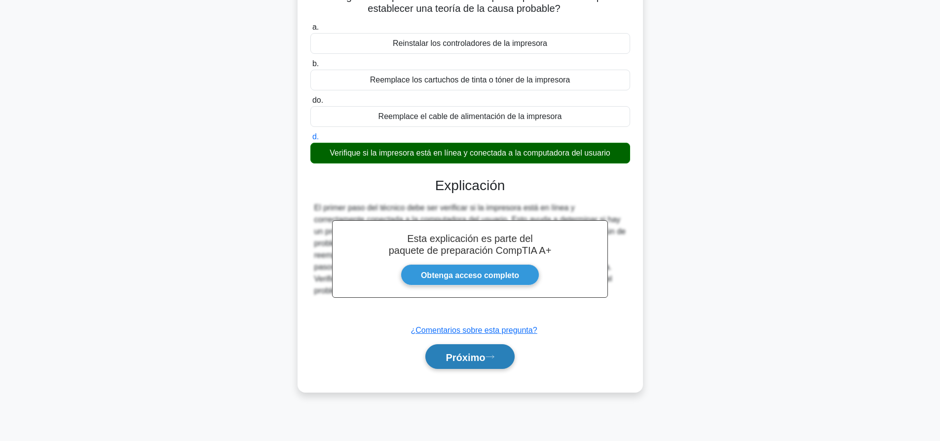
click at [469, 358] on font "Próximo" at bounding box center [464, 356] width 39 height 11
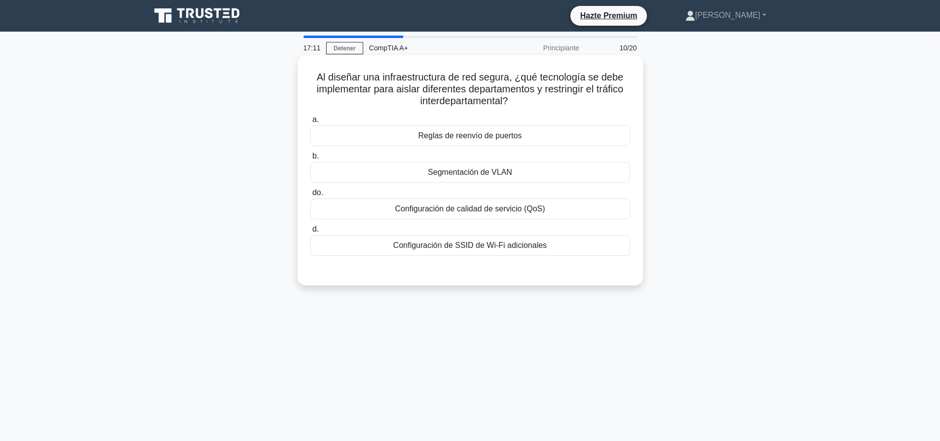
click at [448, 188] on label "do. Configuración de calidad de servicio (QoS)" at bounding box center [470, 202] width 320 height 33
click at [310, 189] on input "do. Configuración de calidad de servicio (QoS)" at bounding box center [310, 192] width 0 height 6
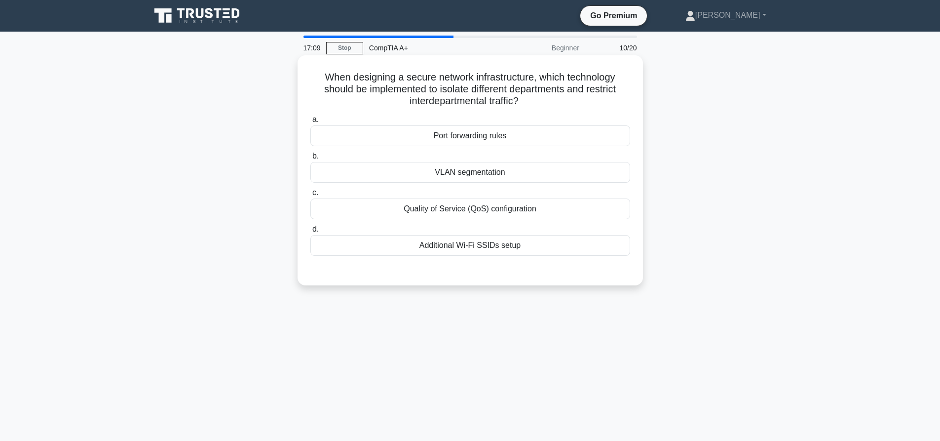
click at [389, 167] on div "VLAN segmentation" at bounding box center [470, 172] width 320 height 21
click at [310, 159] on input "b. VLAN segmentation" at bounding box center [310, 156] width 0 height 6
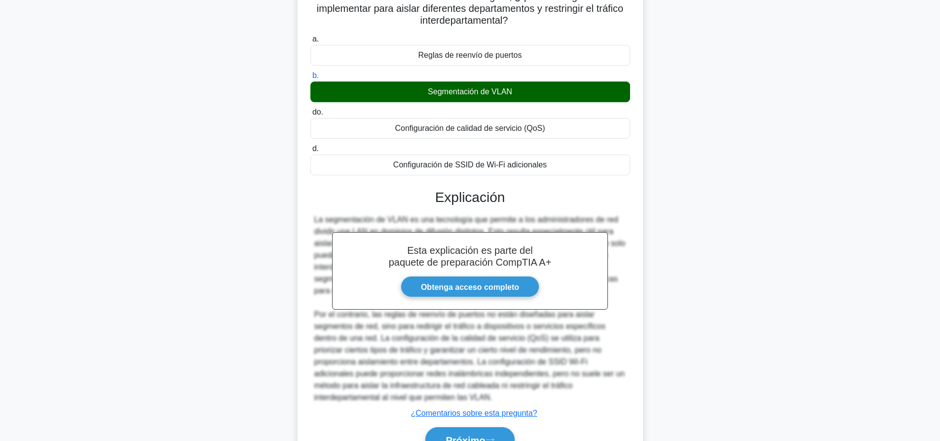
scroll to position [134, 0]
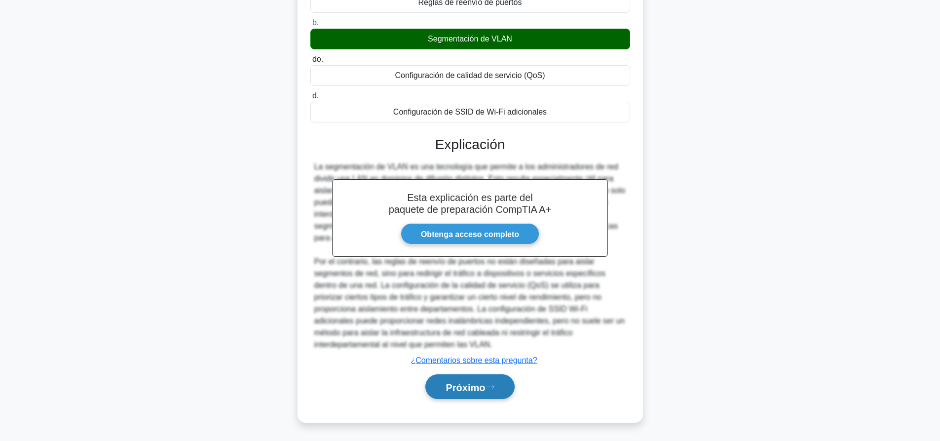
click at [491, 385] on icon at bounding box center [489, 386] width 9 height 5
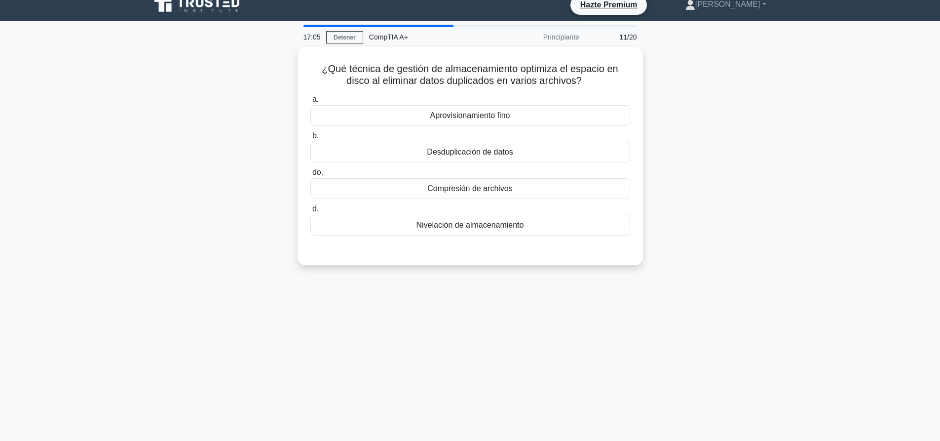
scroll to position [0, 0]
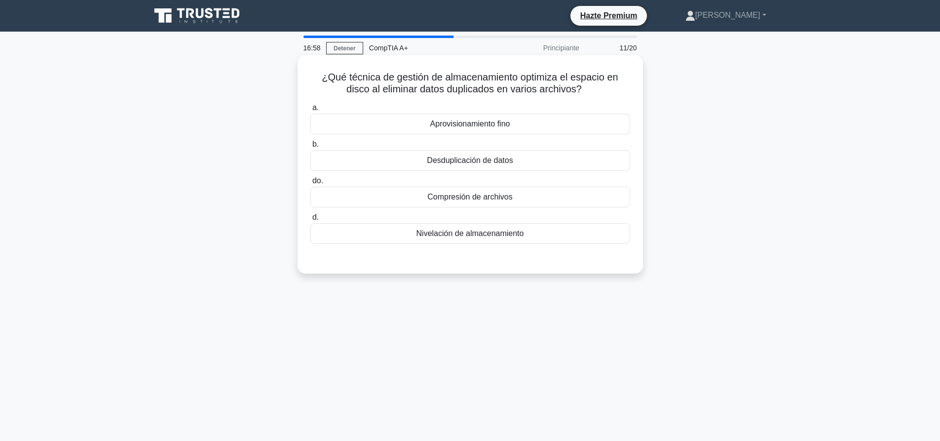
drag, startPoint x: 499, startPoint y: 157, endPoint x: 450, endPoint y: 173, distance: 51.3
click at [497, 158] on font "Desduplicación de datos" at bounding box center [470, 160] width 86 height 8
click at [310, 148] on input "b. Desduplicación de datos" at bounding box center [310, 144] width 0 height 6
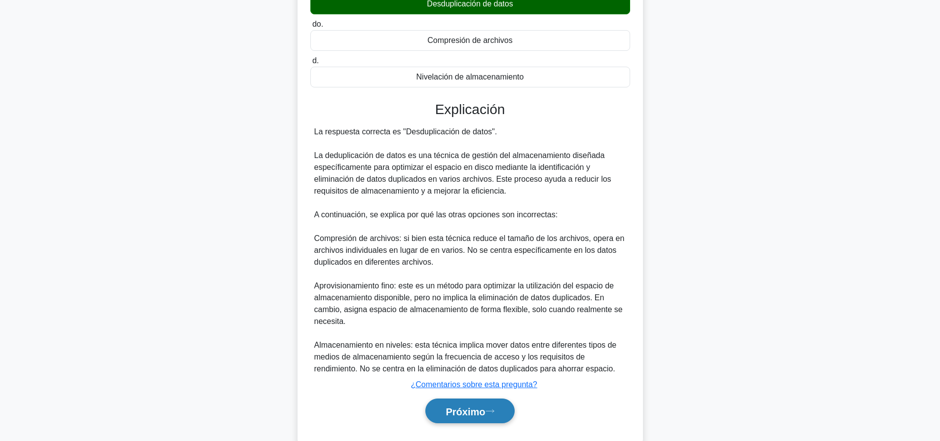
click at [471, 418] on button "Próximo" at bounding box center [469, 410] width 89 height 25
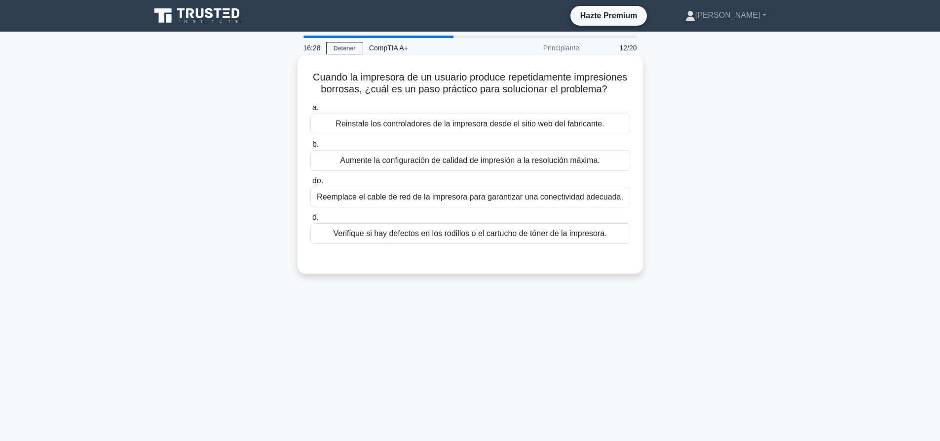
click at [445, 239] on font "Verifique si hay defectos en los rodillos o el cartucho de tóner de la impresor…" at bounding box center [469, 233] width 273 height 12
click at [310, 221] on input "d. Verifique si hay defectos en los rodillos o el cartucho de tóner de la impre…" at bounding box center [310, 217] width 0 height 6
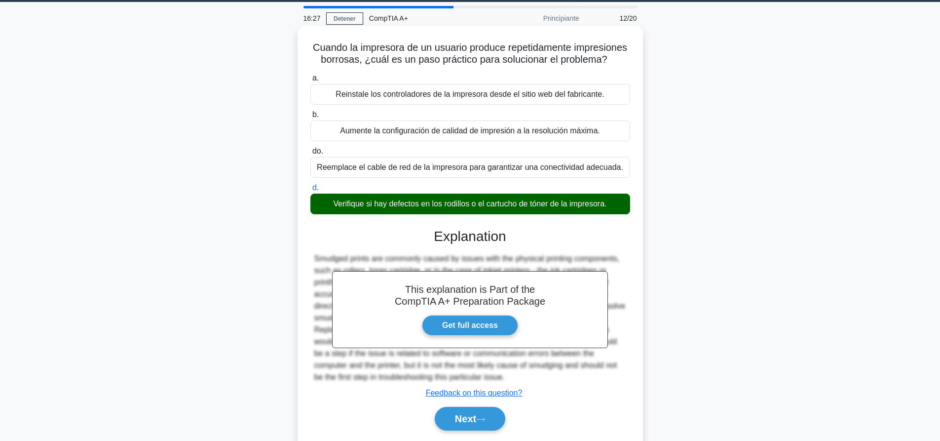
scroll to position [92, 0]
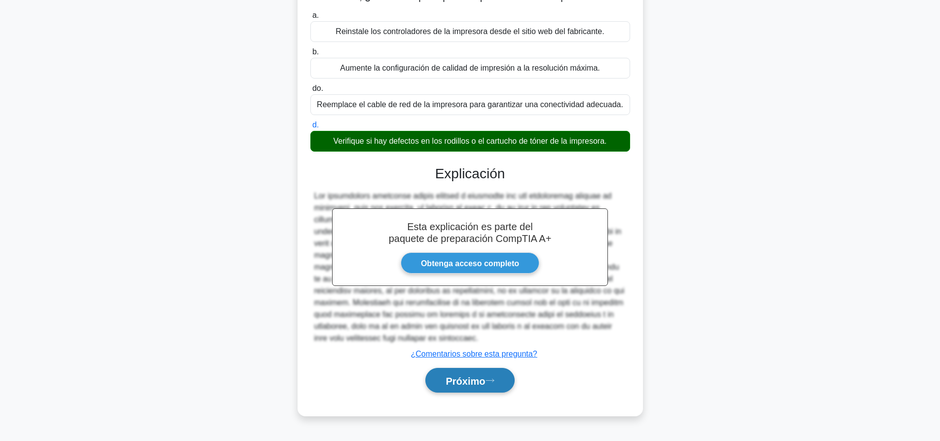
click at [465, 376] on font "Próximo" at bounding box center [464, 380] width 39 height 11
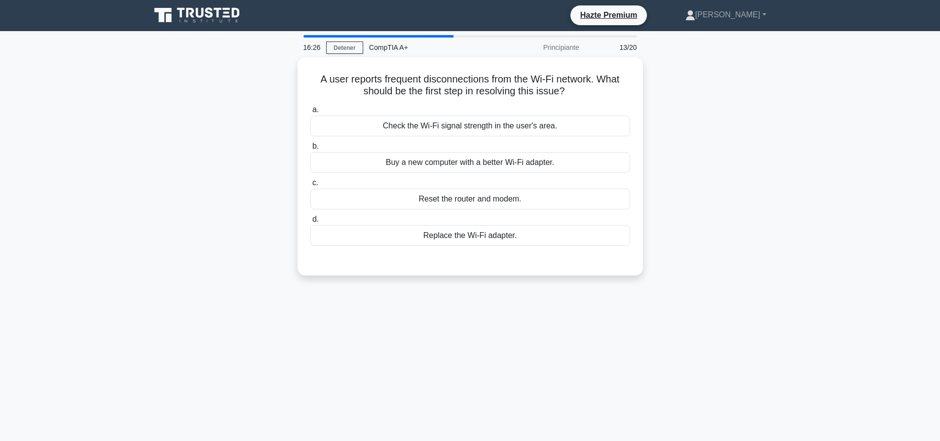
scroll to position [0, 0]
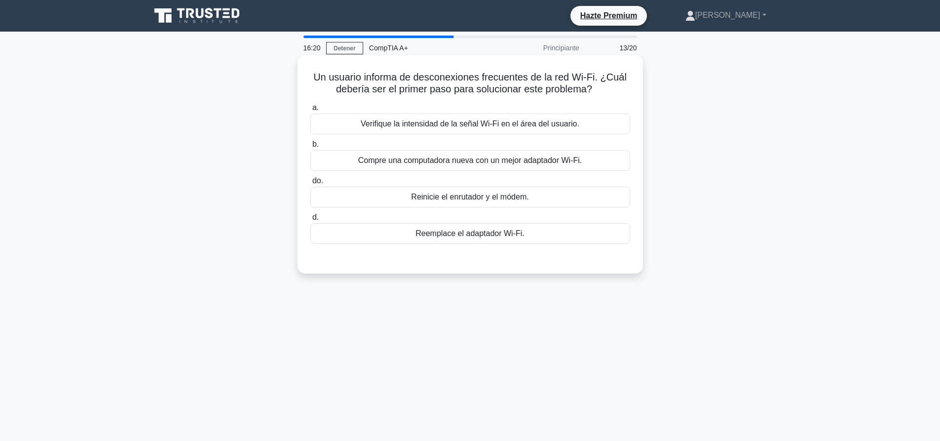
click at [527, 128] on font "Verifique la intensidad de la señal Wi-Fi en el área del usuario." at bounding box center [470, 123] width 219 height 8
click at [310, 111] on input "a. Verifique la intensidad de la señal Wi-Fi en el área del usuario." at bounding box center [310, 108] width 0 height 6
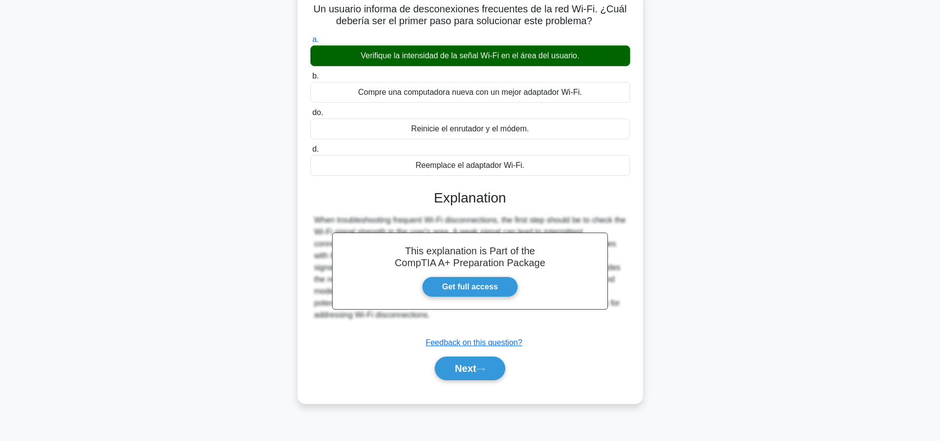
scroll to position [92, 0]
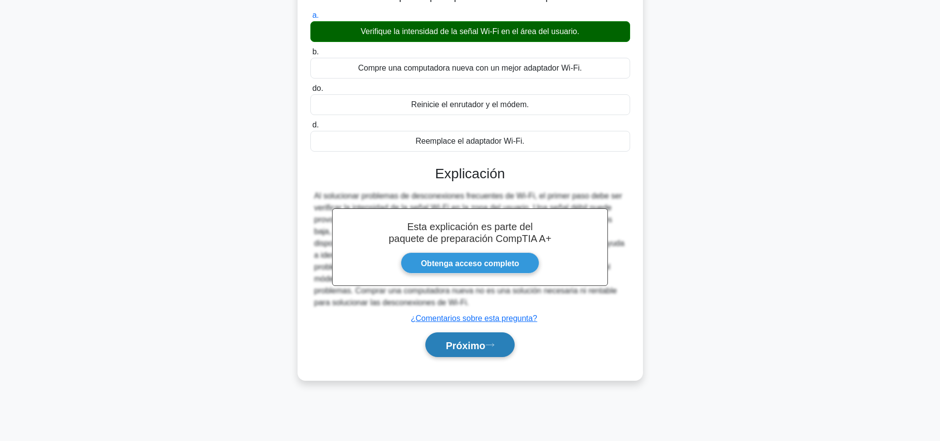
click at [479, 352] on button "Próximo" at bounding box center [469, 344] width 89 height 25
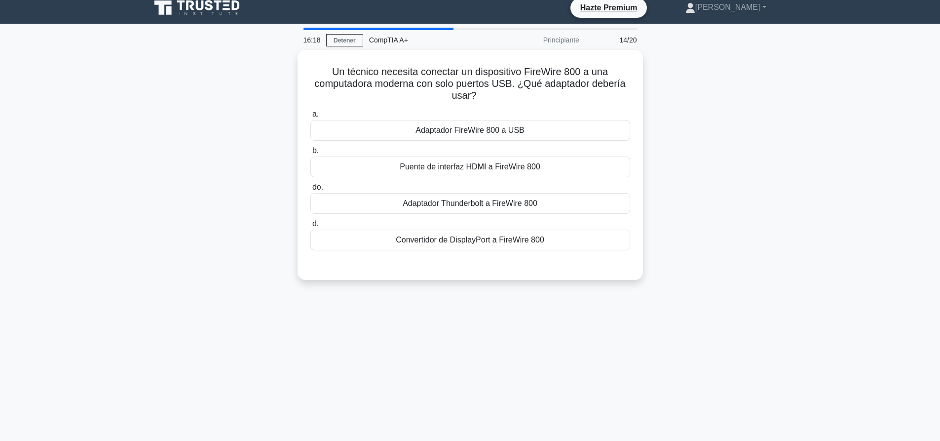
scroll to position [0, 0]
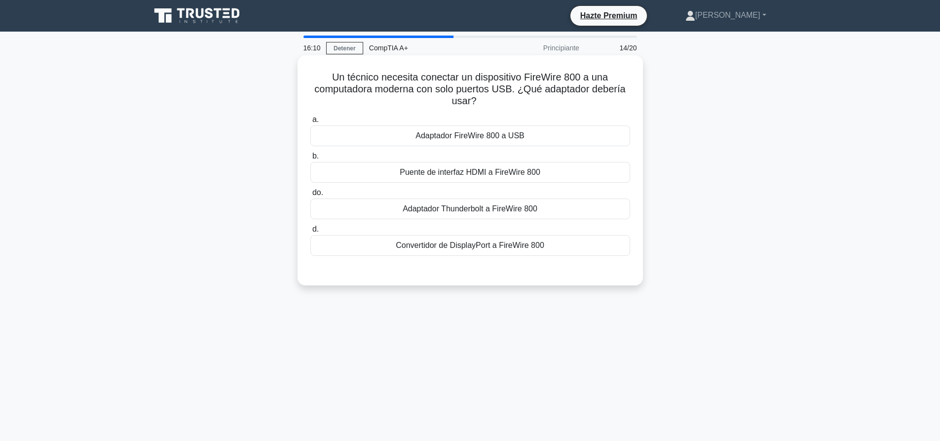
click at [444, 142] on font "Adaptador FireWire 800 a USB" at bounding box center [469, 136] width 109 height 12
click at [310, 123] on input "a. Adaptador FireWire 800 a USB" at bounding box center [310, 119] width 0 height 6
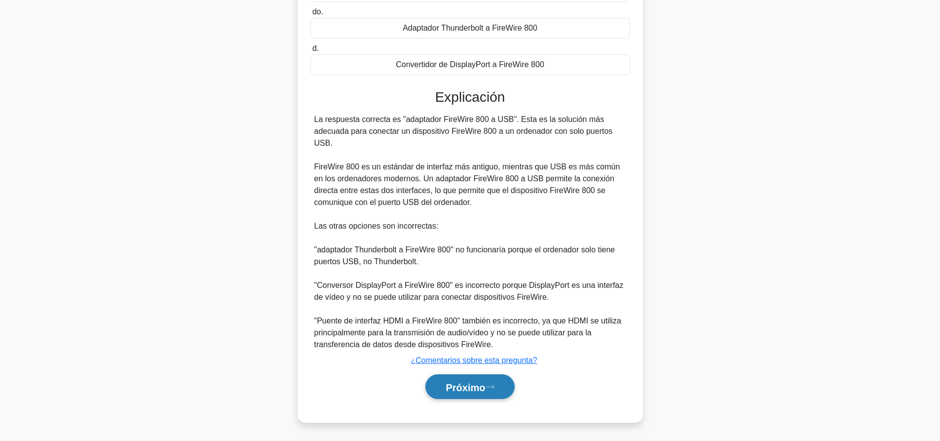
click at [494, 384] on icon at bounding box center [489, 386] width 9 height 5
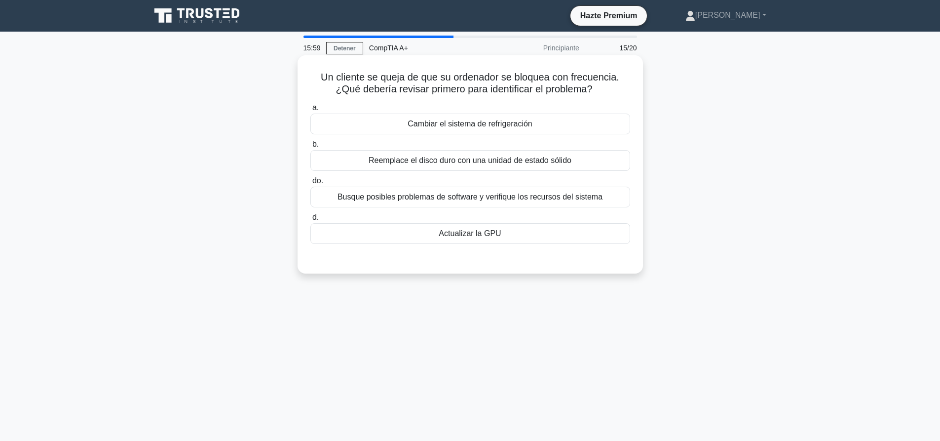
click at [486, 201] on font "Busque posibles problemas de software y verifique los recursos del sistema" at bounding box center [469, 196] width 265 height 8
click at [310, 184] on input "do. Busque posibles problemas de software y verifique los recursos del sistema" at bounding box center [310, 181] width 0 height 6
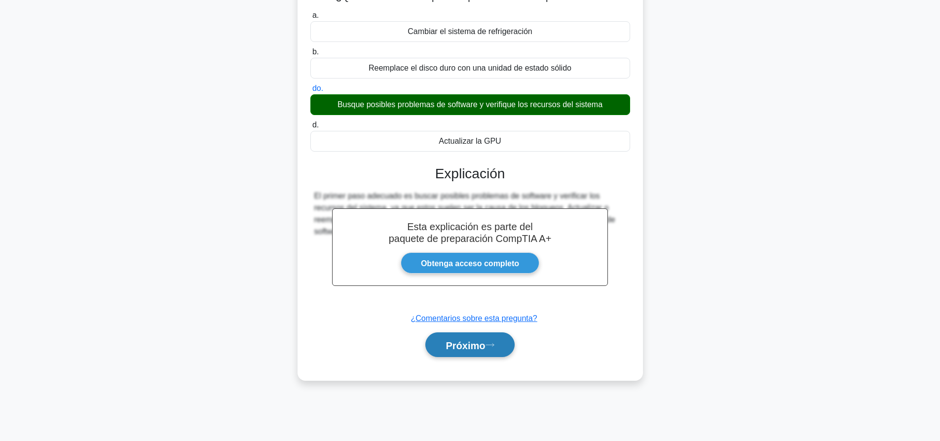
click at [497, 353] on button "Próximo" at bounding box center [469, 344] width 89 height 25
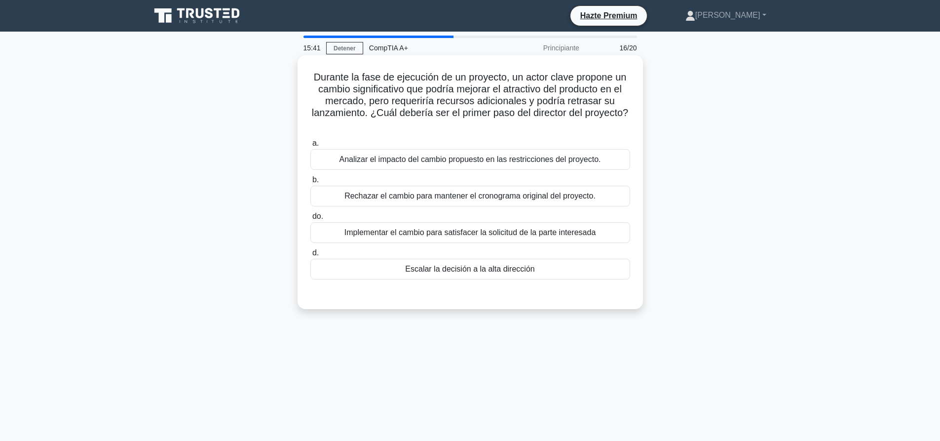
click at [462, 157] on font "Analizar el impacto del cambio propuesto en las restricciones del proyecto." at bounding box center [469, 159] width 261 height 8
click at [310, 147] on input "a. Analizar el impacto del cambio propuesto en las restricciones del proyecto." at bounding box center [310, 143] width 0 height 6
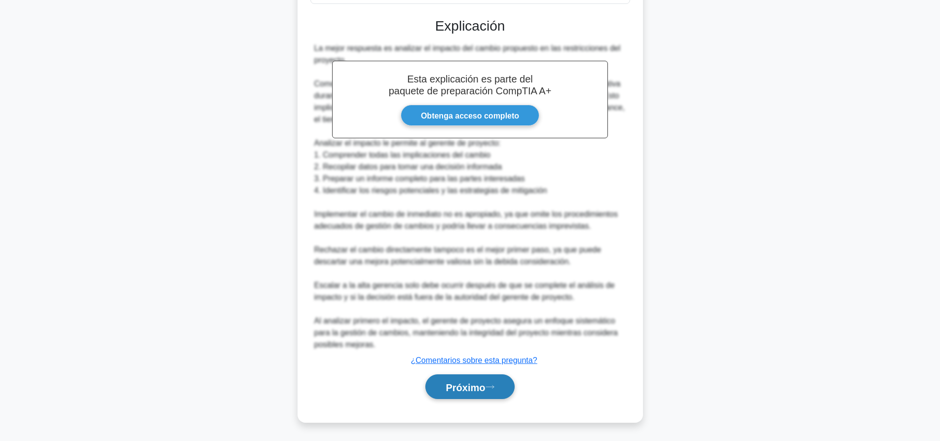
click at [473, 381] on font "Próximo" at bounding box center [464, 386] width 39 height 11
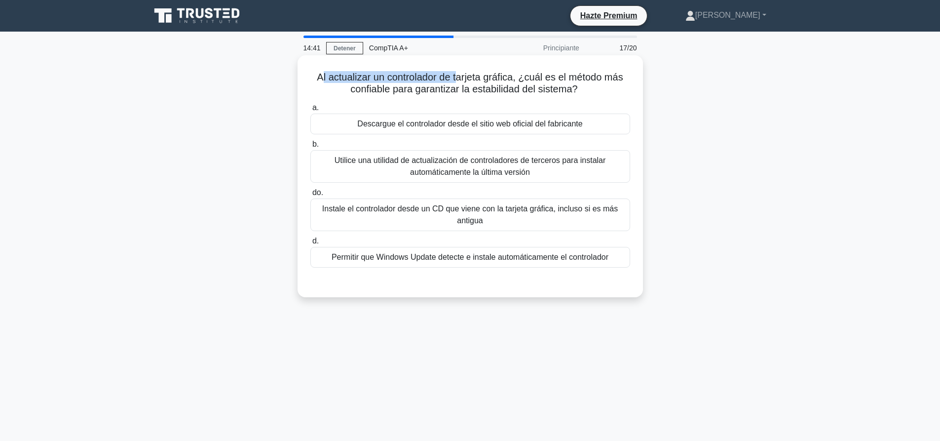
drag, startPoint x: 318, startPoint y: 79, endPoint x: 515, endPoint y: 75, distance: 196.9
click at [483, 76] on font "Al actualizar un controlador de tarjeta gráfica, ¿cuál es el método más confiab…" at bounding box center [470, 83] width 306 height 23
click at [515, 75] on font "Al actualizar un controlador de tarjeta gráfica, ¿cuál es el método más confiab…" at bounding box center [470, 83] width 306 height 23
click at [473, 119] on font "Descargue el controlador desde el sitio web oficial del fabricante" at bounding box center [469, 123] width 225 height 8
click at [310, 111] on input "a. Descargue el controlador desde el sitio web oficial del fabricante" at bounding box center [310, 108] width 0 height 6
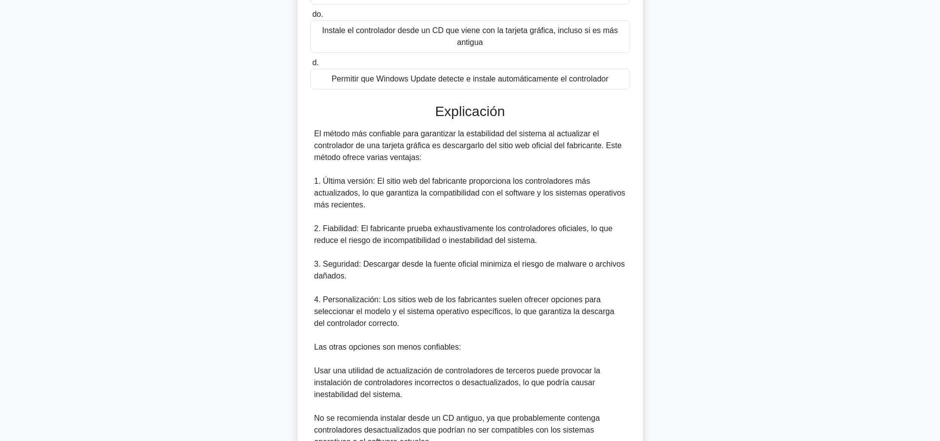
scroll to position [275, 0]
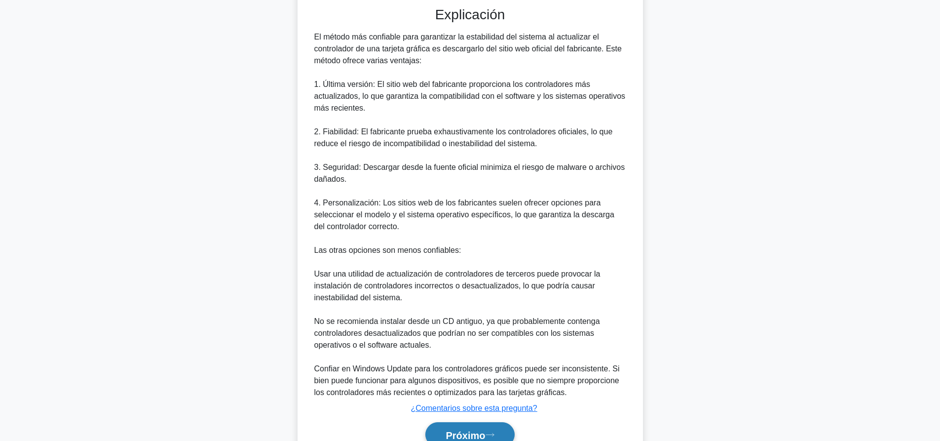
click at [474, 423] on button "Próximo" at bounding box center [469, 434] width 89 height 25
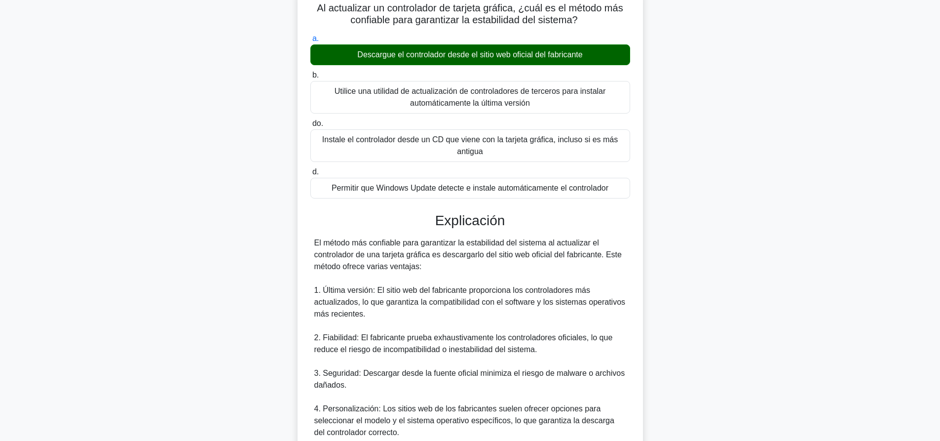
scroll to position [28, 0]
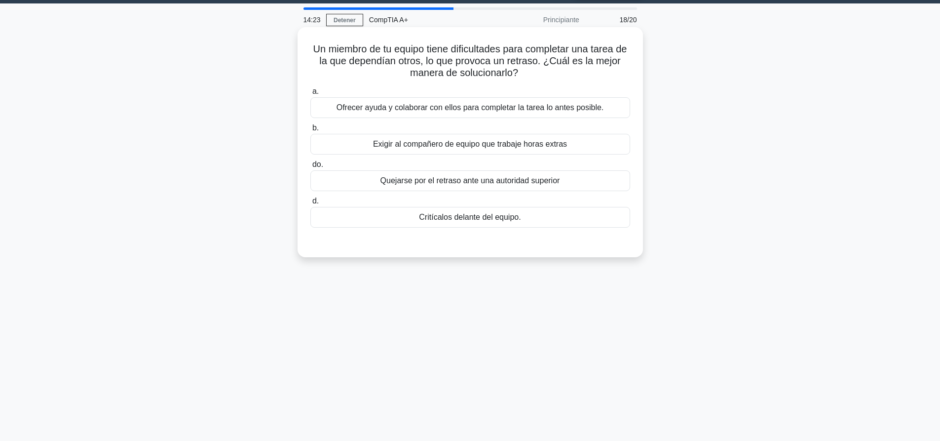
drag, startPoint x: 422, startPoint y: 106, endPoint x: 427, endPoint y: 112, distance: 7.8
click at [423, 104] on font "Ofrecer ayuda y colaborar con ellos para completar la tarea lo antes posible." at bounding box center [469, 107] width 267 height 8
click at [475, 110] on font "Ofrecer ayuda y colaborar con ellos para completar la tarea lo antes posible." at bounding box center [469, 107] width 267 height 8
click at [310, 95] on input "a. Ofrecer ayuda y colaborar con ellos para completar la tarea lo antes posible." at bounding box center [310, 91] width 0 height 6
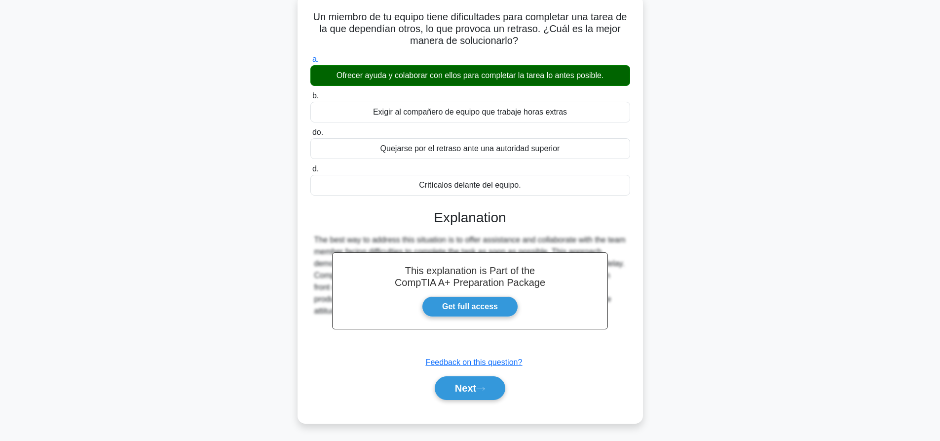
scroll to position [92, 0]
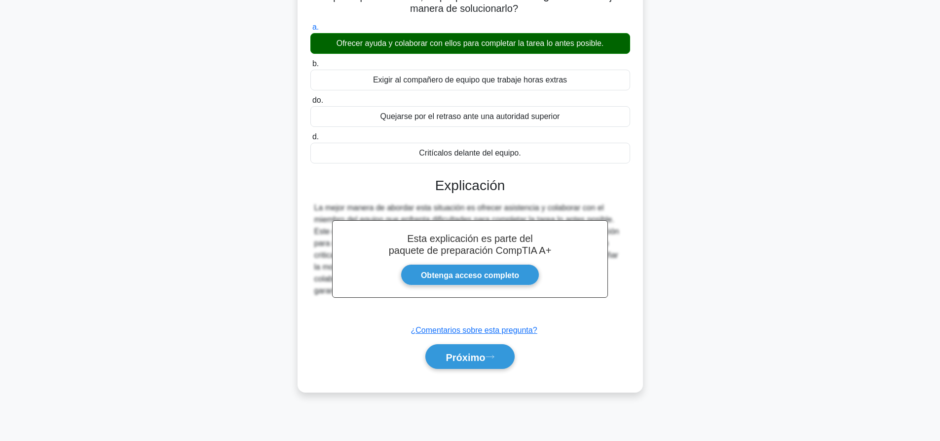
click at [486, 380] on div "a. Ofrecer ayuda y colaborar con ellos para completar la tarea lo antes posible…" at bounding box center [470, 199] width 322 height 361
click at [494, 359] on icon at bounding box center [489, 356] width 9 height 5
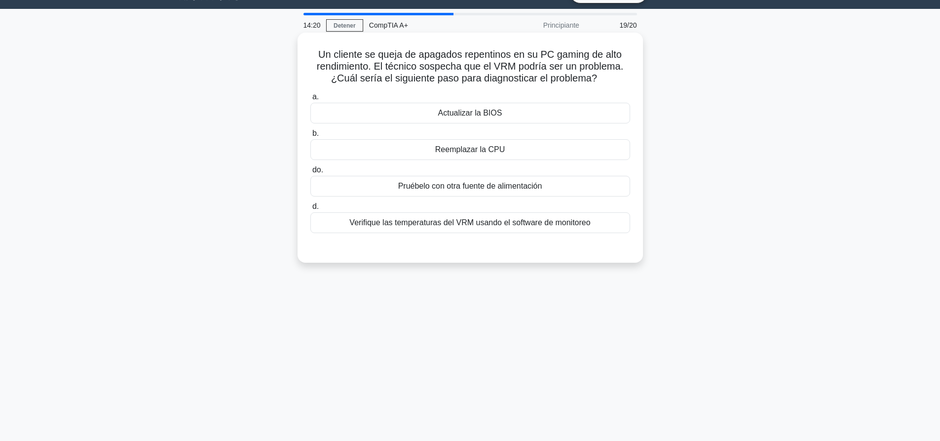
scroll to position [0, 0]
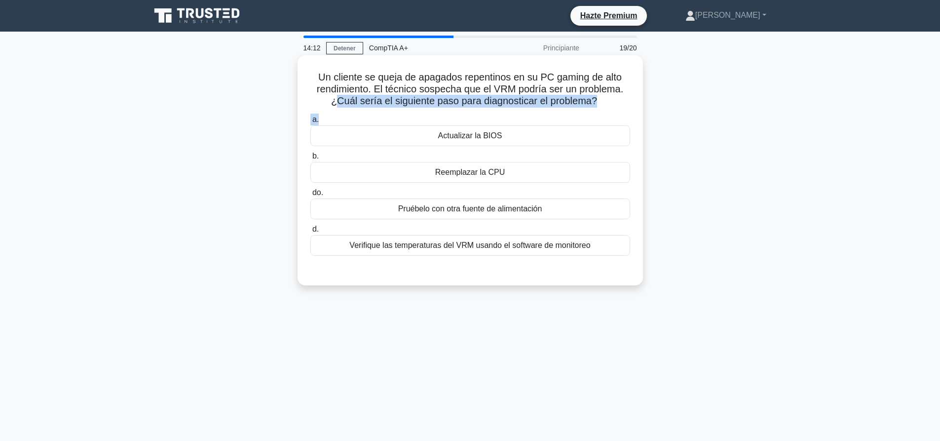
drag, startPoint x: 332, startPoint y: 108, endPoint x: 526, endPoint y: 118, distance: 194.7
click at [526, 118] on div "Un cliente se queja de apagados repentinos en su PC gaming de alto rendimiento.…" at bounding box center [469, 170] width 337 height 222
click at [531, 106] on font "Un cliente se queja de apagados repentinos en su PC gaming de alto rendimiento.…" at bounding box center [470, 89] width 306 height 35
click at [476, 244] on font "Verifique las temperaturas del VRM usando el software de monitoreo" at bounding box center [469, 245] width 241 height 8
click at [310, 232] on input "d. Verifique las temperaturas del VRM usando el software de monitoreo" at bounding box center [310, 229] width 0 height 6
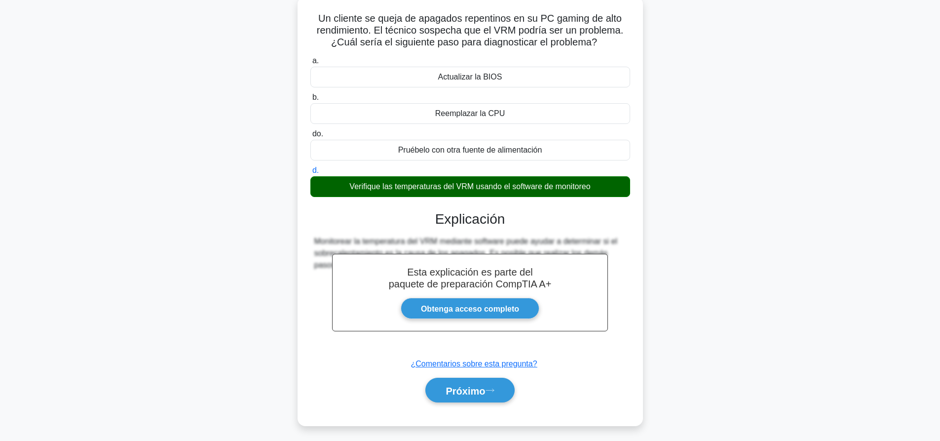
scroll to position [92, 0]
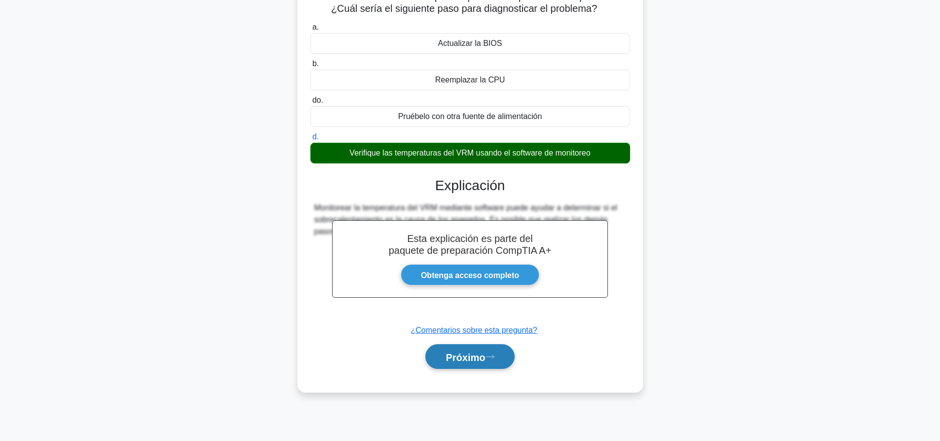
click at [471, 353] on font "Próximo" at bounding box center [464, 356] width 39 height 11
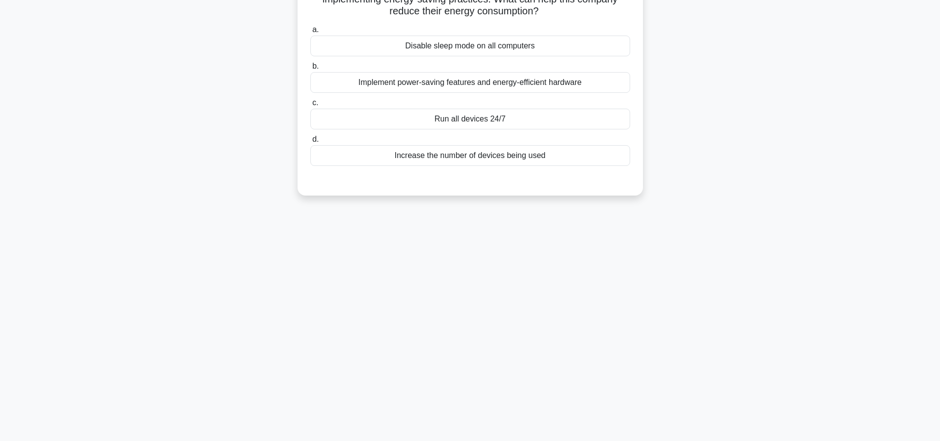
scroll to position [0, 0]
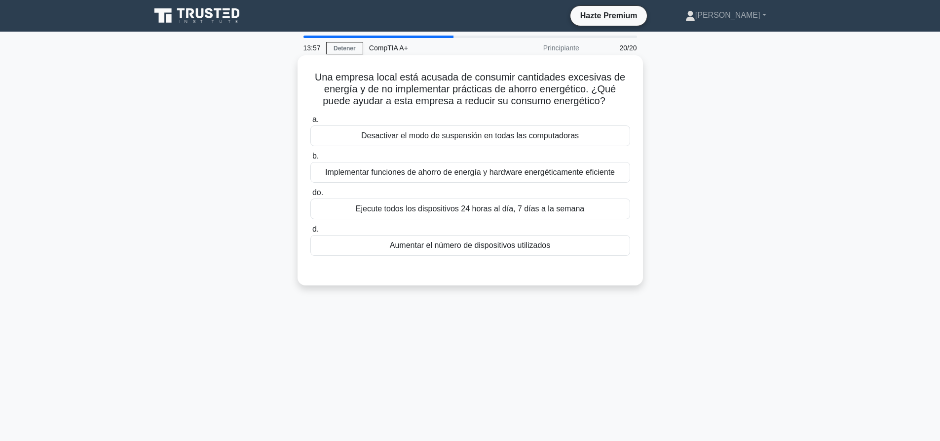
click at [450, 173] on font "Implementar funciones de ahorro de energía y hardware energéticamente eficiente" at bounding box center [470, 172] width 290 height 8
click at [310, 159] on input "b. Implementar funciones de ahorro de energía y hardware energéticamente eficie…" at bounding box center [310, 156] width 0 height 6
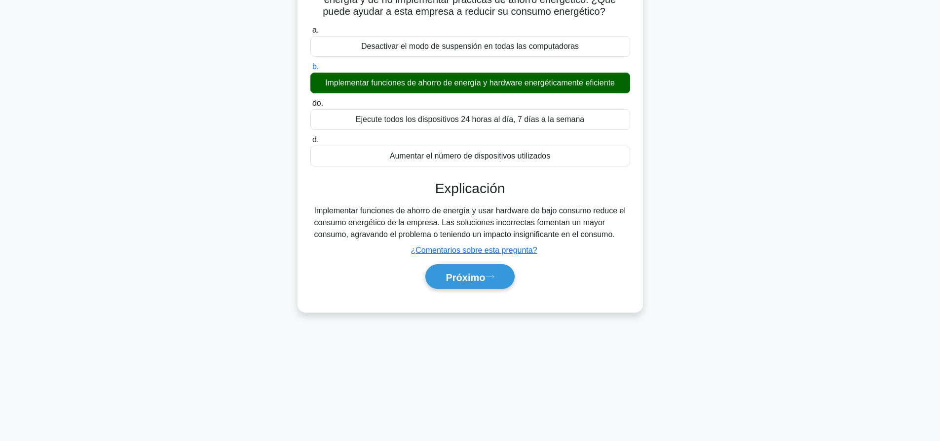
scroll to position [92, 0]
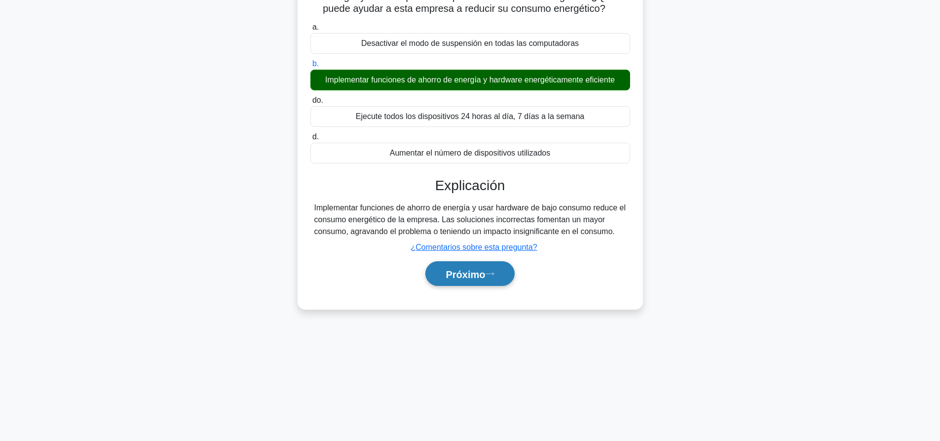
click at [465, 267] on button "Próximo" at bounding box center [469, 273] width 89 height 25
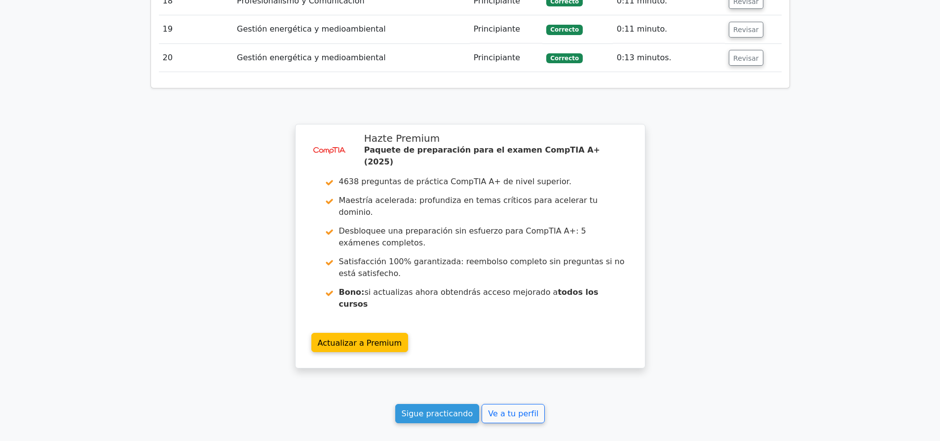
scroll to position [1859, 0]
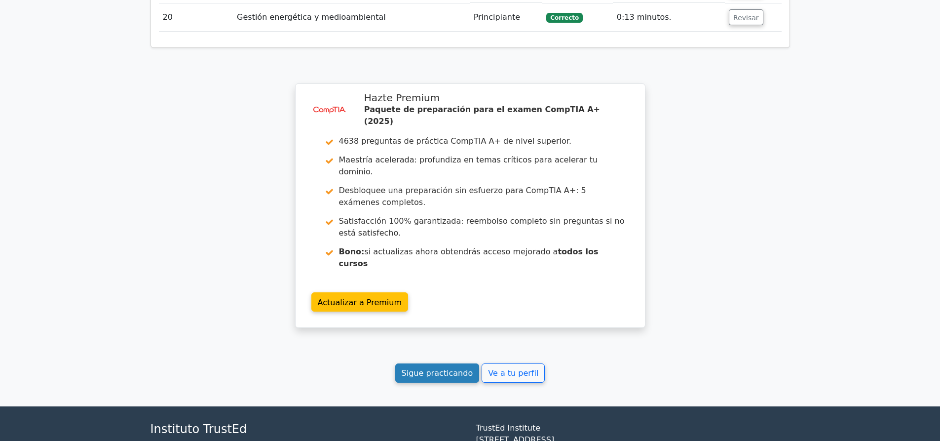
click at [464, 368] on font "Sigue practicando" at bounding box center [438, 372] width 72 height 9
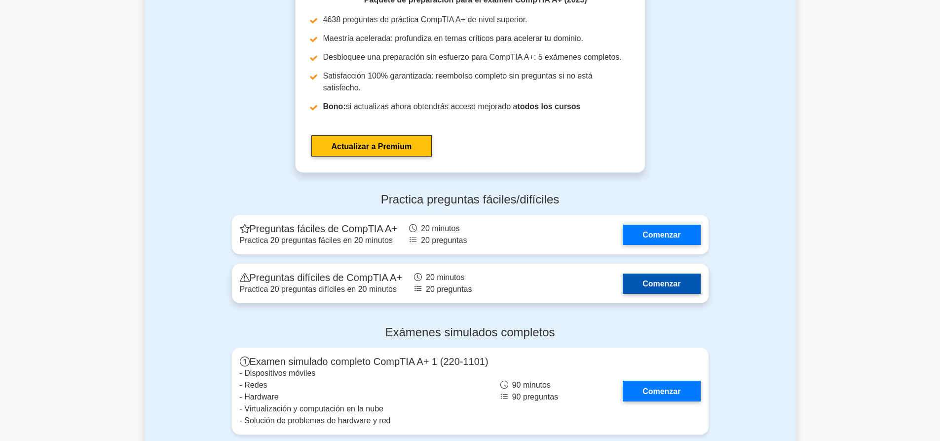
scroll to position [2516, 0]
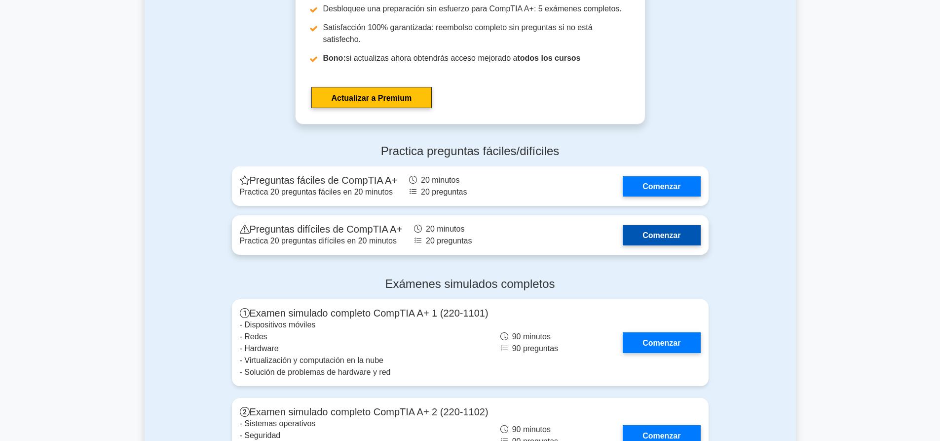
click at [631, 225] on link "Comenzar" at bounding box center [661, 235] width 77 height 20
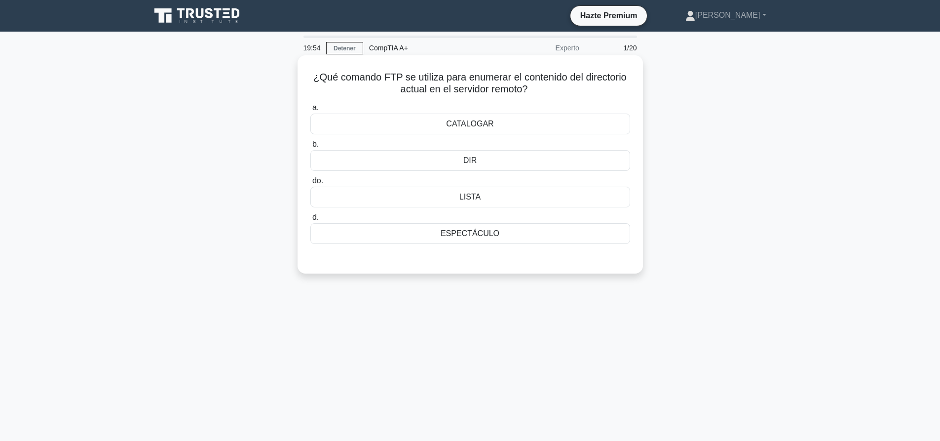
click at [496, 164] on div "DIR" at bounding box center [470, 160] width 320 height 21
click at [310, 148] on input "b. DIR" at bounding box center [310, 144] width 0 height 6
click at [574, 209] on div "a. CATALOG b. DIR" at bounding box center [470, 173] width 332 height 146
click at [576, 202] on div "LIST" at bounding box center [470, 196] width 320 height 21
click at [310, 184] on input "c. LIST" at bounding box center [310, 181] width 0 height 6
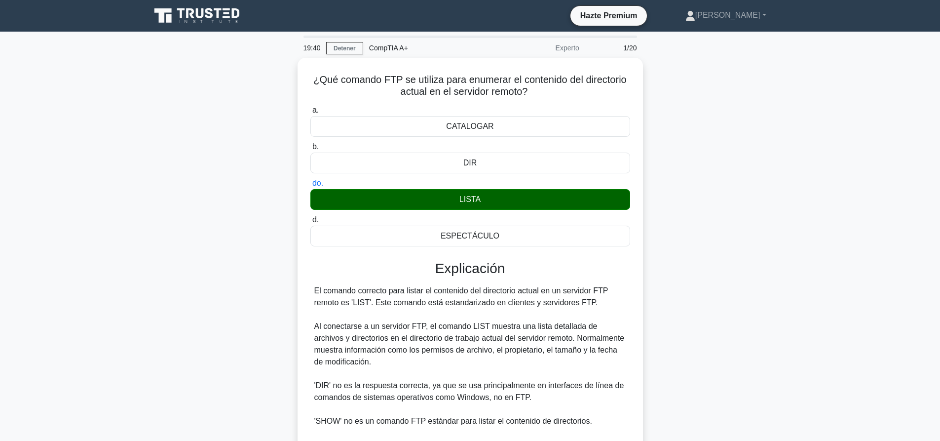
click at [750, 209] on div "¿Qué comando FTP se utiliza para enumerar el contenido del directorio actual en…" at bounding box center [470, 302] width 651 height 488
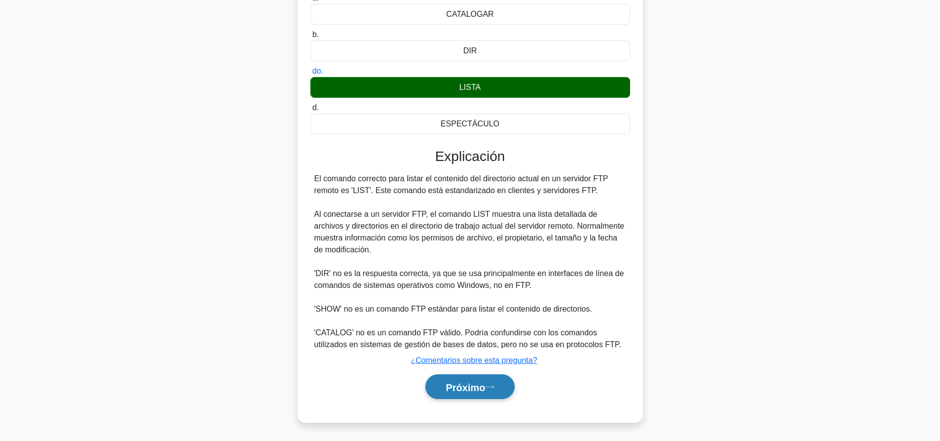
click at [511, 391] on button "Próximo" at bounding box center [469, 386] width 89 height 25
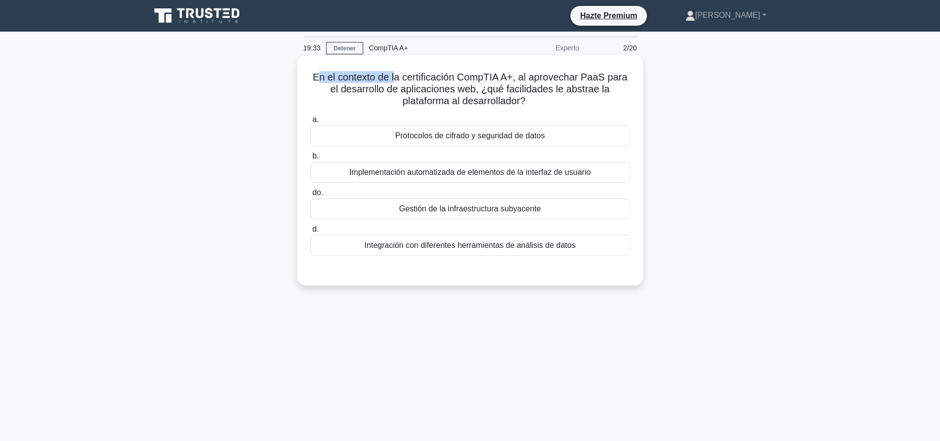
drag, startPoint x: 316, startPoint y: 74, endPoint x: 394, endPoint y: 74, distance: 77.9
click at [394, 74] on font "En el contexto de la certificación CompTIA A+, al aprovechar PaaS para el desar…" at bounding box center [470, 89] width 315 height 35
click at [395, 74] on font "En el contexto de la certificación CompTIA A+, al aprovechar PaaS para el desar…" at bounding box center [470, 89] width 315 height 35
drag, startPoint x: 473, startPoint y: 79, endPoint x: 542, endPoint y: 80, distance: 69.1
click at [542, 80] on font "En el contexto de la certificación CompTIA A+, al aprovechar PaaS para el desar…" at bounding box center [470, 89] width 315 height 35
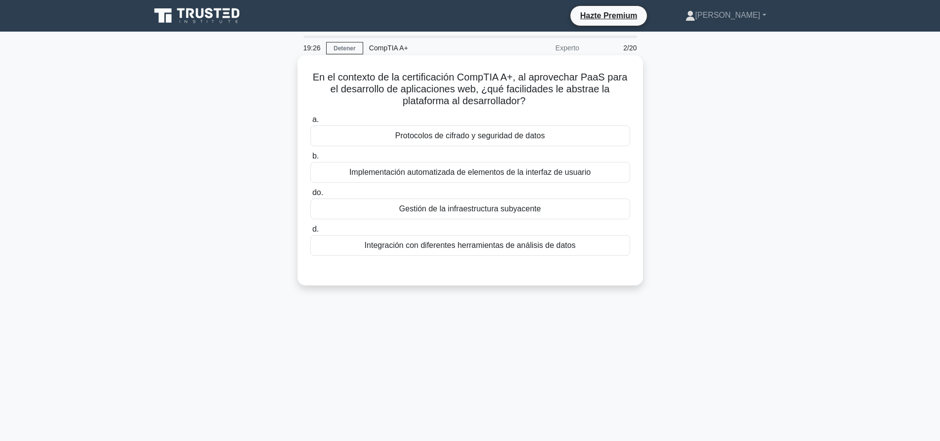
click at [584, 80] on font "En el contexto de la certificación CompTIA A+, al aprovechar PaaS para el desar…" at bounding box center [470, 89] width 315 height 35
drag, startPoint x: 587, startPoint y: 77, endPoint x: 605, endPoint y: 79, distance: 17.8
click at [605, 79] on font "En el contexto de la certificación CompTIA A+, al aprovechar PaaS para el desar…" at bounding box center [470, 89] width 315 height 35
click at [426, 215] on font "Gestión de la infraestructura subyacente" at bounding box center [470, 209] width 142 height 12
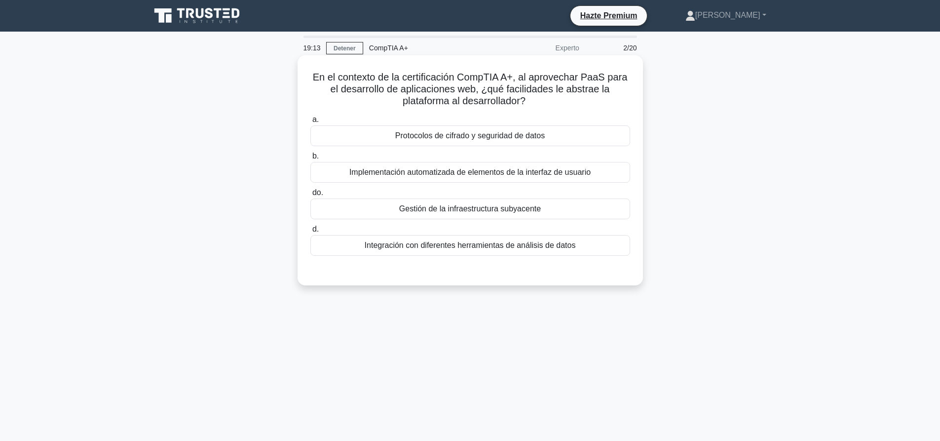
click at [310, 196] on input "do. Gestión de la infraestructura subyacente" at bounding box center [310, 192] width 0 height 6
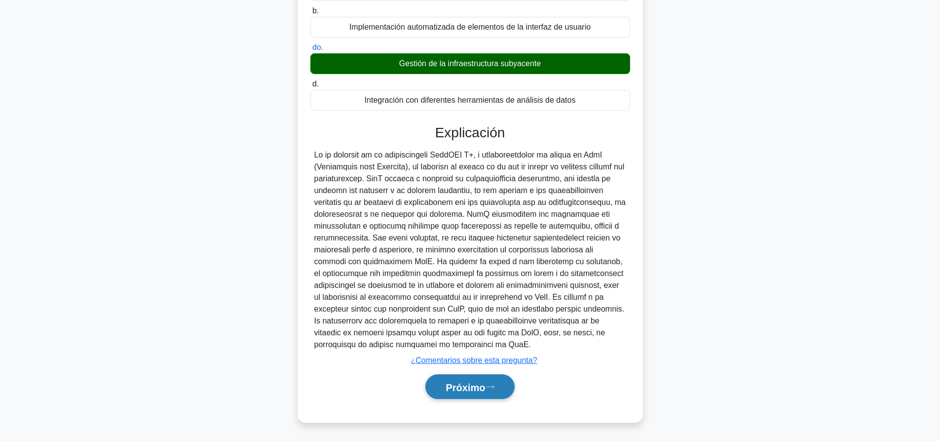
click at [485, 389] on font "Próximo" at bounding box center [464, 386] width 39 height 11
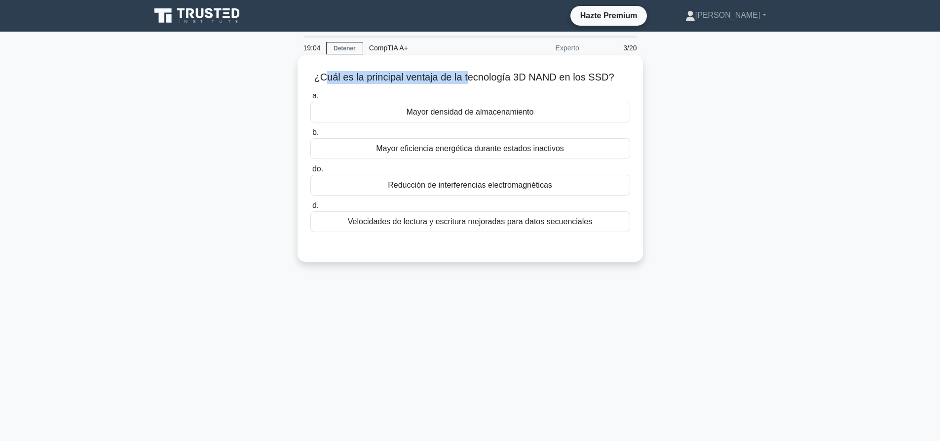
drag, startPoint x: 321, startPoint y: 78, endPoint x: 467, endPoint y: 77, distance: 146.0
click at [467, 77] on font "¿Cuál es la principal ventaja de la tecnología 3D NAND en los SSD?" at bounding box center [464, 77] width 300 height 11
click at [468, 77] on font "¿Cuál es la principal ventaja de la tecnología 3D NAND en los SSD?" at bounding box center [464, 77] width 300 height 11
drag, startPoint x: 466, startPoint y: 216, endPoint x: 460, endPoint y: 249, distance: 33.1
click at [466, 217] on font "Velocidades de lectura y escritura mejoradas para datos secuenciales" at bounding box center [470, 222] width 244 height 12
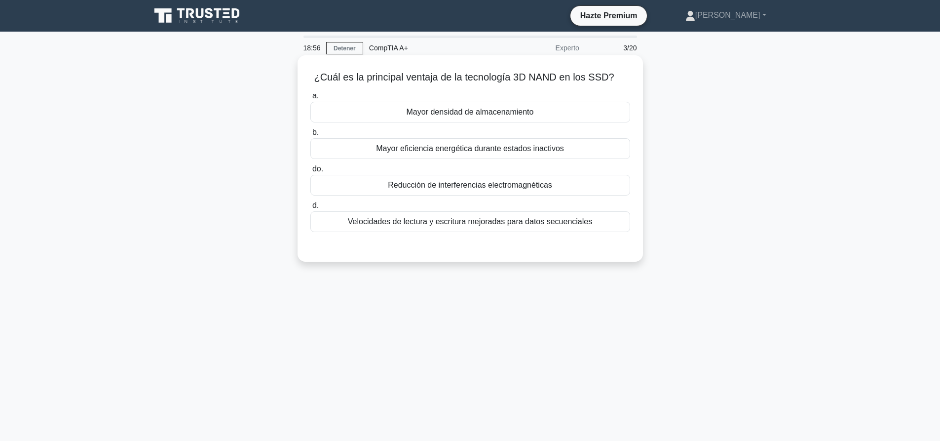
click at [310, 209] on input "d. Velocidades de lectura y escritura mejoradas para datos secuenciales" at bounding box center [310, 205] width 0 height 6
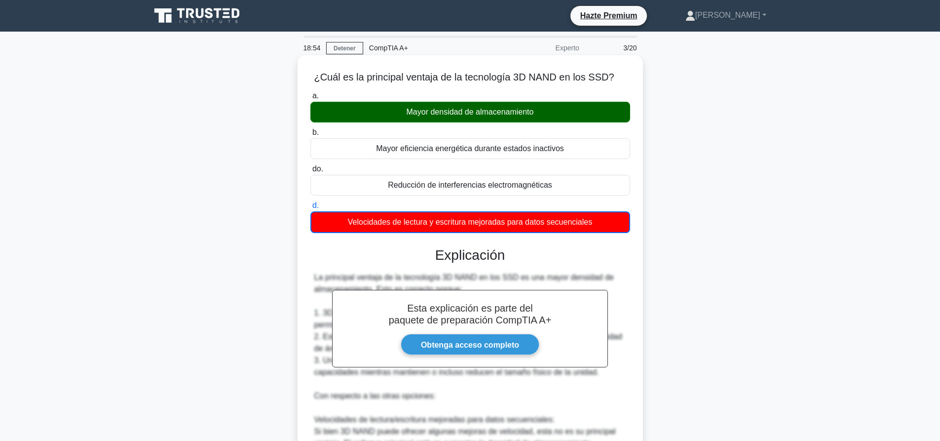
scroll to position [218, 0]
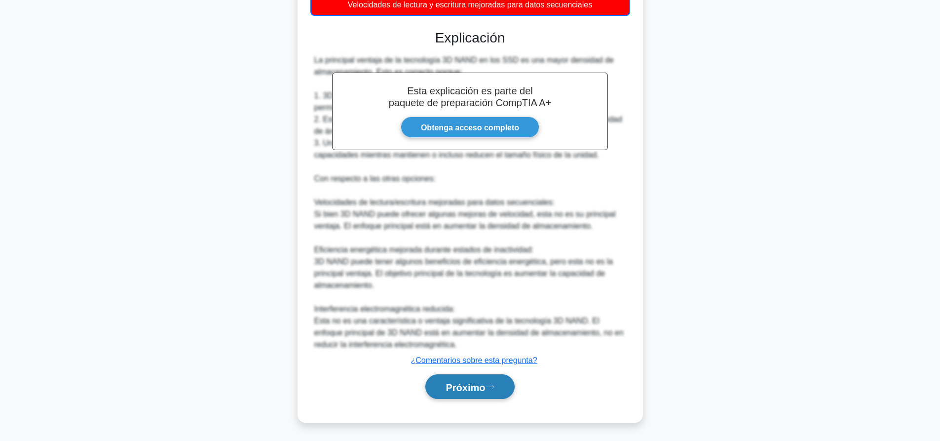
click at [464, 385] on font "Próximo" at bounding box center [464, 386] width 39 height 11
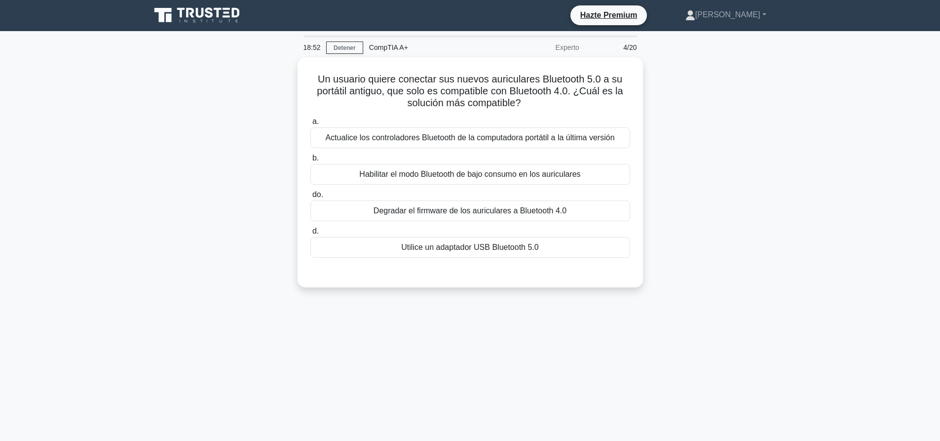
scroll to position [0, 0]
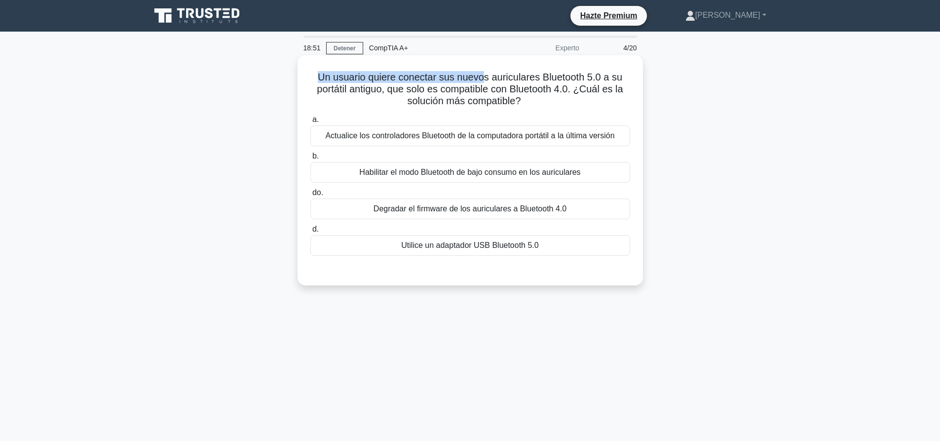
drag, startPoint x: 325, startPoint y: 78, endPoint x: 486, endPoint y: 77, distance: 161.8
click at [484, 77] on h5 "Un usuario quiere conectar sus nuevos auriculares Bluetooth 5.0 a su portátil a…" at bounding box center [470, 89] width 322 height 37
click at [486, 77] on font "Un usuario quiere conectar sus nuevos auriculares Bluetooth 5.0 a su portátil a…" at bounding box center [470, 89] width 306 height 35
drag, startPoint x: 433, startPoint y: 139, endPoint x: 444, endPoint y: 96, distance: 44.9
click at [444, 96] on div "Un usuario quiere conectar sus nuevos auriculares Bluetooth 5.0 a su portátil a…" at bounding box center [469, 170] width 337 height 222
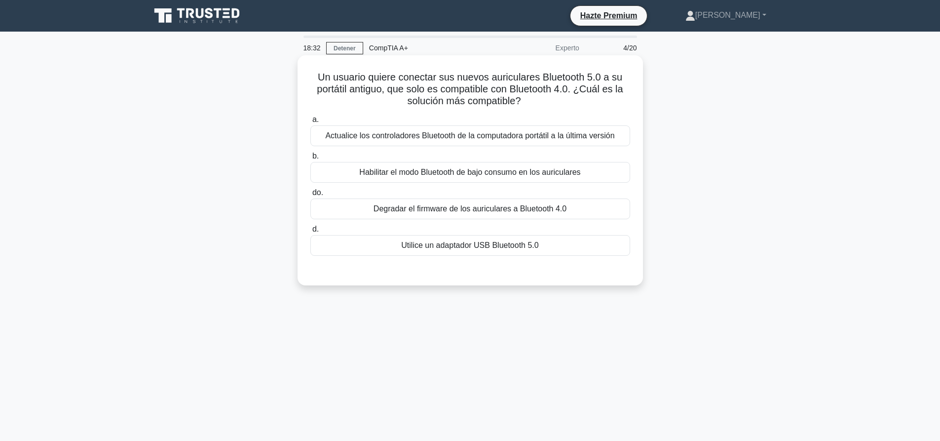
click at [444, 96] on font "Un usuario quiere conectar sus nuevos auriculares Bluetooth 5.0 a su portátil a…" at bounding box center [470, 89] width 306 height 35
click at [453, 249] on font "Utilice un adaptador USB Bluetooth 5.0" at bounding box center [469, 245] width 137 height 8
click at [310, 232] on input "d. Utilice un adaptador USB Bluetooth 5.0" at bounding box center [310, 229] width 0 height 6
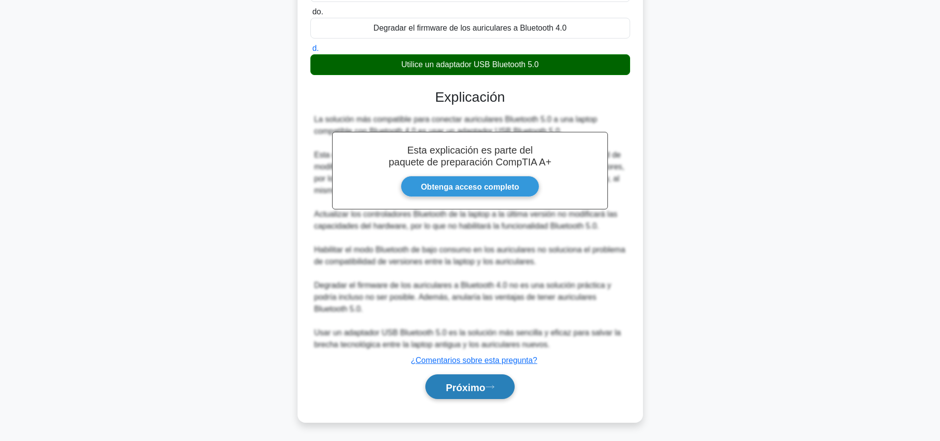
click at [475, 388] on font "Próximo" at bounding box center [464, 386] width 39 height 11
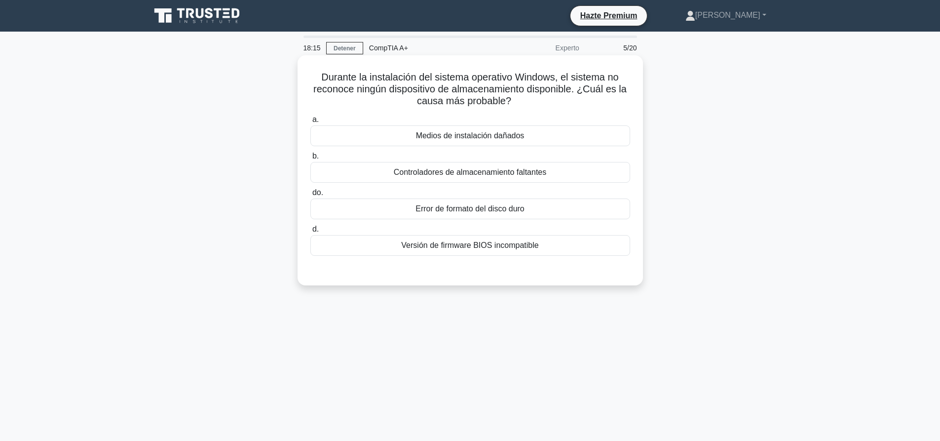
click at [466, 172] on font "Controladores de almacenamiento faltantes" at bounding box center [470, 172] width 153 height 8
click at [310, 159] on input "b. Controladores de almacenamiento faltantes" at bounding box center [310, 156] width 0 height 6
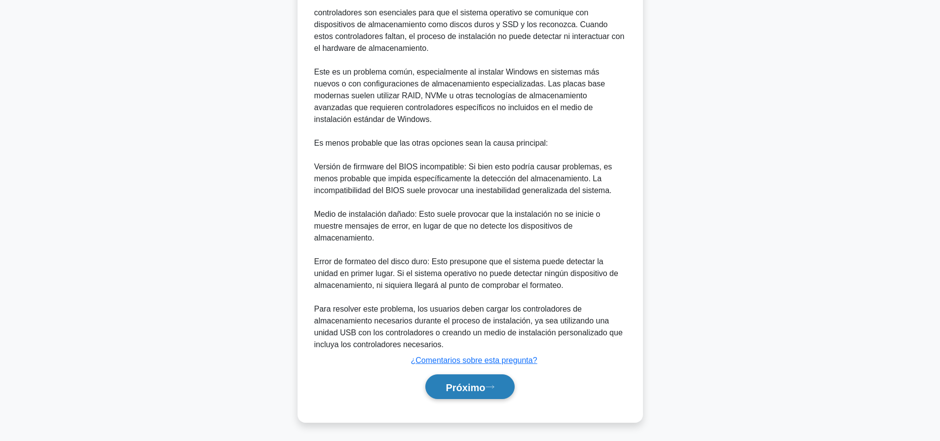
drag, startPoint x: 470, startPoint y: 387, endPoint x: 476, endPoint y: 382, distance: 7.7
click at [470, 387] on font "Próximo" at bounding box center [464, 386] width 39 height 11
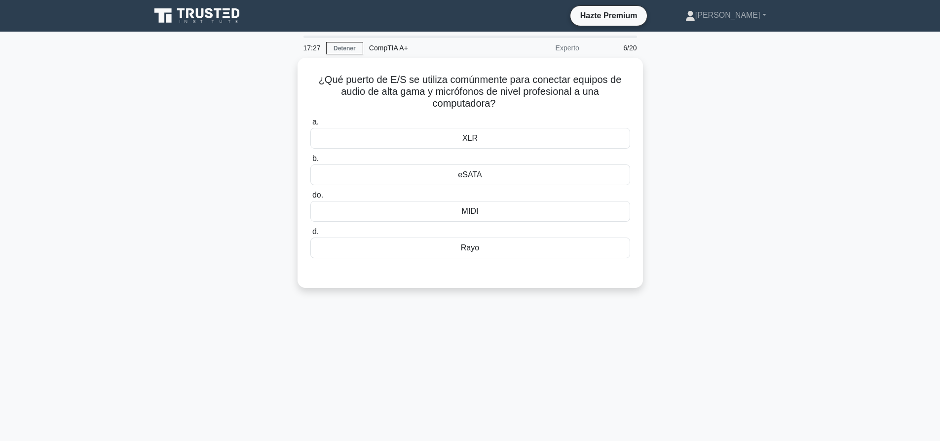
drag, startPoint x: 846, startPoint y: 123, endPoint x: 842, endPoint y: 93, distance: 30.4
click at [845, 115] on main "17:27 Detener CompTIA A+ Experto 6/20 ¿Qué puerto de E/S se utiliza comúnmente …" at bounding box center [470, 282] width 940 height 501
click at [768, 210] on div "¿Qué puerto de E/S se utiliza comúnmente para conectar equipos de audio de alta…" at bounding box center [470, 179] width 651 height 242
click at [492, 139] on div "XLR" at bounding box center [470, 135] width 320 height 21
click at [310, 123] on input "a. XLR" at bounding box center [310, 119] width 0 height 6
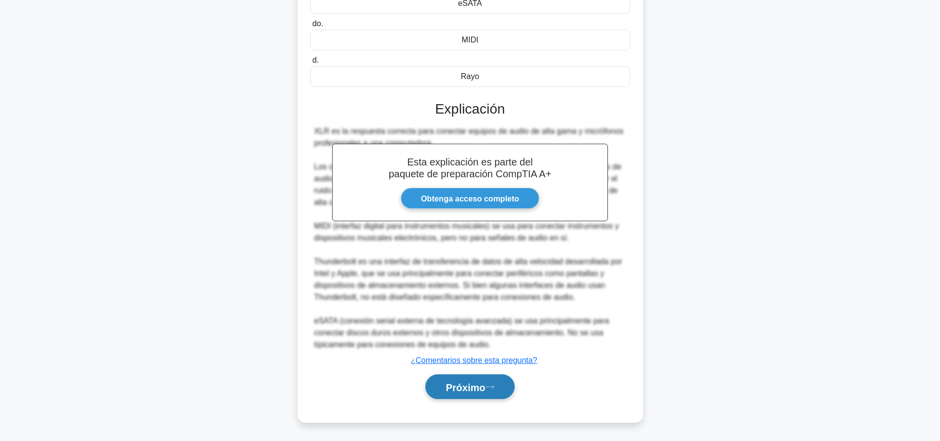
click at [493, 385] on icon at bounding box center [489, 386] width 9 height 5
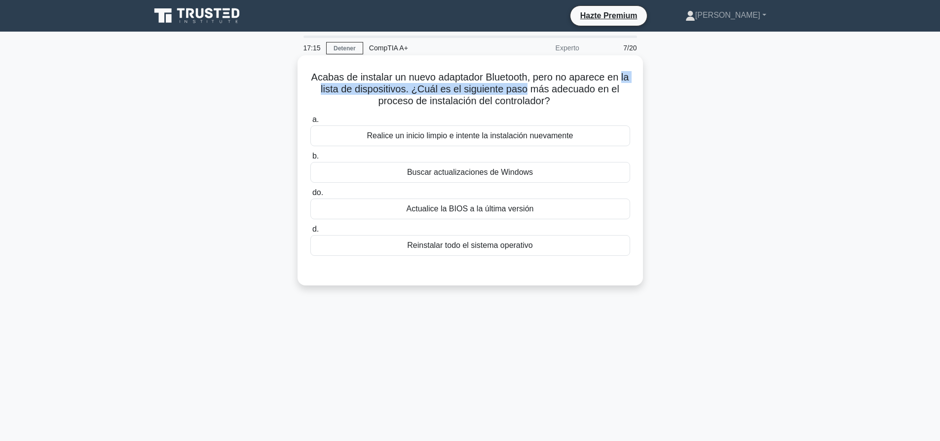
drag, startPoint x: 313, startPoint y: 86, endPoint x: 557, endPoint y: 85, distance: 244.7
click at [546, 87] on h5 "Acabas de instalar un nuevo adaptador Bluetooth, pero no aparece en la lista de…" at bounding box center [470, 89] width 322 height 37
click at [557, 85] on font "Acabas de instalar un nuevo adaptador Bluetooth, pero no aparece en la lista de…" at bounding box center [470, 89] width 318 height 35
click at [480, 140] on font "Realice un inicio limpio e intente la instalación nuevamente" at bounding box center [470, 135] width 206 height 8
click at [310, 123] on input "a. Realice un inicio limpio e intente la instalación nuevamente" at bounding box center [310, 119] width 0 height 6
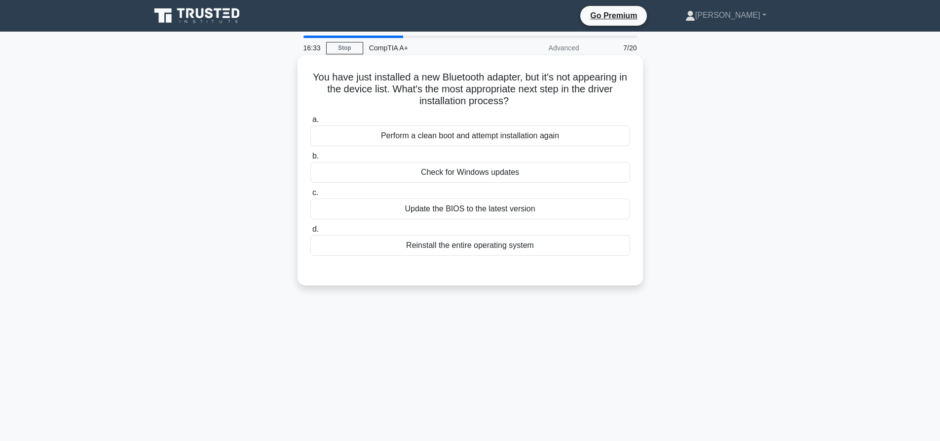
drag, startPoint x: 0, startPoint y: 0, endPoint x: 543, endPoint y: 198, distance: 577.6
click at [528, 172] on div "Check for Windows updates" at bounding box center [470, 172] width 320 height 21
click at [310, 159] on input "b. Check for Windows updates" at bounding box center [310, 156] width 0 height 6
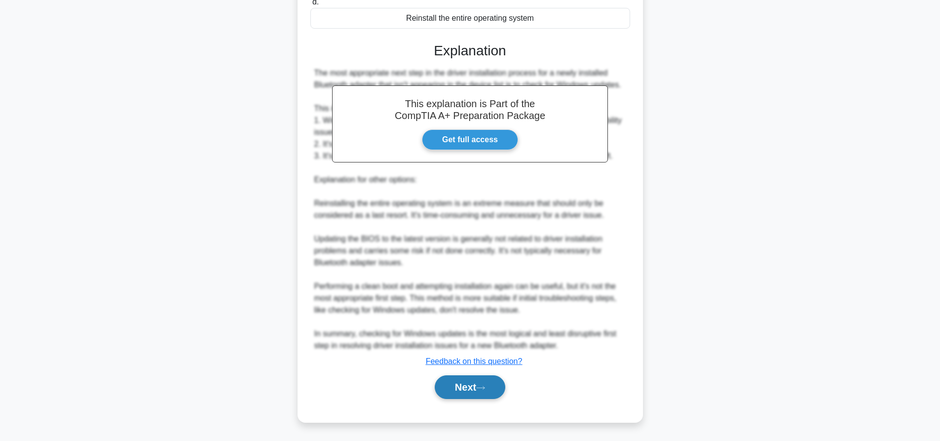
click at [483, 392] on button "Next" at bounding box center [470, 387] width 71 height 24
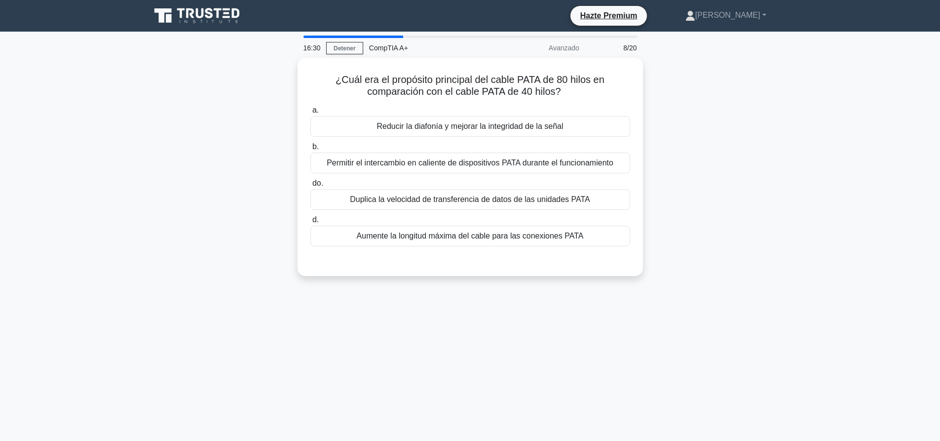
click at [777, 185] on div "¿Cuál era el propósito principal del cable PATA de 80 hilos en comparación con …" at bounding box center [470, 173] width 651 height 230
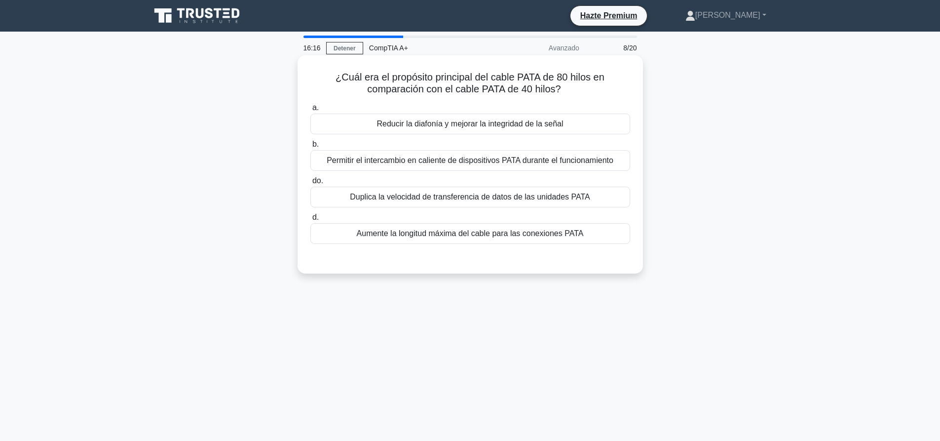
click at [548, 237] on font "Aumente la longitud máxima del cable para las conexiones PATA" at bounding box center [470, 233] width 227 height 8
click at [310, 221] on input "d. Aumente la longitud máxima del cable para las conexiones PATA" at bounding box center [310, 217] width 0 height 6
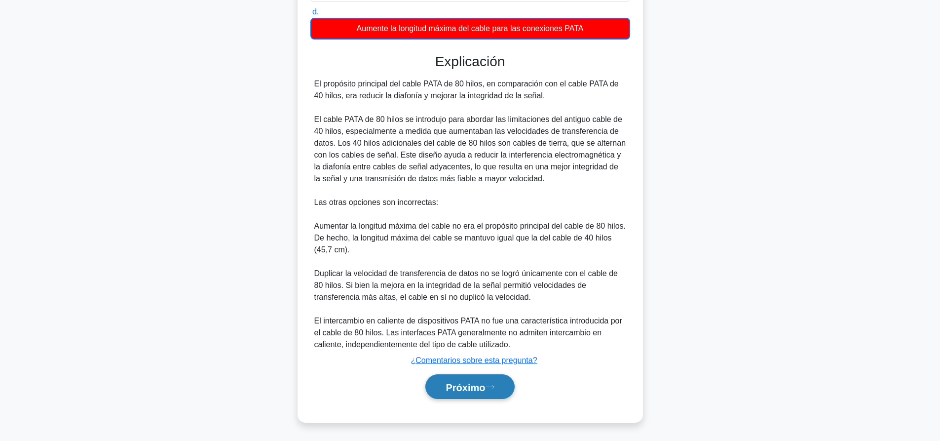
click at [454, 389] on font "Próximo" at bounding box center [464, 386] width 39 height 11
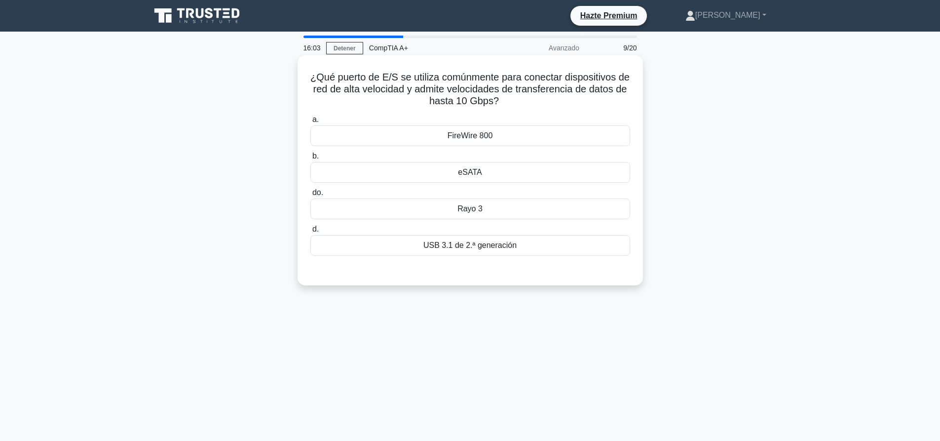
click at [457, 140] on font "FireWire 800" at bounding box center [469, 135] width 45 height 8
click at [310, 123] on input "a. FireWire 800" at bounding box center [310, 119] width 0 height 6
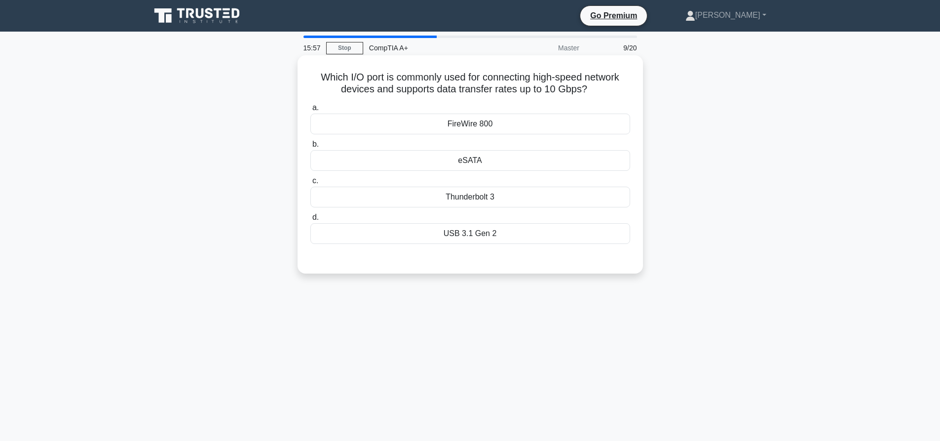
click at [395, 195] on div "Thunderbolt 3" at bounding box center [470, 196] width 320 height 21
click at [310, 184] on input "c. Thunderbolt 3" at bounding box center [310, 181] width 0 height 6
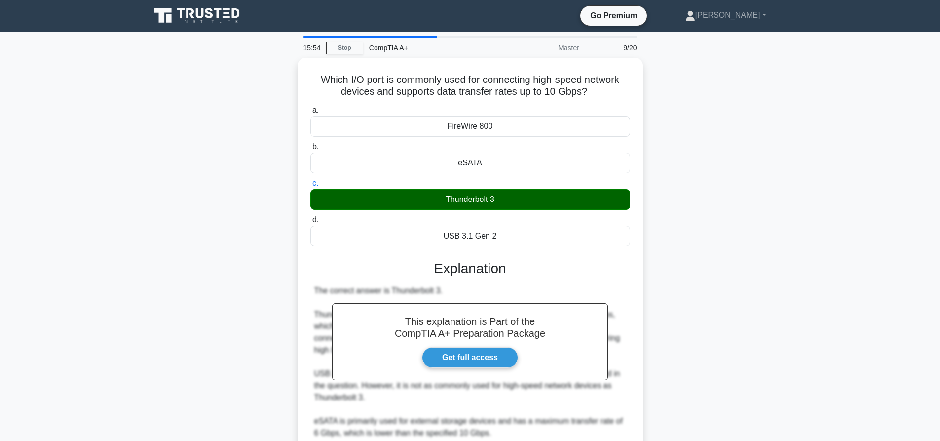
click at [740, 217] on div "Which I/O port is commonly used for connecting high-speed network devices and s…" at bounding box center [470, 325] width 651 height 534
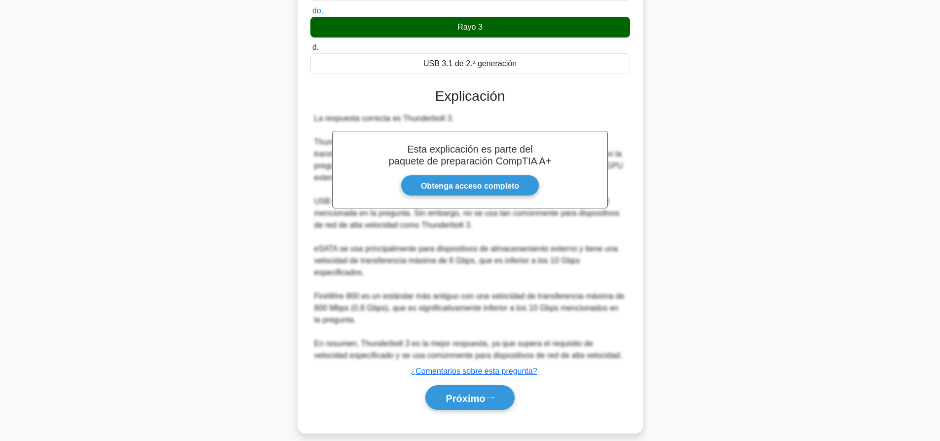
click at [490, 399] on div "Próximo" at bounding box center [470, 397] width 320 height 33
click at [494, 395] on icon at bounding box center [489, 397] width 9 height 5
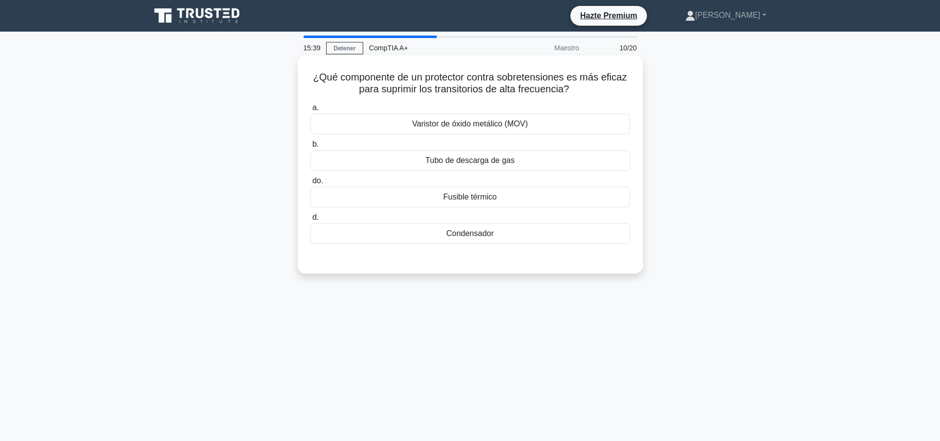
click at [452, 128] on font "Varistor de óxido metálico (MOV)" at bounding box center [469, 123] width 115 height 8
click at [310, 111] on input "a. Varistor de óxido metálico (MOV)" at bounding box center [310, 108] width 0 height 6
click at [453, 241] on div "Capacitor" at bounding box center [470, 233] width 320 height 21
click at [310, 221] on input "d. Capacitor" at bounding box center [310, 217] width 0 height 6
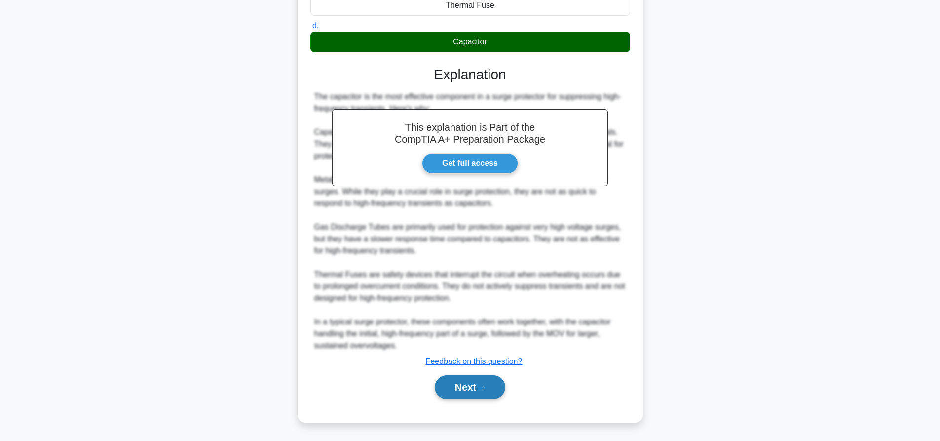
click at [479, 387] on button "Next" at bounding box center [470, 387] width 71 height 24
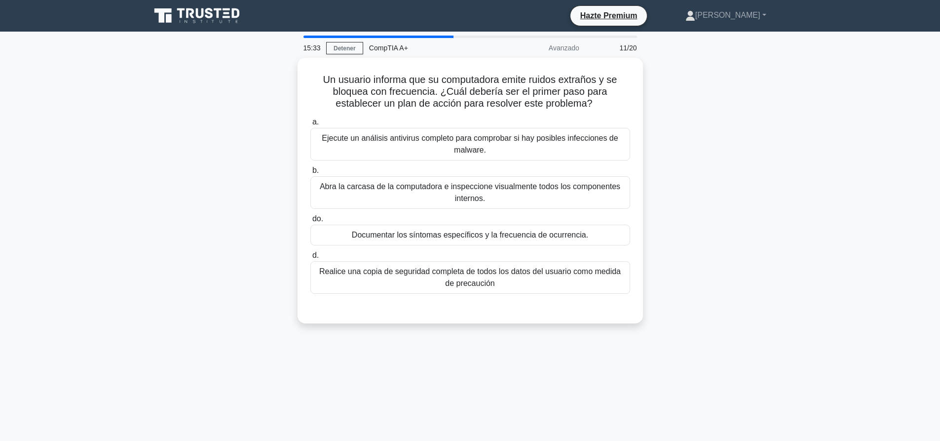
click at [784, 132] on div "Un usuario informa que su computadora emite ruidos extraños y se bloquea con fr…" at bounding box center [470, 196] width 651 height 277
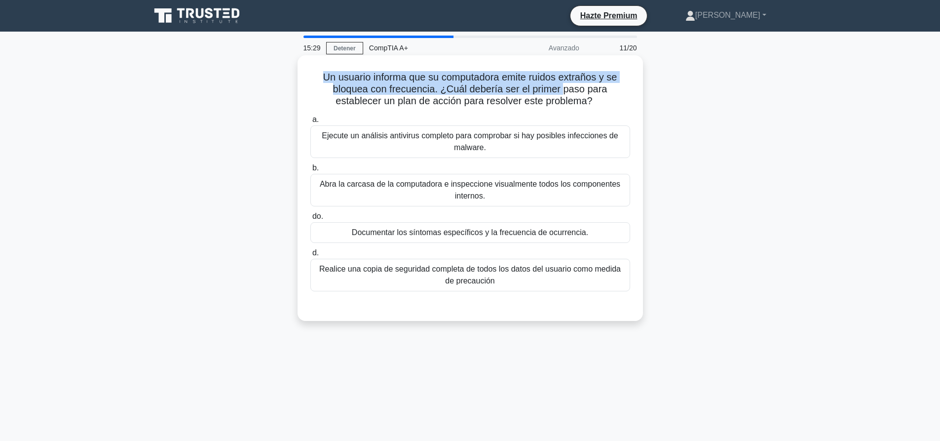
drag, startPoint x: 322, startPoint y: 77, endPoint x: 563, endPoint y: 86, distance: 240.9
click at [563, 86] on font "Un usuario informa que su computadora emite ruidos extraños y se bloquea con fr…" at bounding box center [470, 89] width 294 height 35
drag, startPoint x: 319, startPoint y: 74, endPoint x: 556, endPoint y: 76, distance: 237.3
click at [556, 76] on font "Un usuario informa que su computadora emite ruidos extraños y se bloquea con fr…" at bounding box center [470, 89] width 294 height 35
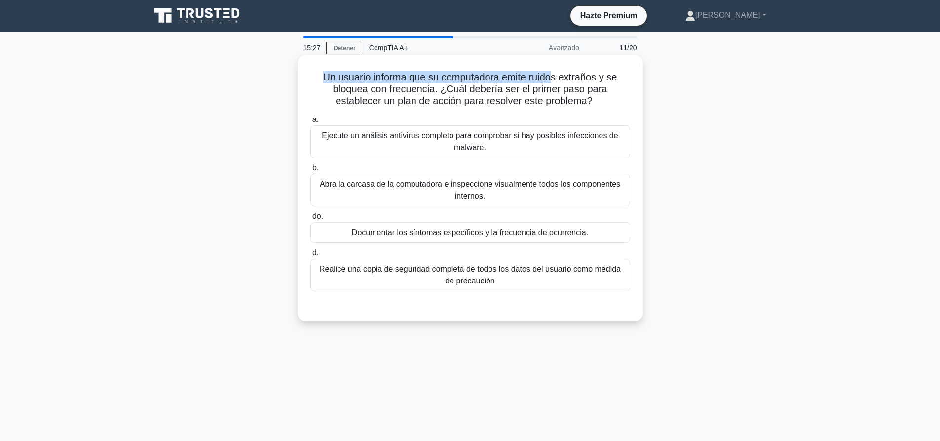
click at [556, 76] on font "Un usuario informa que su computadora emite ruidos extraños y se bloquea con fr…" at bounding box center [470, 89] width 294 height 35
drag, startPoint x: 322, startPoint y: 78, endPoint x: 557, endPoint y: 74, distance: 234.9
click at [557, 74] on font "Un usuario informa que su computadora emite ruidos extraños y se bloquea con fr…" at bounding box center [470, 89] width 294 height 35
click at [581, 74] on font "Un usuario informa que su computadora emite ruidos extraños y se bloquea con fr…" at bounding box center [470, 89] width 294 height 35
drag, startPoint x: 358, startPoint y: 278, endPoint x: 350, endPoint y: 304, distance: 27.2
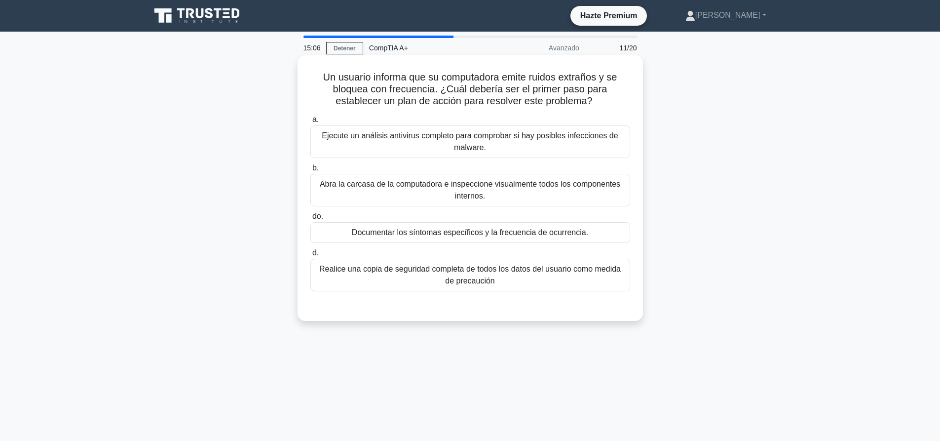
click at [354, 296] on div "a. Ejecute un análisis antivirus completo para comprobar si hay posibles infecc…" at bounding box center [470, 209] width 322 height 197
click at [348, 295] on div "a. Ejecute un análisis antivirus completo para comprobar si hay posibles infecc…" at bounding box center [470, 209] width 322 height 197
click at [345, 308] on div "a. Ejecute un análisis antivirus completo para comprobar si hay posibles infecc…" at bounding box center [470, 209] width 322 height 197
click at [351, 269] on font "Realice una copia de seguridad completa de todos los datos del usuario como med…" at bounding box center [469, 274] width 301 height 20
click at [310, 256] on input "d. Realice una copia de seguridad completa de todos los datos del usuario como …" at bounding box center [310, 253] width 0 height 6
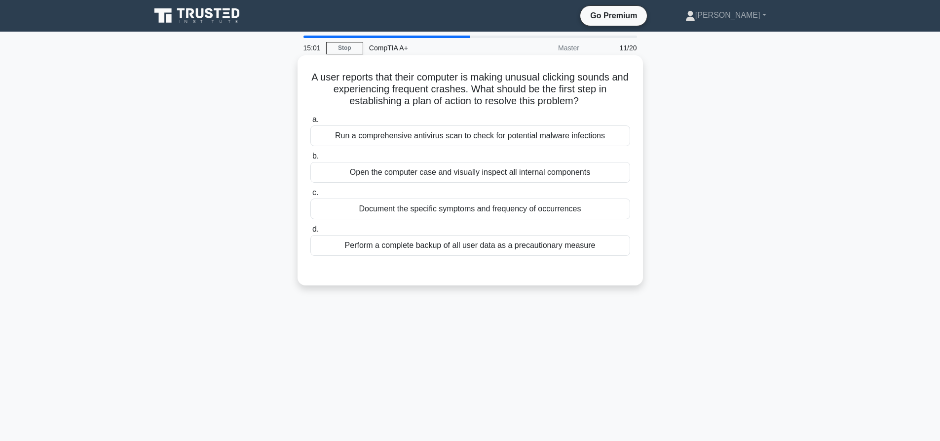
click at [397, 211] on div "Document the specific symptoms and frequency of occurrences" at bounding box center [470, 208] width 320 height 21
click at [310, 196] on input "c. Document the specific symptoms and frequency of occurrences" at bounding box center [310, 192] width 0 height 6
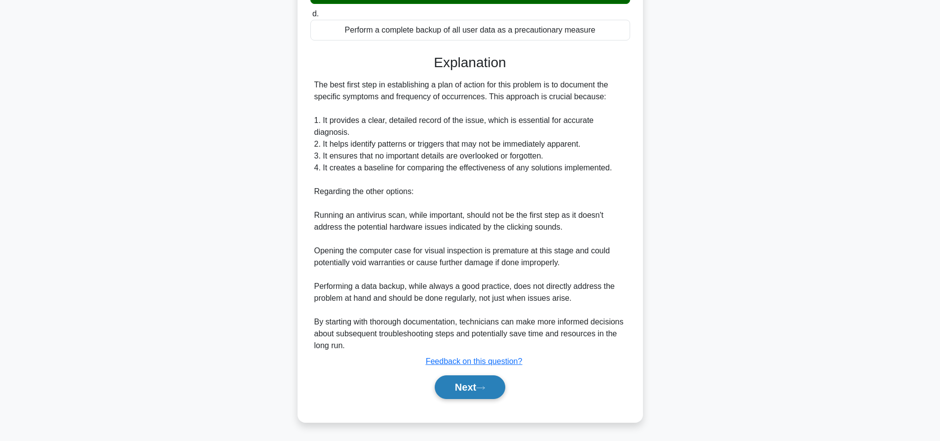
click at [485, 385] on icon at bounding box center [480, 387] width 9 height 5
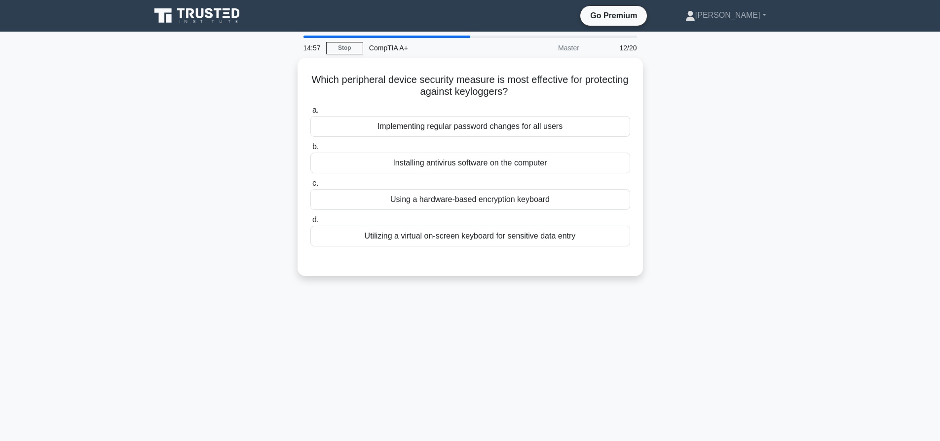
click at [811, 86] on main "14:57 Stop CompTIA A+ Master 12/20 Which peripheral device security measure is …" at bounding box center [470, 282] width 940 height 501
click at [746, 139] on div "Which peripheral device security measure is most effective for protecting again…" at bounding box center [470, 173] width 651 height 230
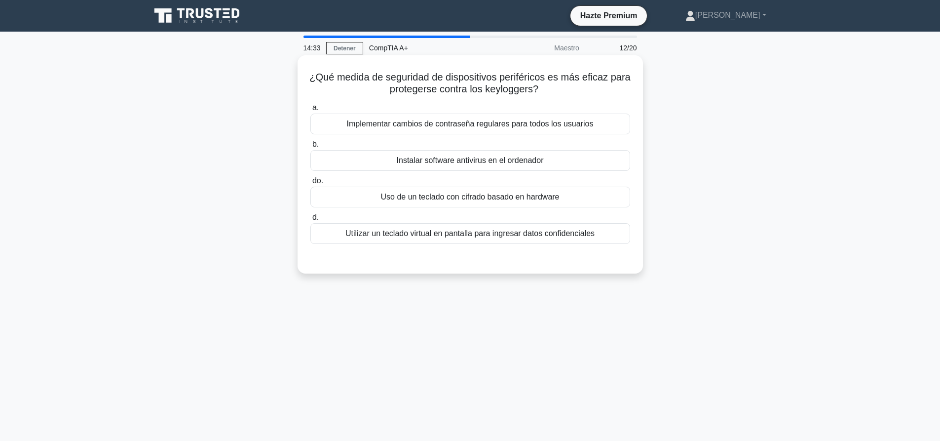
drag, startPoint x: 439, startPoint y: 196, endPoint x: 430, endPoint y: 223, distance: 28.5
click at [439, 197] on font "Uso de un teclado con cifrado basado en hardware" at bounding box center [469, 196] width 179 height 8
click at [310, 184] on input "do. Uso de un teclado con cifrado basado en hardware" at bounding box center [310, 181] width 0 height 6
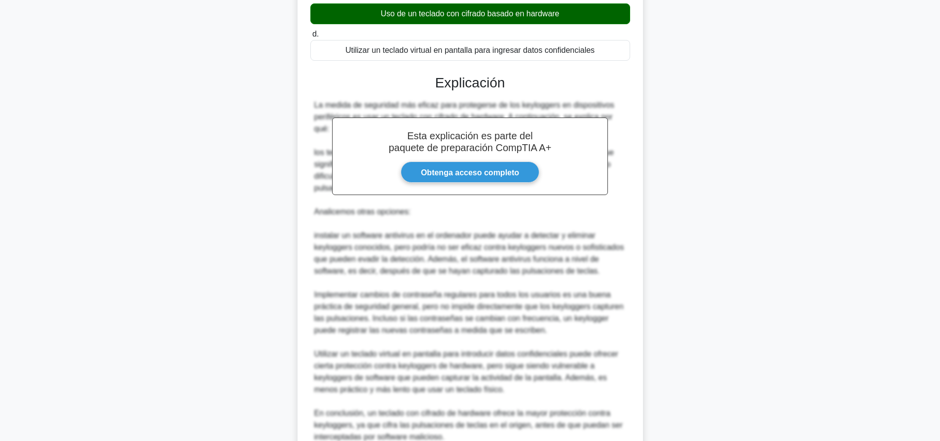
scroll to position [247, 0]
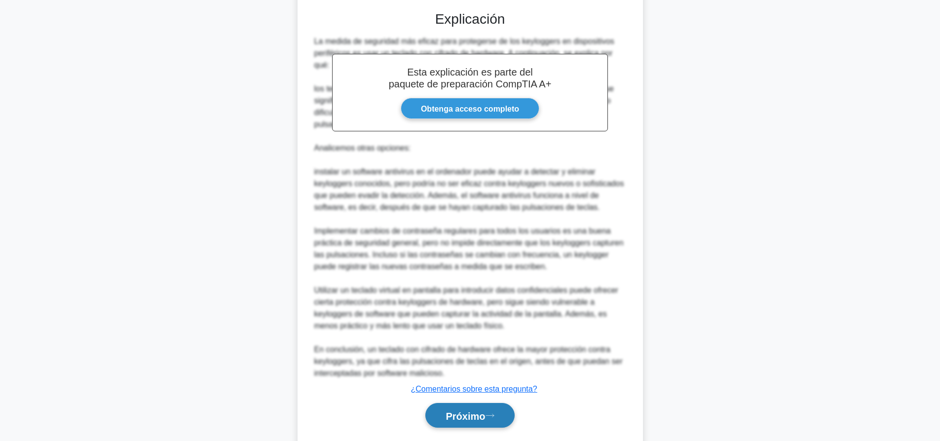
click at [473, 419] on font "Próximo" at bounding box center [464, 415] width 39 height 11
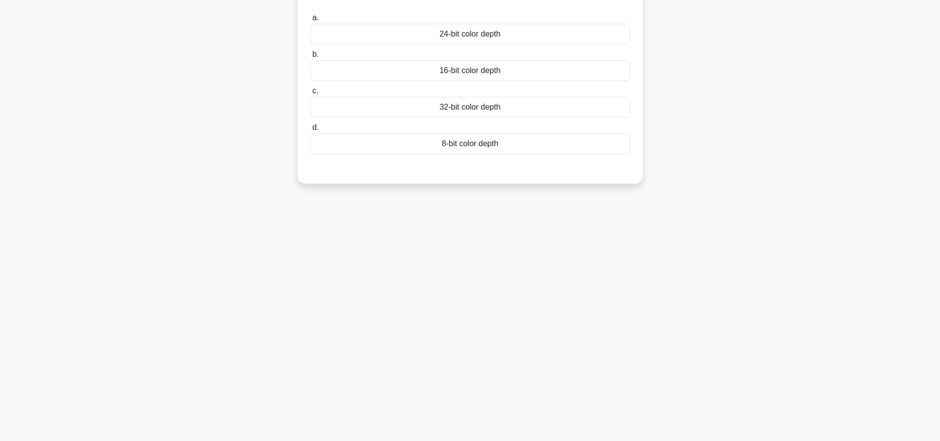
scroll to position [0, 0]
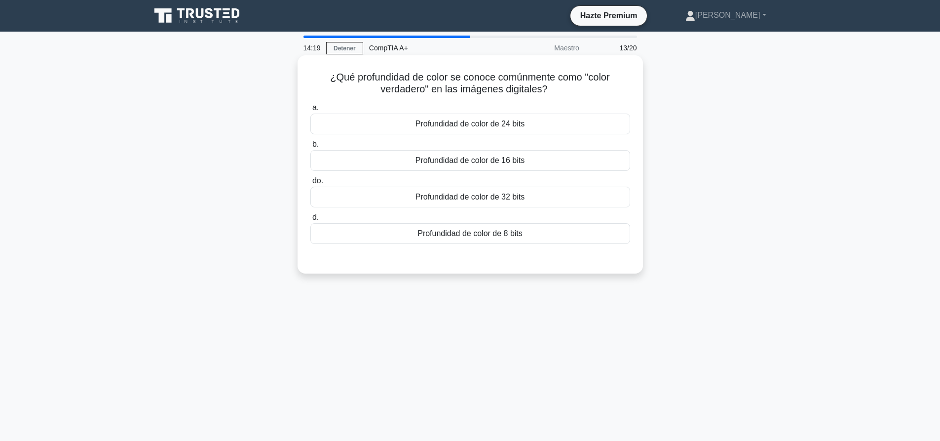
click at [456, 234] on font "Profundidad de color de 8 bits" at bounding box center [469, 233] width 105 height 8
click at [310, 221] on input "d. Profundidad de color de 8 bits" at bounding box center [310, 217] width 0 height 6
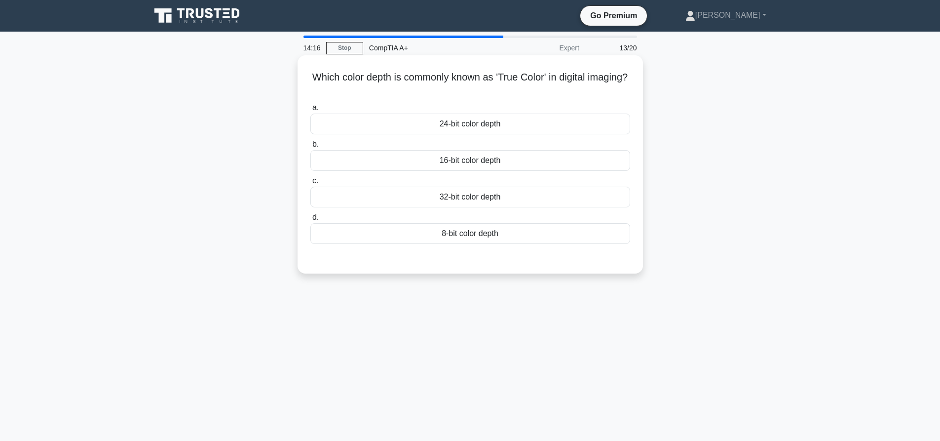
click at [483, 124] on div "24-bit color depth" at bounding box center [470, 123] width 320 height 21
click at [310, 111] on input "a. 24-bit color depth" at bounding box center [310, 108] width 0 height 6
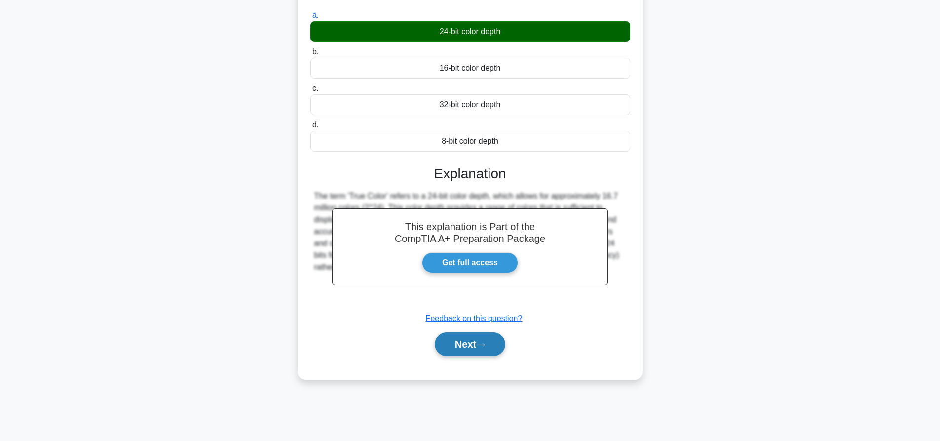
click at [479, 344] on button "Next" at bounding box center [470, 344] width 71 height 24
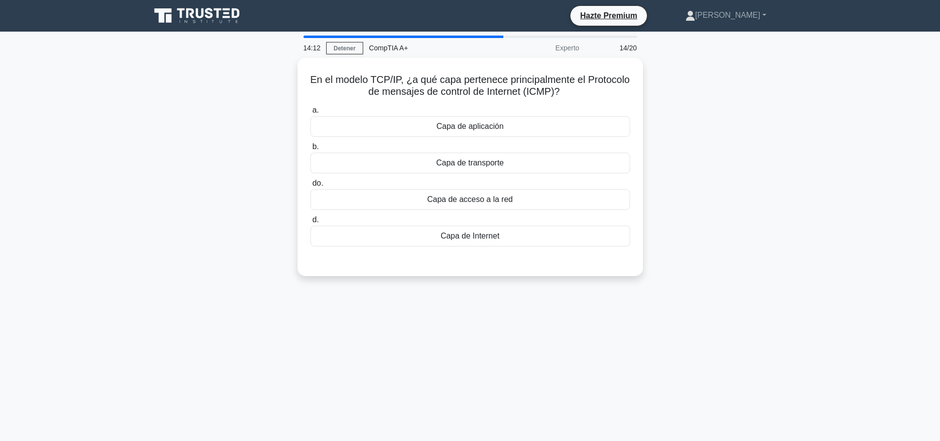
drag, startPoint x: 760, startPoint y: 168, endPoint x: 756, endPoint y: 173, distance: 5.9
click at [760, 168] on div "En el modelo TCP/IP, ¿a qué capa pertenece principalmente el Protocolo de mensa…" at bounding box center [470, 173] width 651 height 230
click at [478, 204] on div "Capa de acceso a la red" at bounding box center [470, 196] width 320 height 21
click at [310, 184] on input "do. Capa de acceso a la red" at bounding box center [310, 181] width 0 height 6
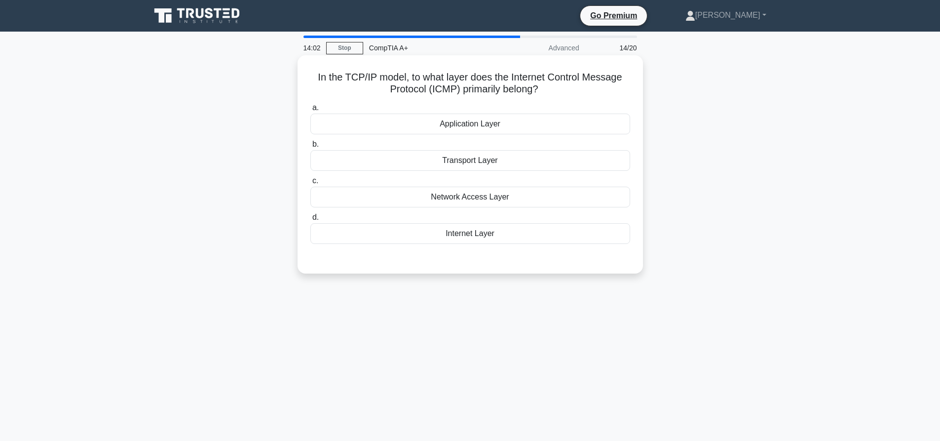
click at [500, 232] on div "Internet Layer" at bounding box center [470, 233] width 320 height 21
click at [310, 221] on input "d. Internet Layer" at bounding box center [310, 217] width 0 height 6
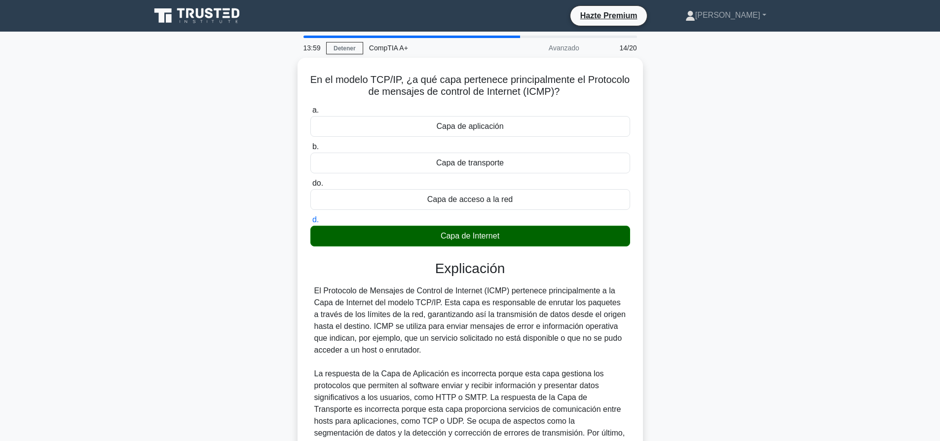
click at [737, 184] on div "En el modelo TCP/IP, ¿a qué capa pertenece principalmente el Protocolo de mensa…" at bounding box center [470, 314] width 651 height 512
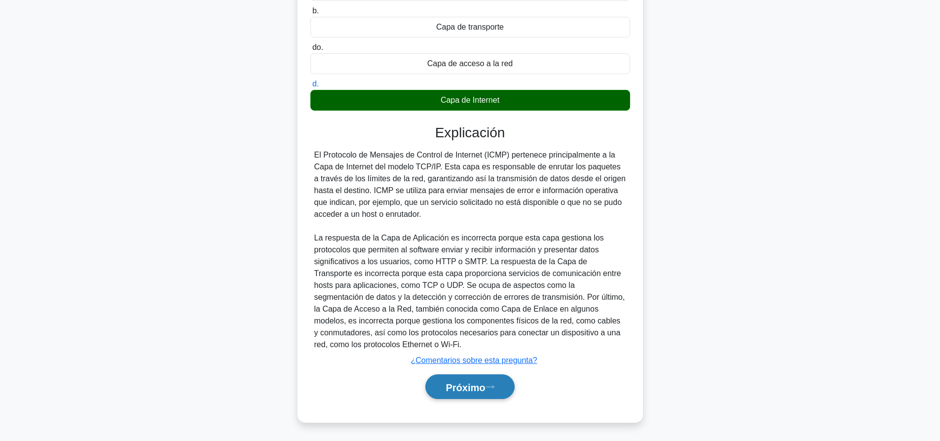
click at [501, 387] on button "Próximo" at bounding box center [469, 386] width 89 height 25
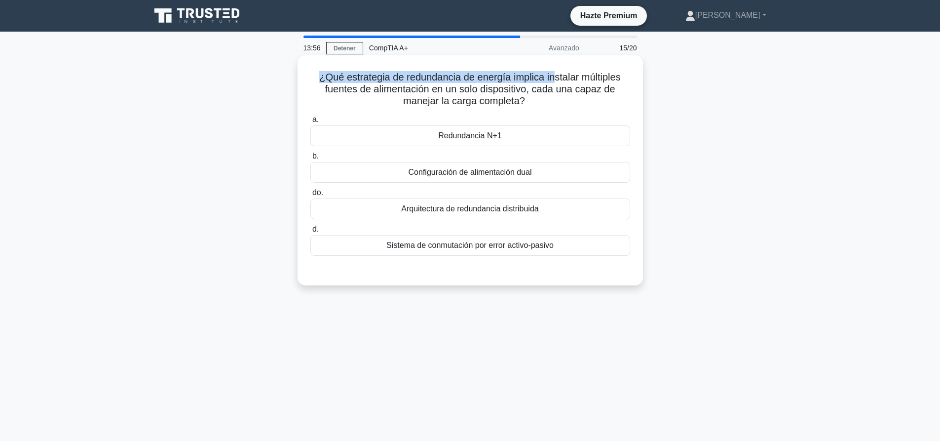
drag, startPoint x: 306, startPoint y: 70, endPoint x: 610, endPoint y: 72, distance: 303.9
click at [580, 69] on div "¿Qué estrategia de redundancia de energía implica instalar múltiples fuentes de…" at bounding box center [469, 170] width 337 height 222
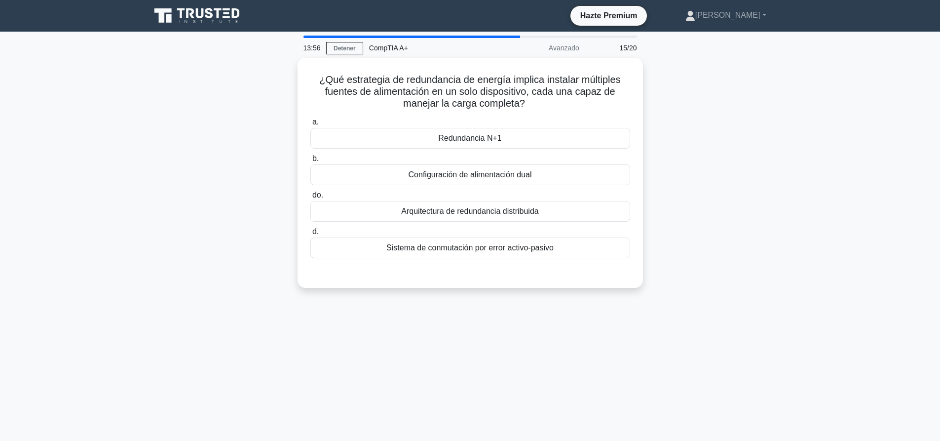
click at [698, 87] on div "¿Qué estrategia de redundancia de energía implica instalar múltiples fuentes de…" at bounding box center [470, 179] width 651 height 242
click at [481, 137] on font "Redundancia N+1" at bounding box center [470, 135] width 64 height 8
click at [310, 123] on input "a. Redundancia N+1" at bounding box center [310, 119] width 0 height 6
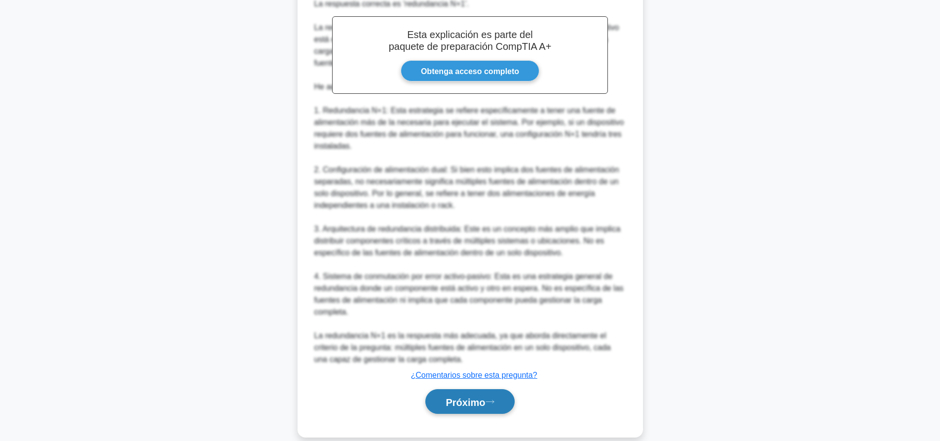
click at [479, 403] on font "Próximo" at bounding box center [464, 401] width 39 height 11
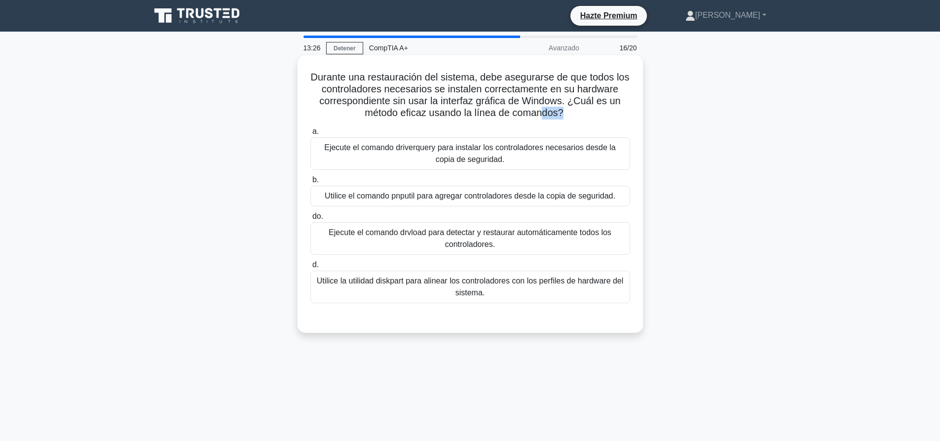
drag, startPoint x: 562, startPoint y: 115, endPoint x: 521, endPoint y: 114, distance: 40.9
click at [540, 114] on font "Durante una restauración del sistema, debe asegurarse de que todos los controla…" at bounding box center [470, 95] width 319 height 46
click at [493, 112] on font "Durante una restauración del sistema, debe asegurarse de que todos los controla…" at bounding box center [470, 95] width 319 height 46
click at [406, 320] on div "a. Ejecute el comando driverquery para instalar los controladores necesarios de…" at bounding box center [470, 221] width 322 height 197
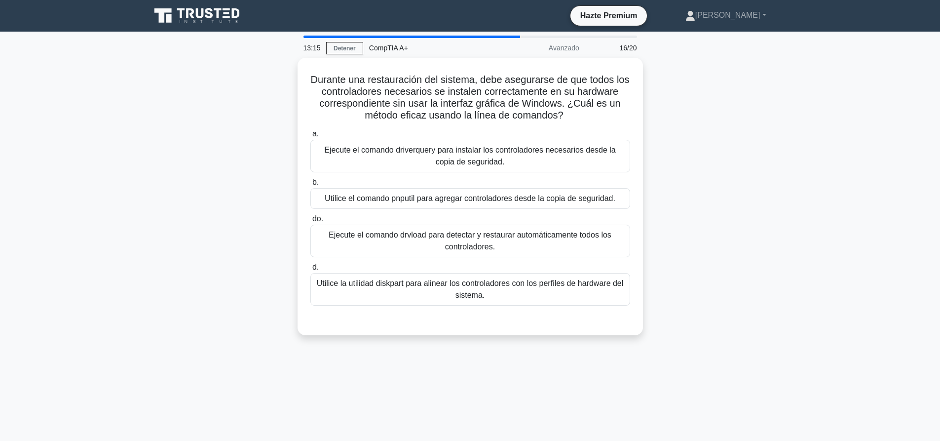
click at [581, 371] on div "13:15 Detener CompTIA A+ Avanzado 16/20 Durante una restauración del sistema, d…" at bounding box center [470, 282] width 651 height 493
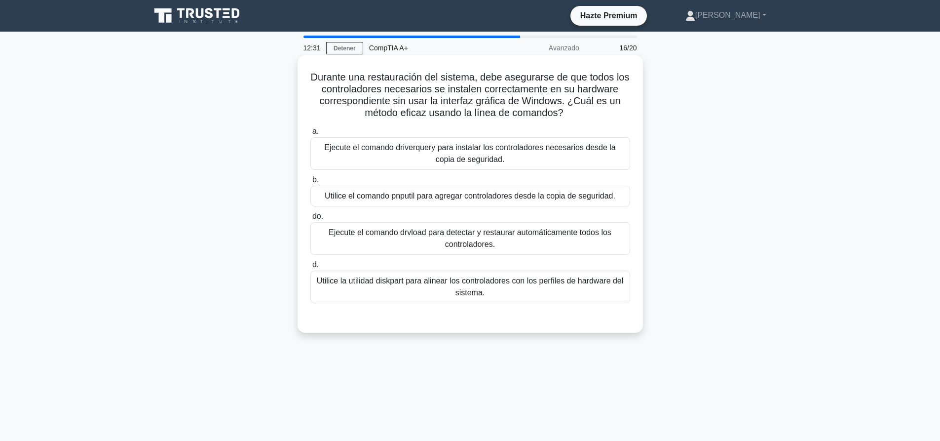
click at [456, 156] on font "Ejecute el comando driverquery para instalar los controladores necesarios desde…" at bounding box center [470, 153] width 292 height 20
click at [310, 135] on input "a. Ejecute el comando driverquery para instalar los controladores necesarios de…" at bounding box center [310, 131] width 0 height 6
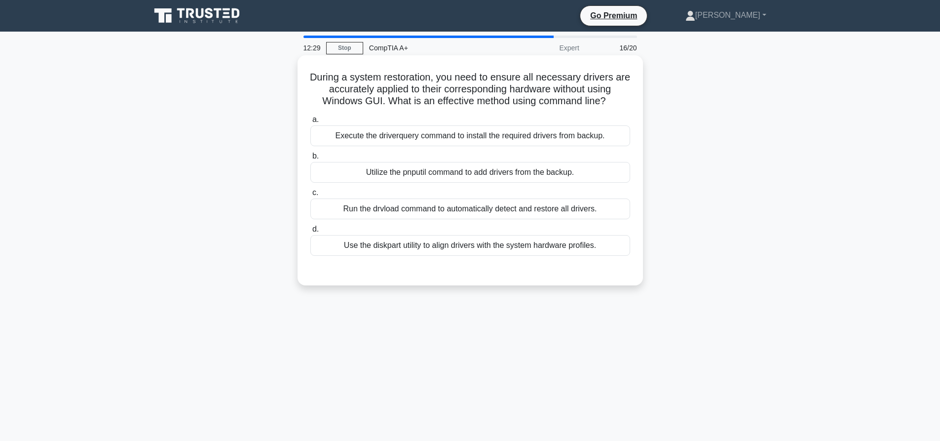
click at [427, 176] on div "Utilize the pnputil command to add drivers from the backup." at bounding box center [470, 172] width 320 height 21
click at [310, 159] on input "b. Utilize the pnputil command to add drivers from the backup." at bounding box center [310, 156] width 0 height 6
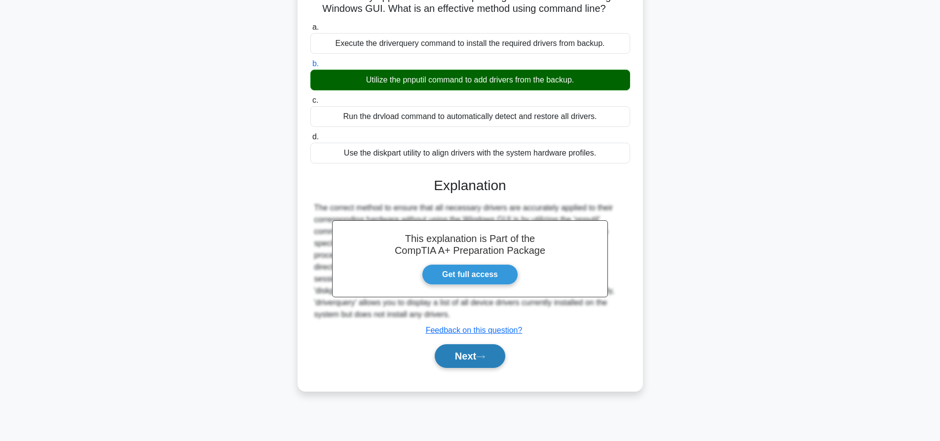
click at [490, 368] on button "Next" at bounding box center [470, 356] width 71 height 24
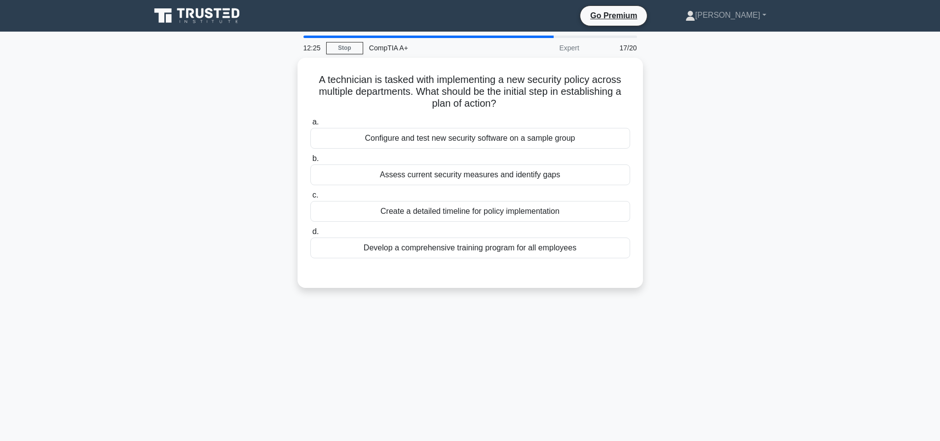
click at [687, 176] on div "A technician is tasked with implementing a new security policy across multiple …" at bounding box center [470, 179] width 651 height 242
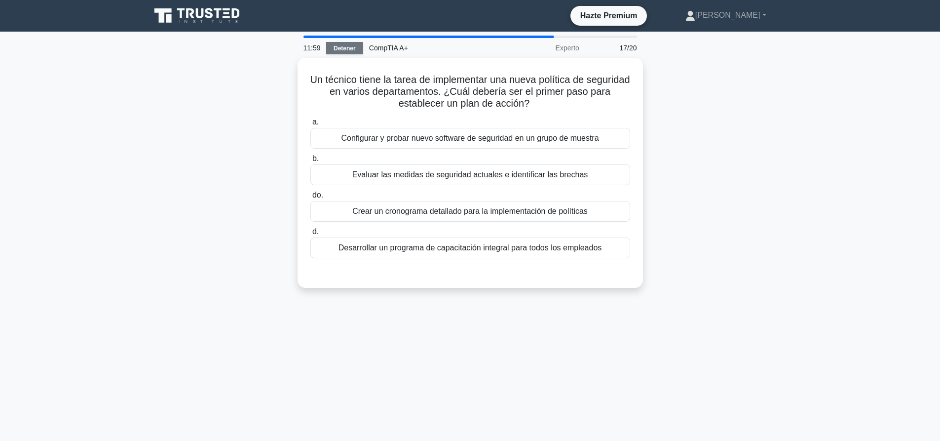
click at [360, 45] on link "Detener" at bounding box center [344, 48] width 37 height 12
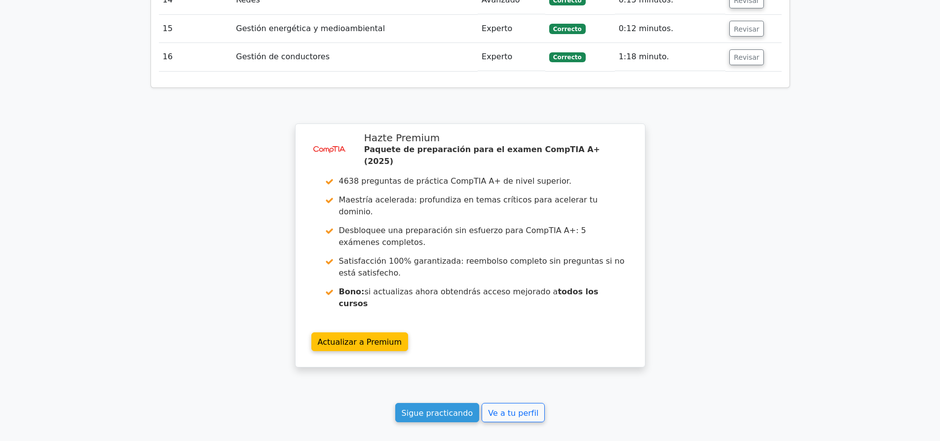
scroll to position [1831, 0]
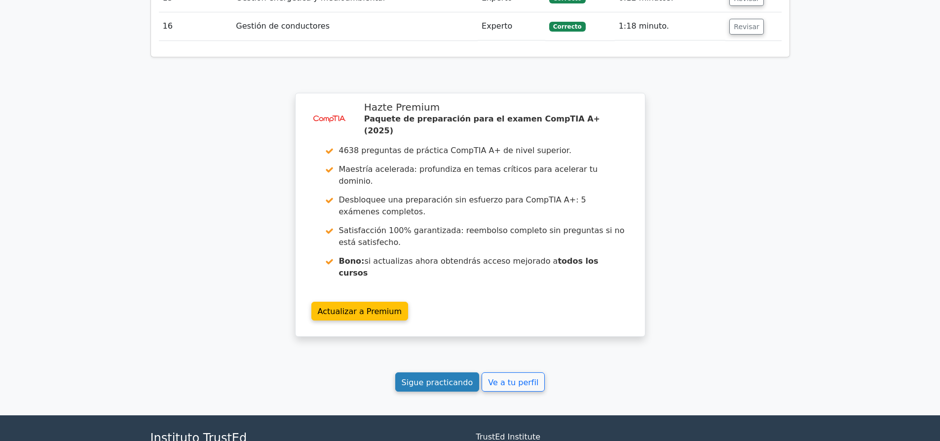
click at [456, 377] on font "Sigue practicando" at bounding box center [438, 381] width 72 height 9
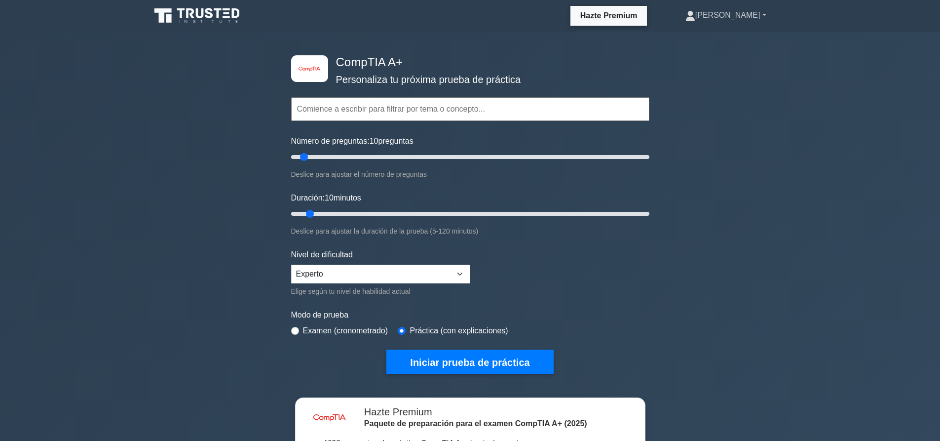
click at [767, 15] on link "[PERSON_NAME]" at bounding box center [726, 15] width 128 height 20
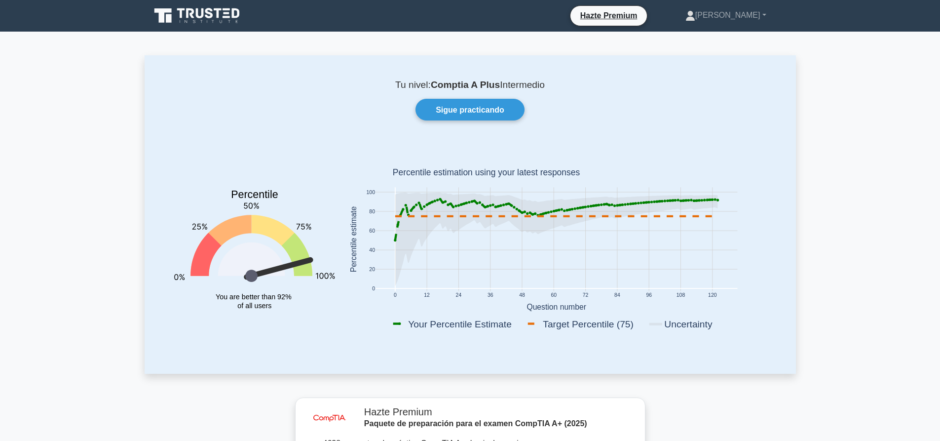
click at [220, 18] on icon at bounding box center [197, 15] width 95 height 19
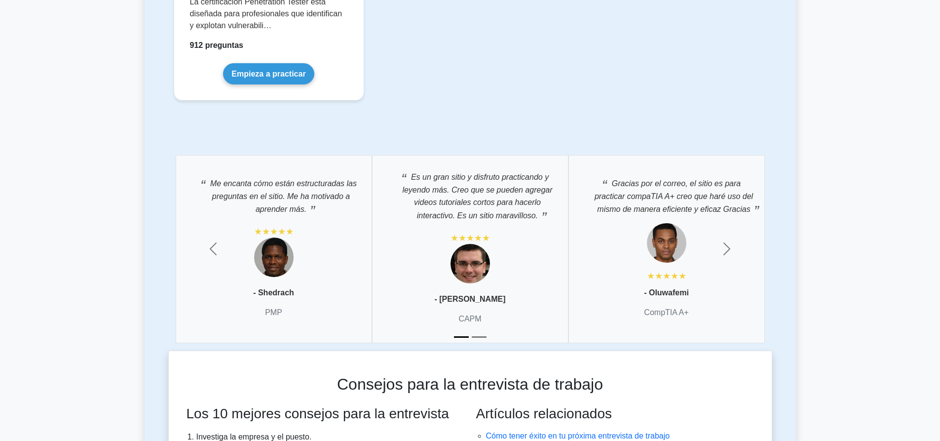
scroll to position [2565, 0]
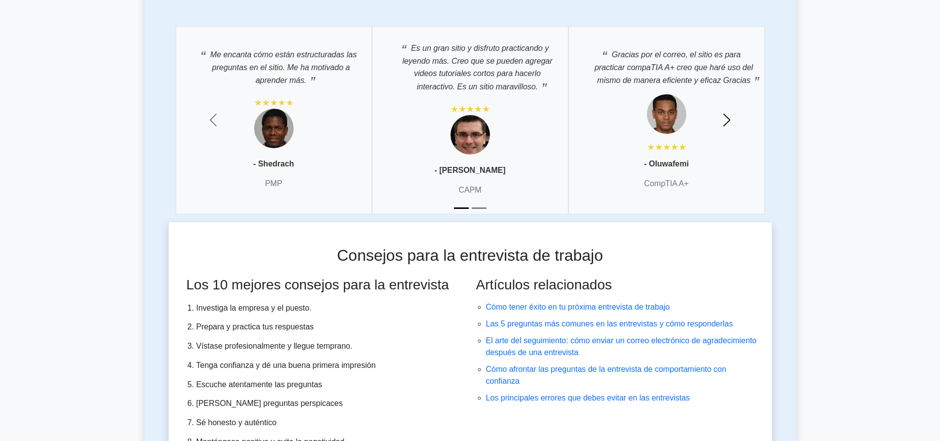
click at [732, 112] on span "button" at bounding box center [727, 120] width 16 height 16
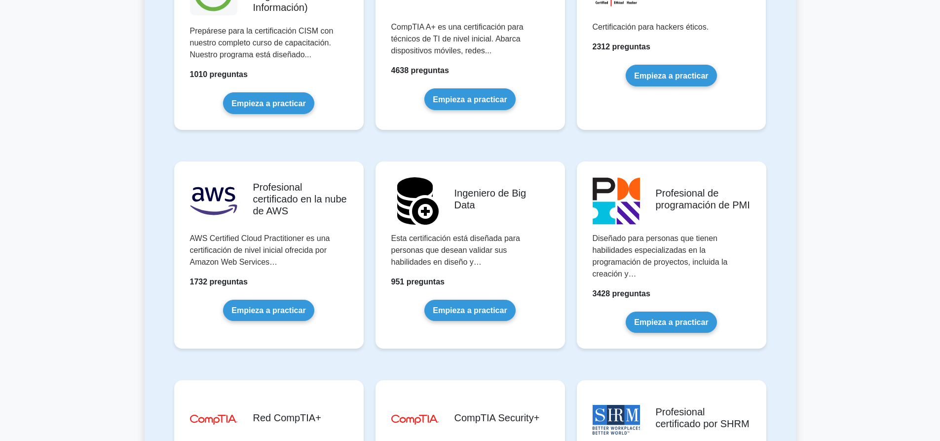
scroll to position [1371, 0]
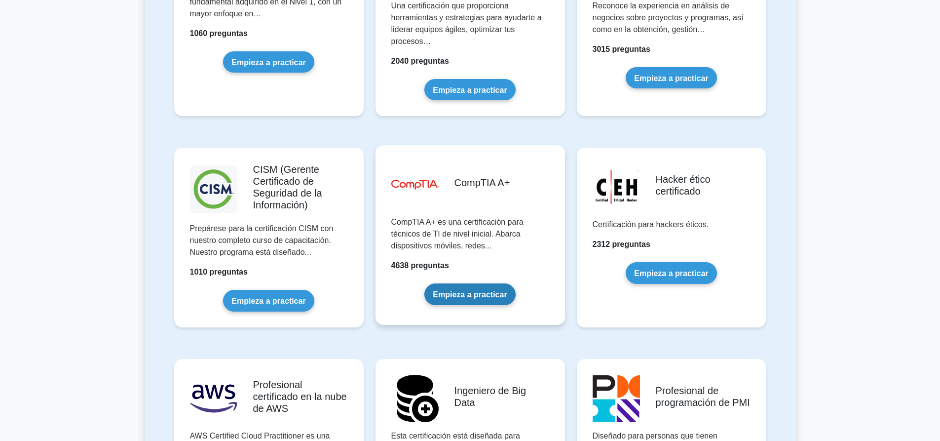
click at [468, 283] on link "Empieza a practicar" at bounding box center [469, 293] width 91 height 21
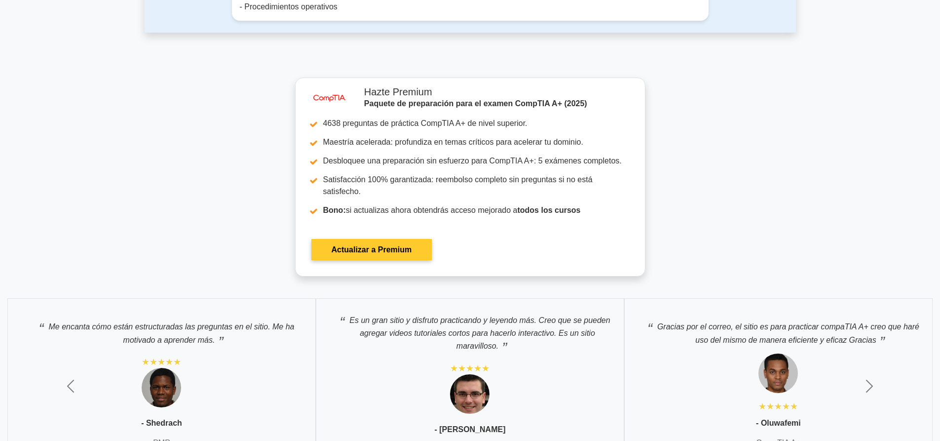
scroll to position [3404, 0]
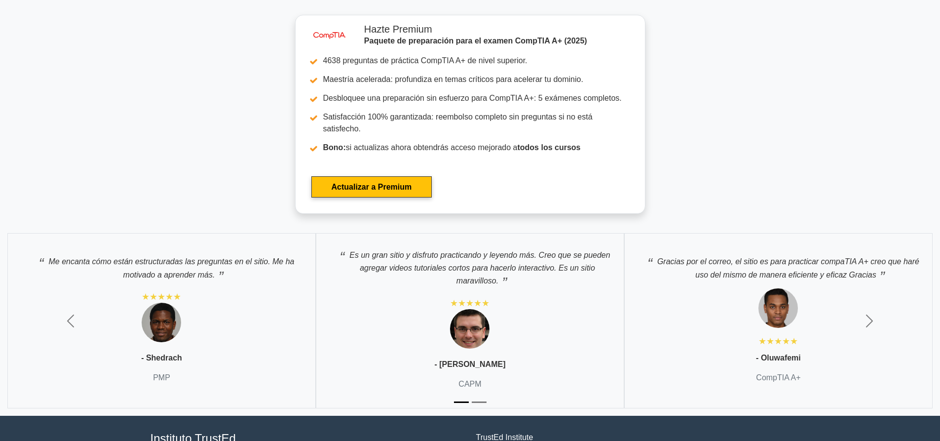
click at [781, 288] on img at bounding box center [777, 307] width 39 height 39
click at [777, 336] on font "★★★★★" at bounding box center [777, 341] width 39 height 10
click at [776, 353] on font "- Oluwafemi" at bounding box center [778, 357] width 45 height 8
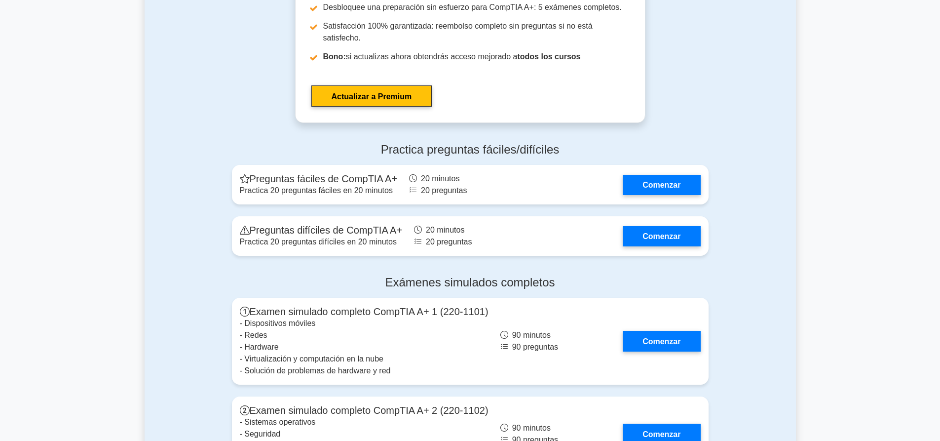
scroll to position [2354, 0]
